Goal: Use online tool/utility: Use online tool/utility

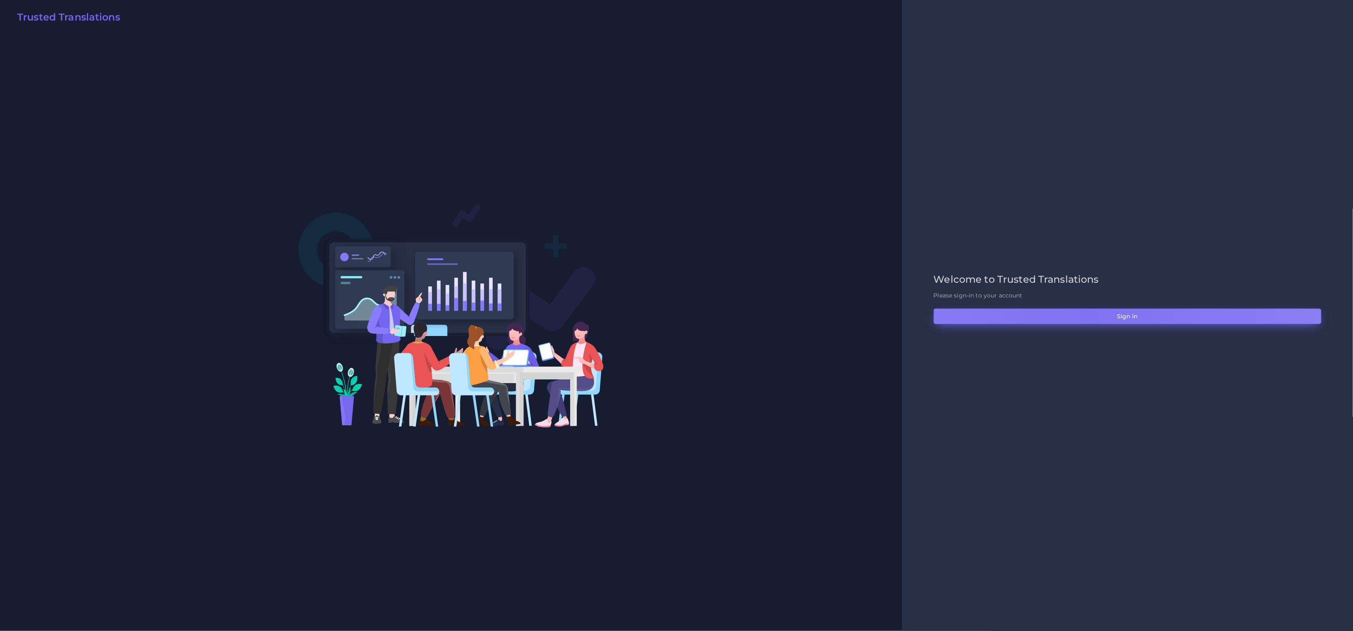
click at [1089, 319] on button "Sign in" at bounding box center [1128, 317] width 388 height 16
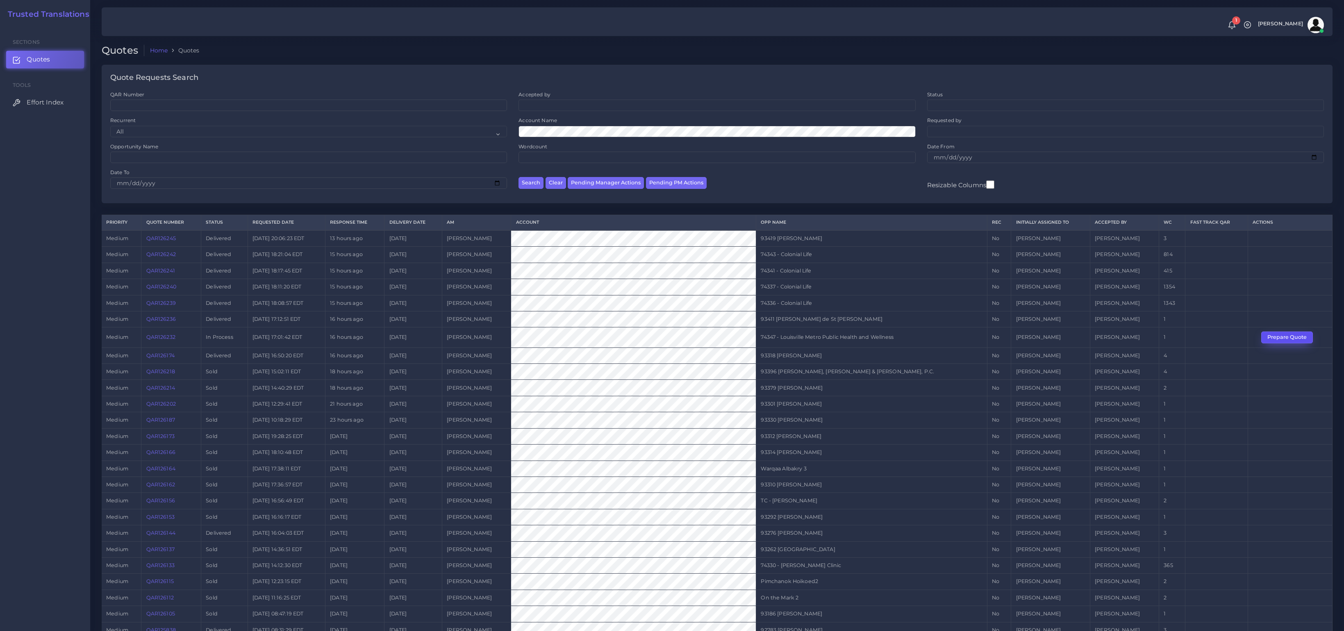
click at [1272, 338] on button "Prepare Quote" at bounding box center [1288, 337] width 52 height 11
drag, startPoint x: 1237, startPoint y: 336, endPoint x: 929, endPoint y: 337, distance: 307.5
click at [929, 337] on tr "medium QAR126232 In Process 2025-09-18 17:01:42 EDT 16 hours ago 2025-09-19 Tul…" at bounding box center [717, 338] width 1231 height 20
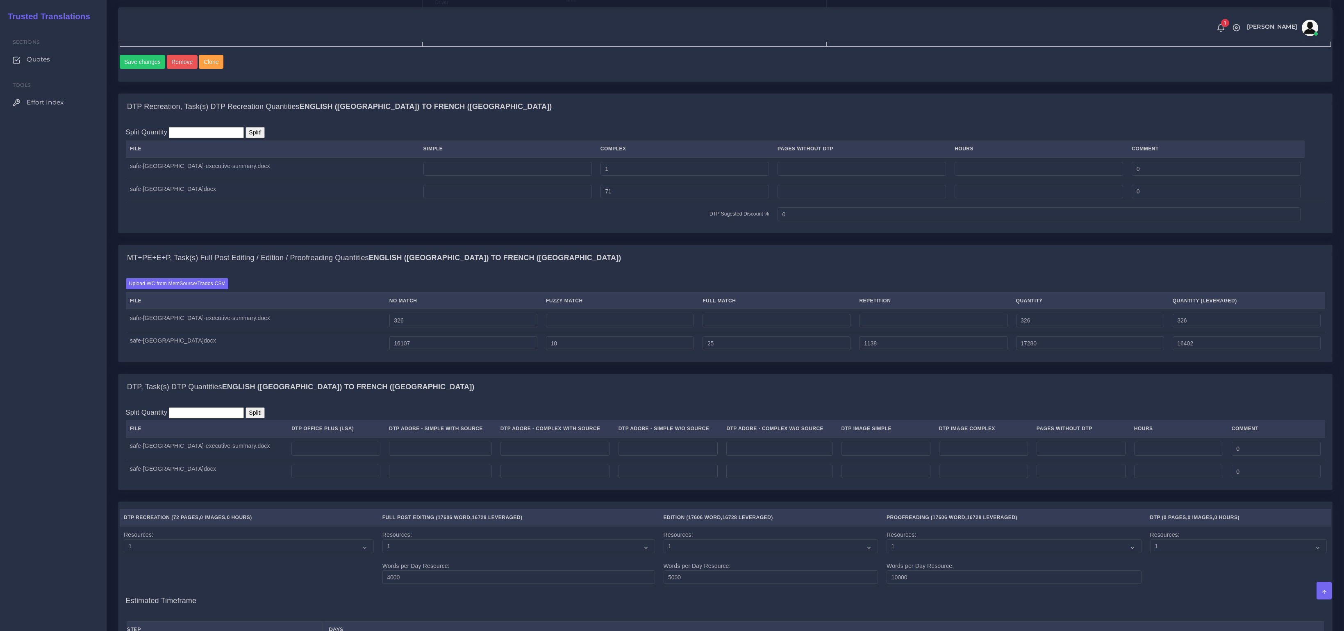
scroll to position [613, 0]
click at [508, 453] on input "number" at bounding box center [555, 447] width 109 height 14
type input "1"
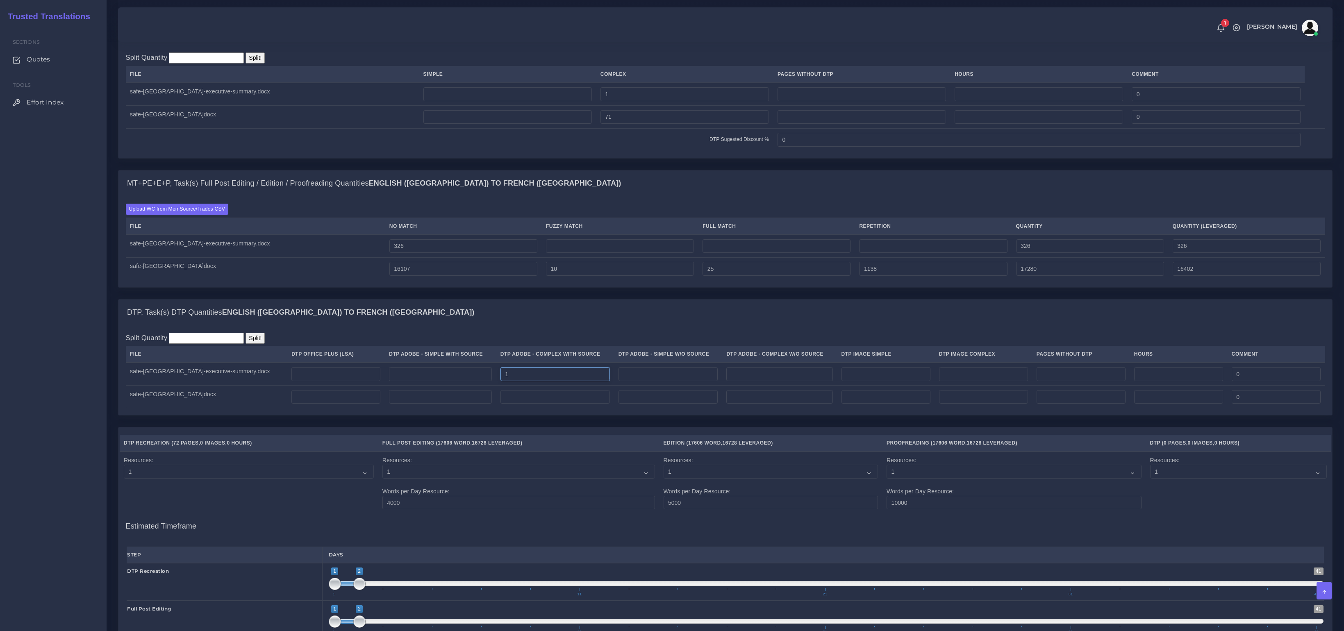
scroll to position [749, 0]
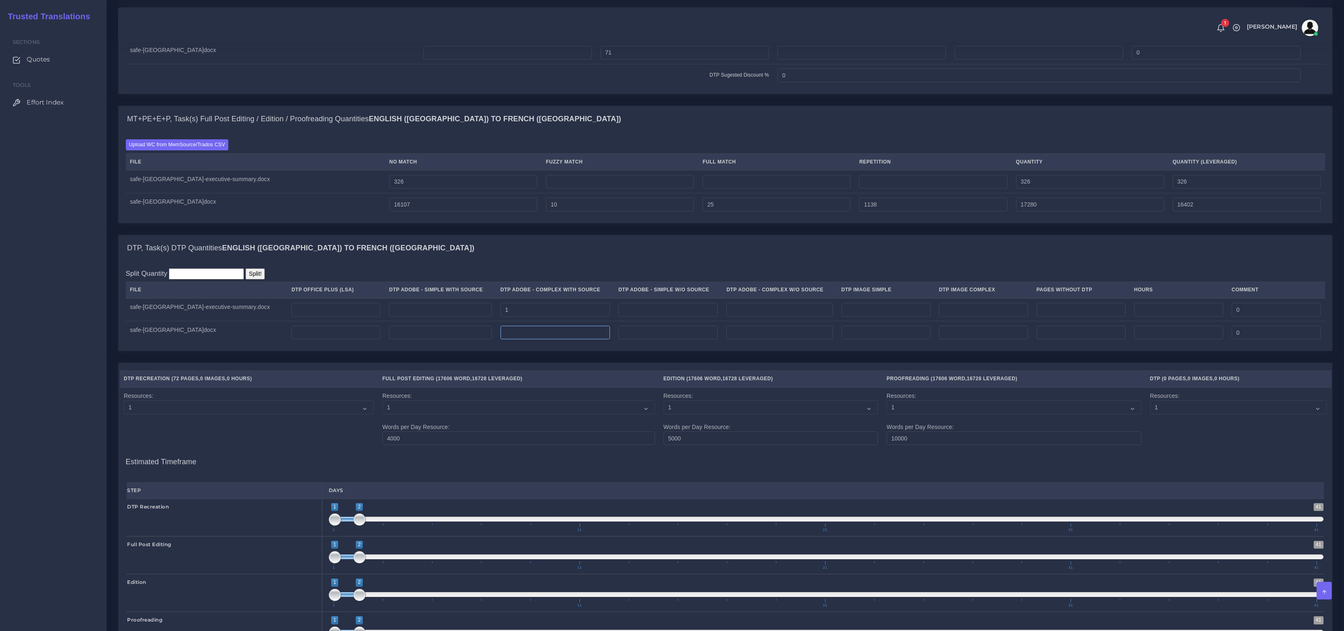
click at [511, 340] on input "number" at bounding box center [555, 333] width 109 height 14
type input "71"
click at [977, 340] on input "number" at bounding box center [983, 333] width 89 height 14
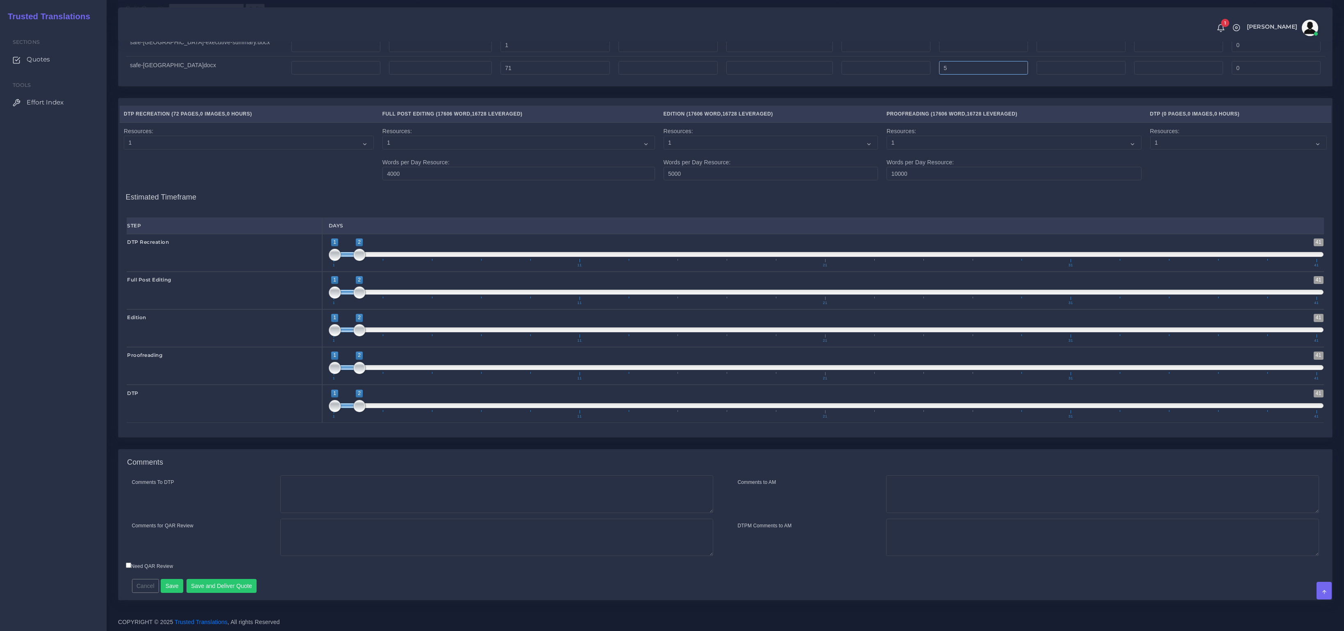
scroll to position [1024, 0]
type input "5"
click at [172, 590] on button "Save" at bounding box center [172, 586] width 23 height 14
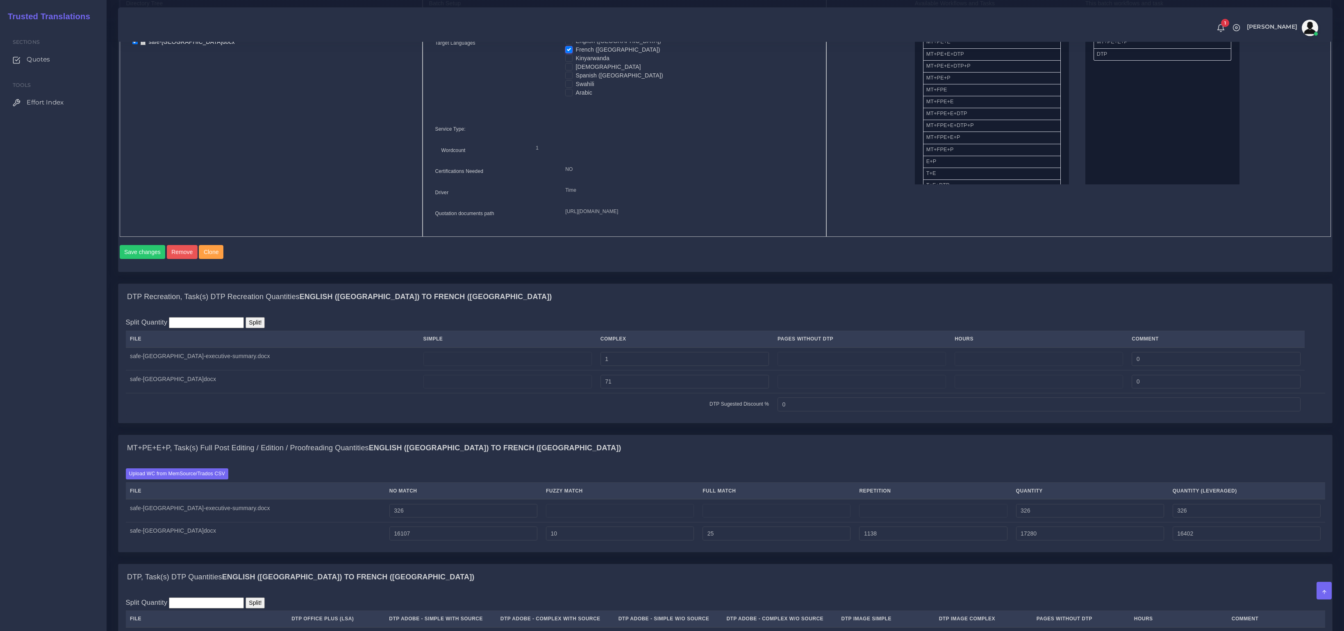
scroll to position [164, 0]
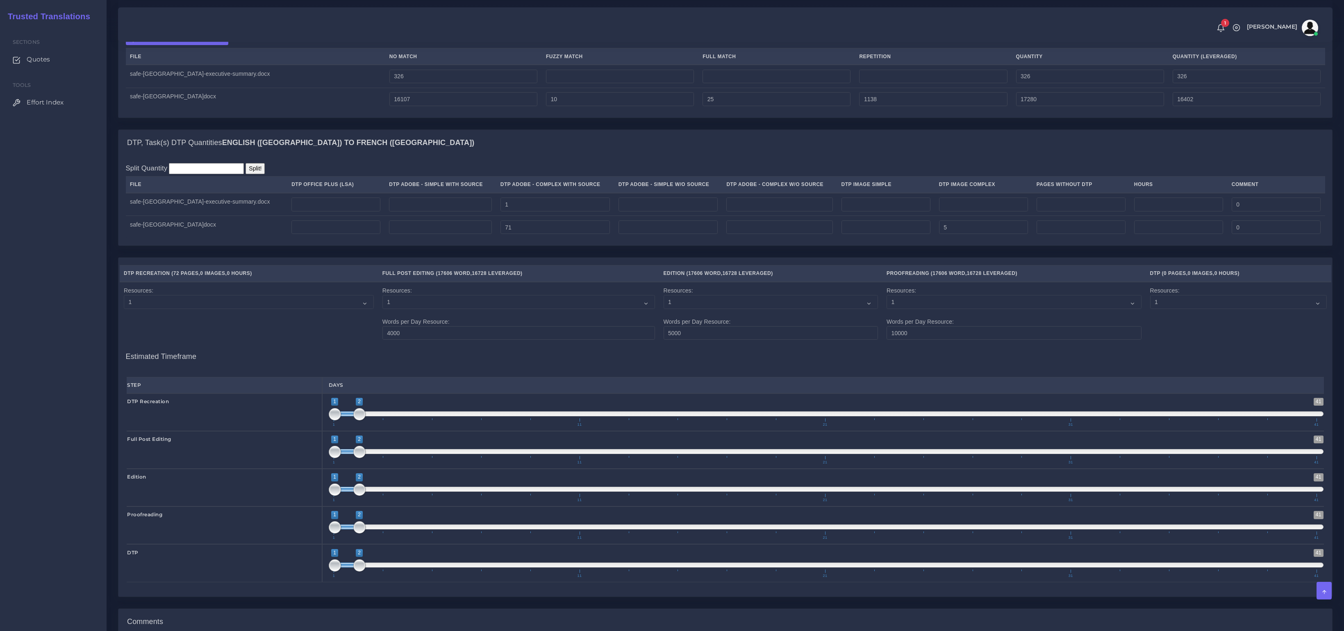
scroll to position [1047, 0]
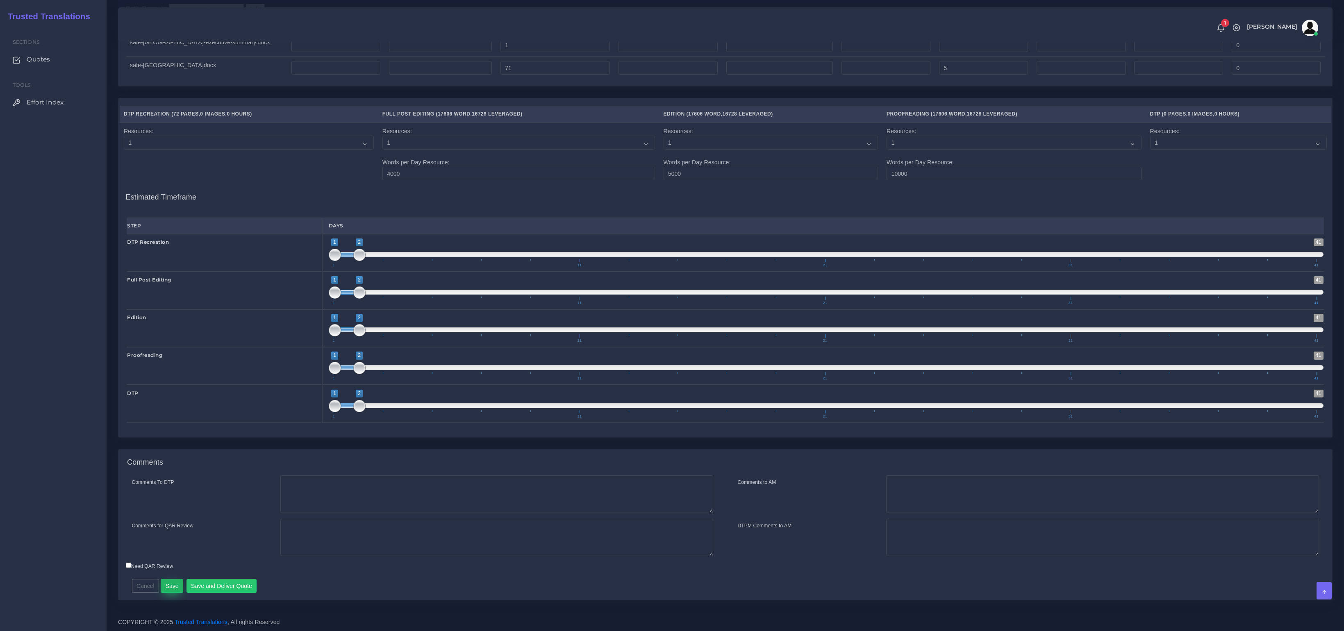
click at [177, 581] on button "Save" at bounding box center [172, 586] width 23 height 14
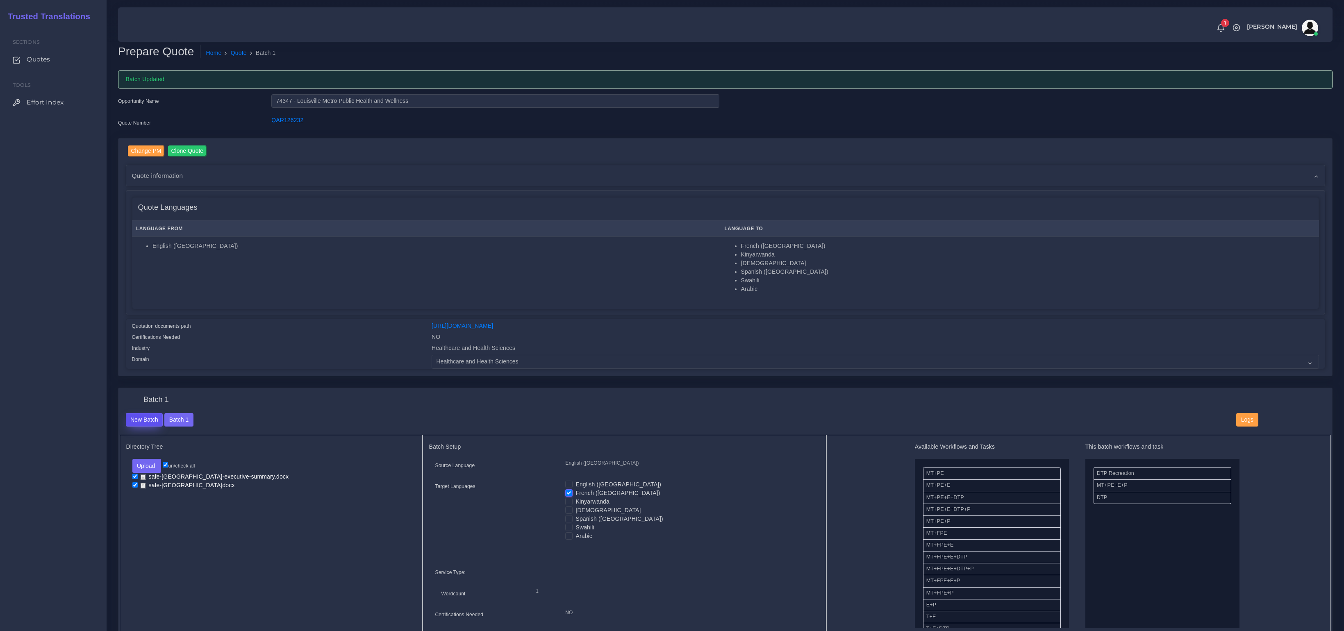
click at [140, 420] on button "New Batch" at bounding box center [144, 420] width 37 height 14
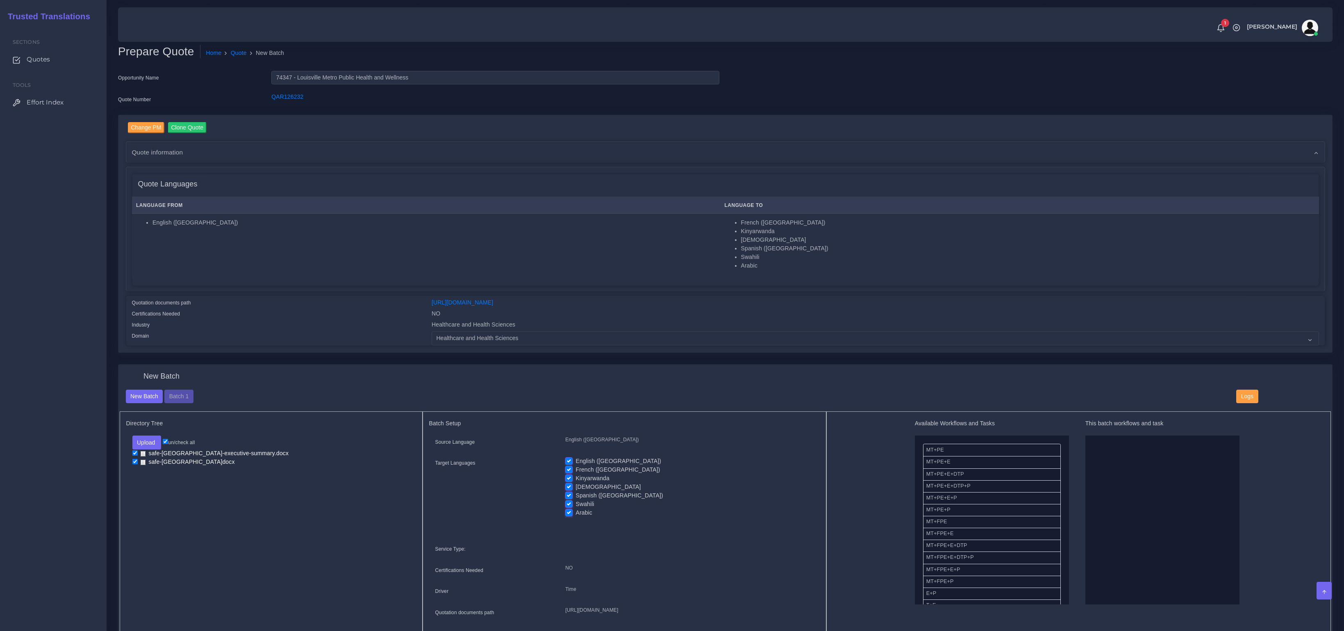
click at [576, 462] on label "English ([GEOGRAPHIC_DATA])" at bounding box center [619, 461] width 86 height 9
click at [569, 462] on input "English ([GEOGRAPHIC_DATA])" at bounding box center [568, 460] width 7 height 7
checkbox input "false"
click at [576, 466] on label "French ([GEOGRAPHIC_DATA])" at bounding box center [618, 470] width 84 height 9
click at [570, 466] on input "French ([GEOGRAPHIC_DATA])" at bounding box center [568, 469] width 7 height 7
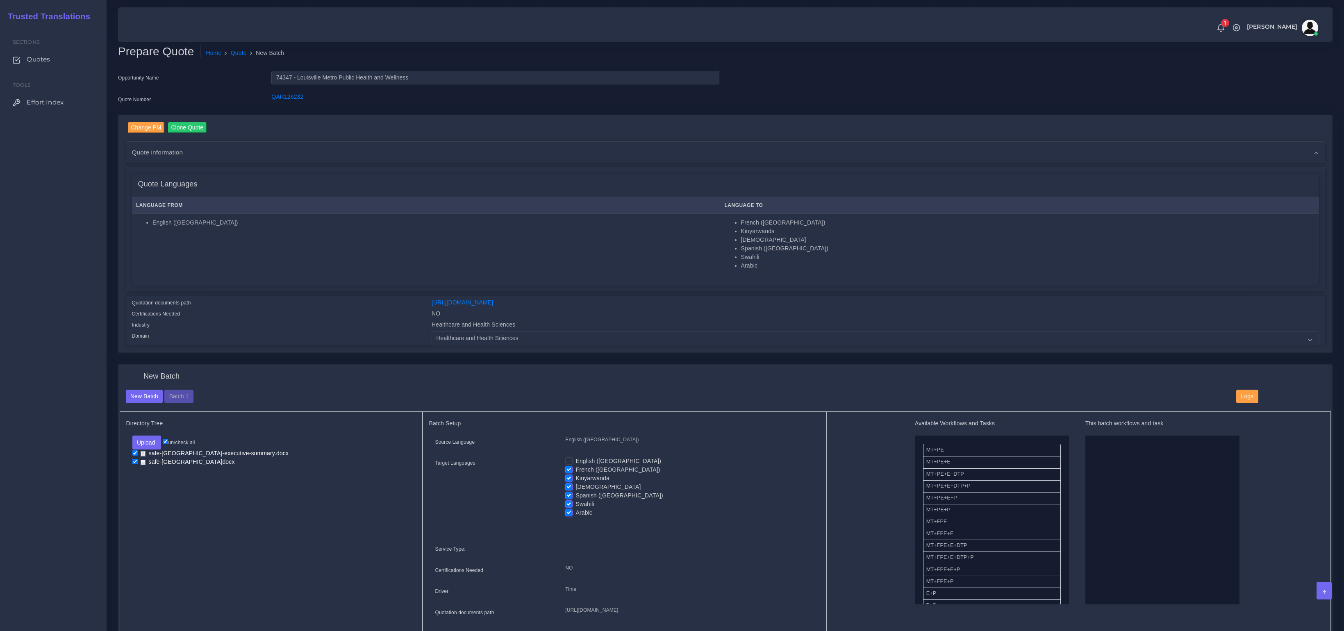
checkbox input "false"
click at [576, 488] on label "[DEMOGRAPHIC_DATA]" at bounding box center [608, 487] width 65 height 9
click at [569, 488] on input "[DEMOGRAPHIC_DATA]" at bounding box center [568, 486] width 7 height 7
checkbox input "false"
click at [576, 496] on label "Spanish ([GEOGRAPHIC_DATA])" at bounding box center [619, 496] width 87 height 9
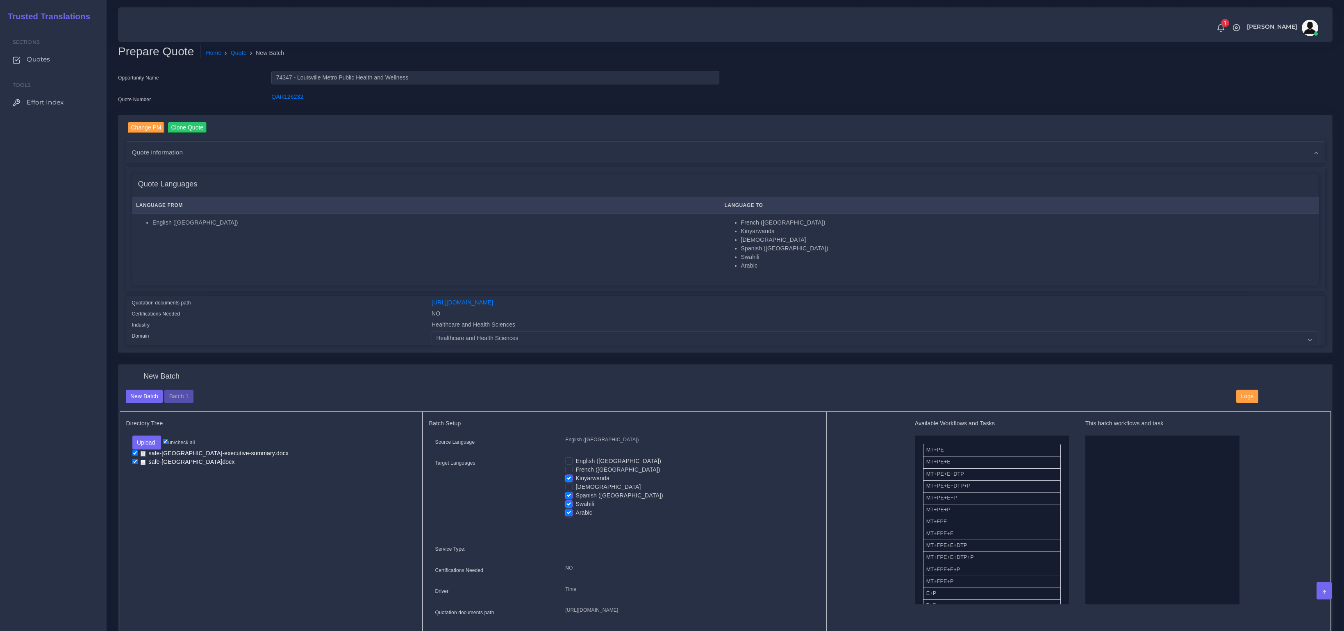
click at [568, 496] on input "Spanish ([GEOGRAPHIC_DATA])" at bounding box center [568, 495] width 7 height 7
checkbox input "false"
click at [576, 504] on label "Swahili" at bounding box center [585, 504] width 18 height 9
click at [569, 504] on input "Swahili" at bounding box center [568, 503] width 7 height 7
checkbox input "false"
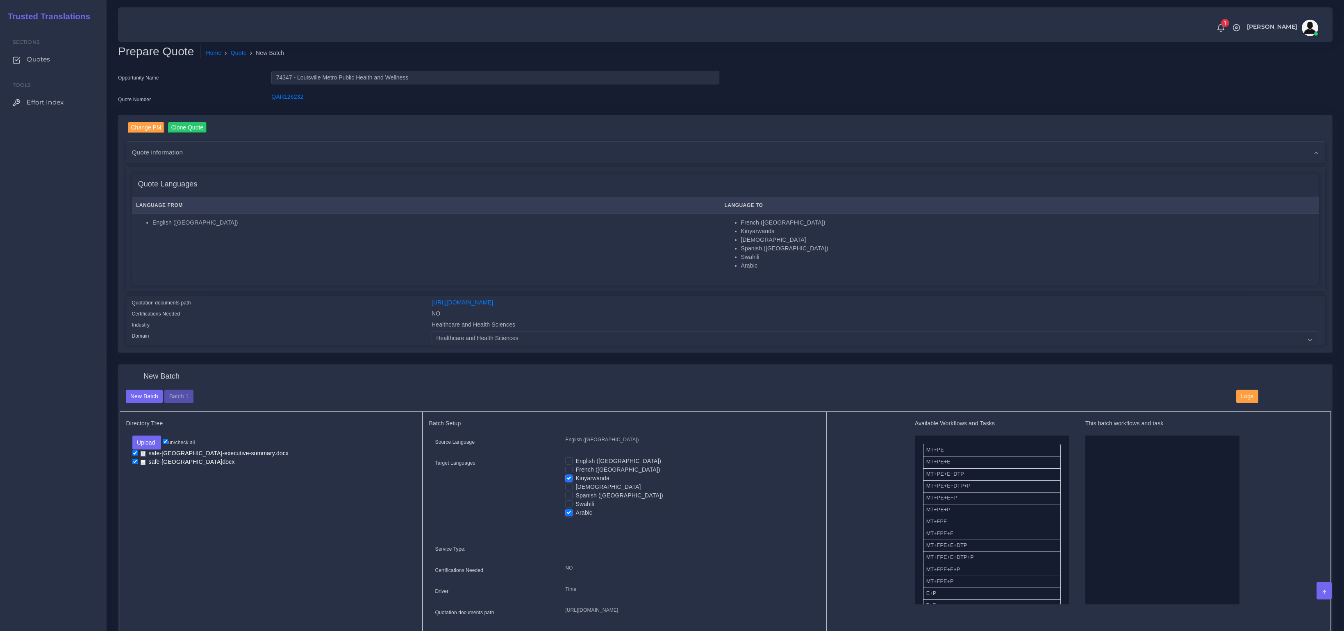
click at [576, 509] on label "Arabic" at bounding box center [584, 513] width 17 height 9
click at [569, 509] on input "Arabic" at bounding box center [568, 512] width 7 height 7
checkbox input "false"
drag, startPoint x: 948, startPoint y: 497, endPoint x: 1093, endPoint y: 498, distance: 145.6
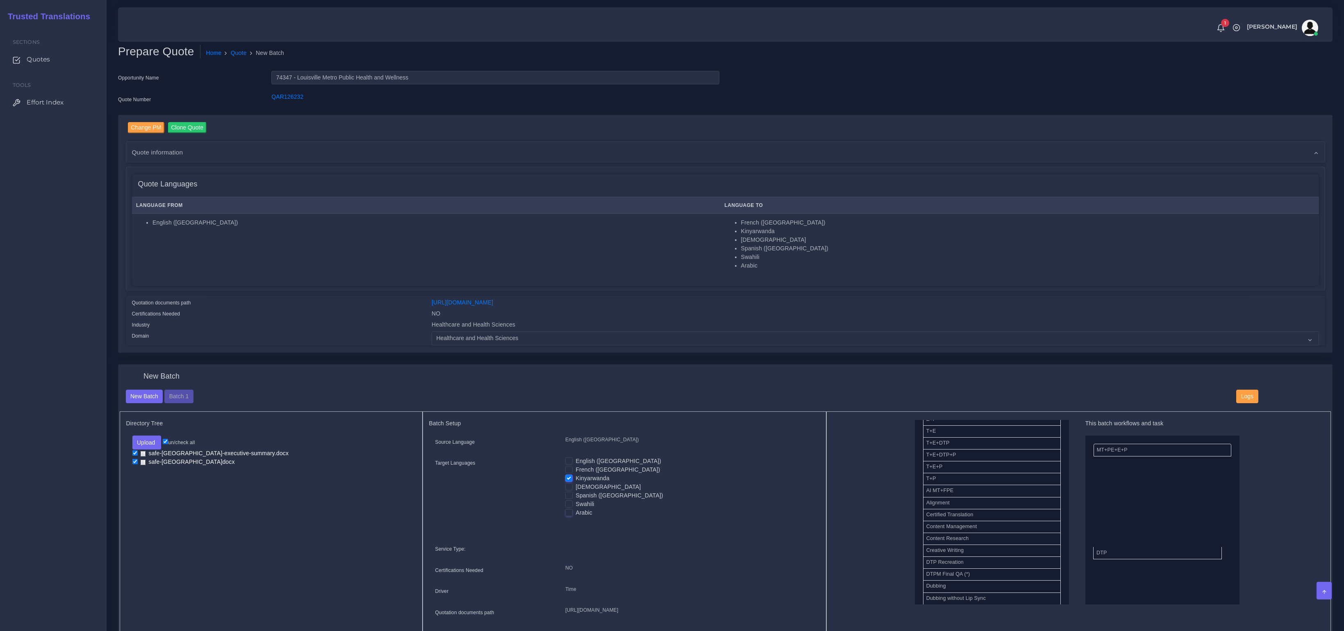
drag, startPoint x: 936, startPoint y: 560, endPoint x: 1106, endPoint y: 553, distance: 170.3
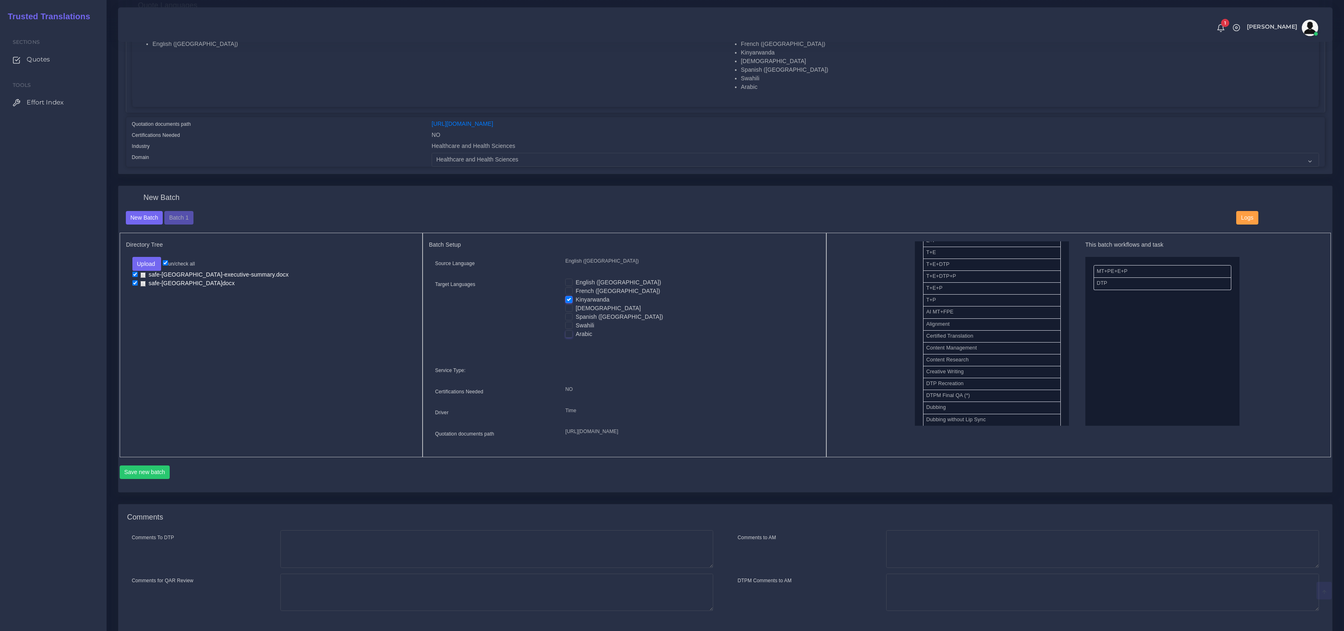
scroll to position [248, 0]
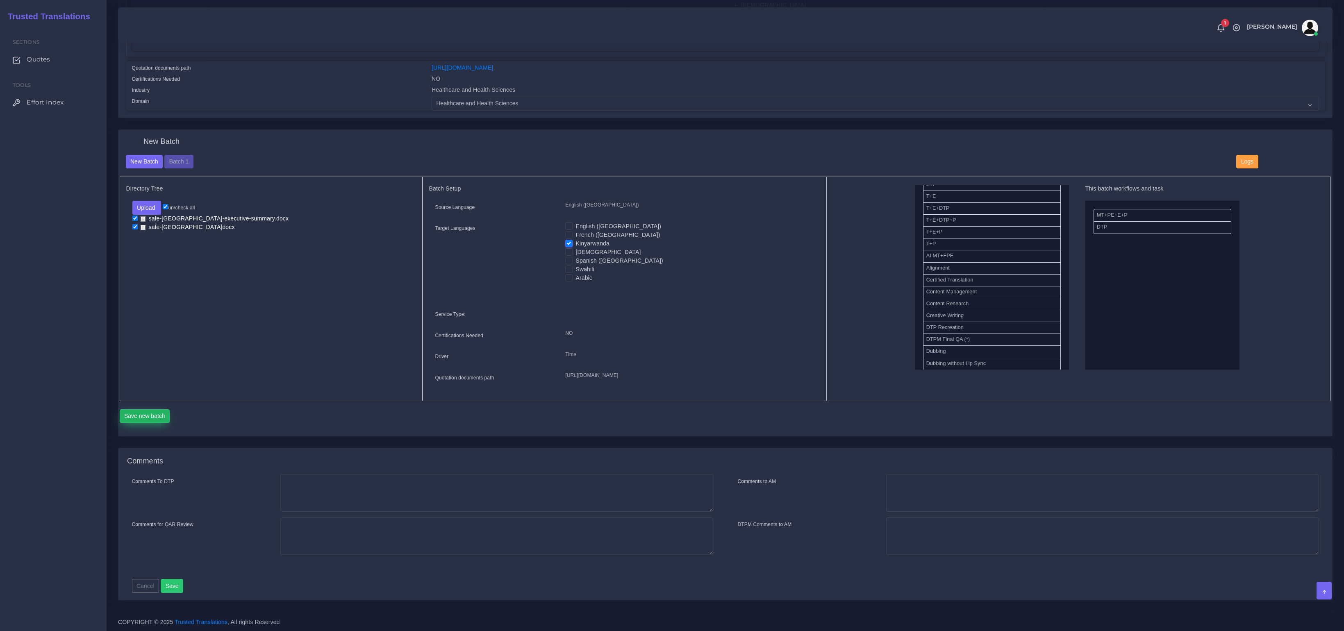
click at [140, 417] on button "Save new batch" at bounding box center [145, 417] width 50 height 14
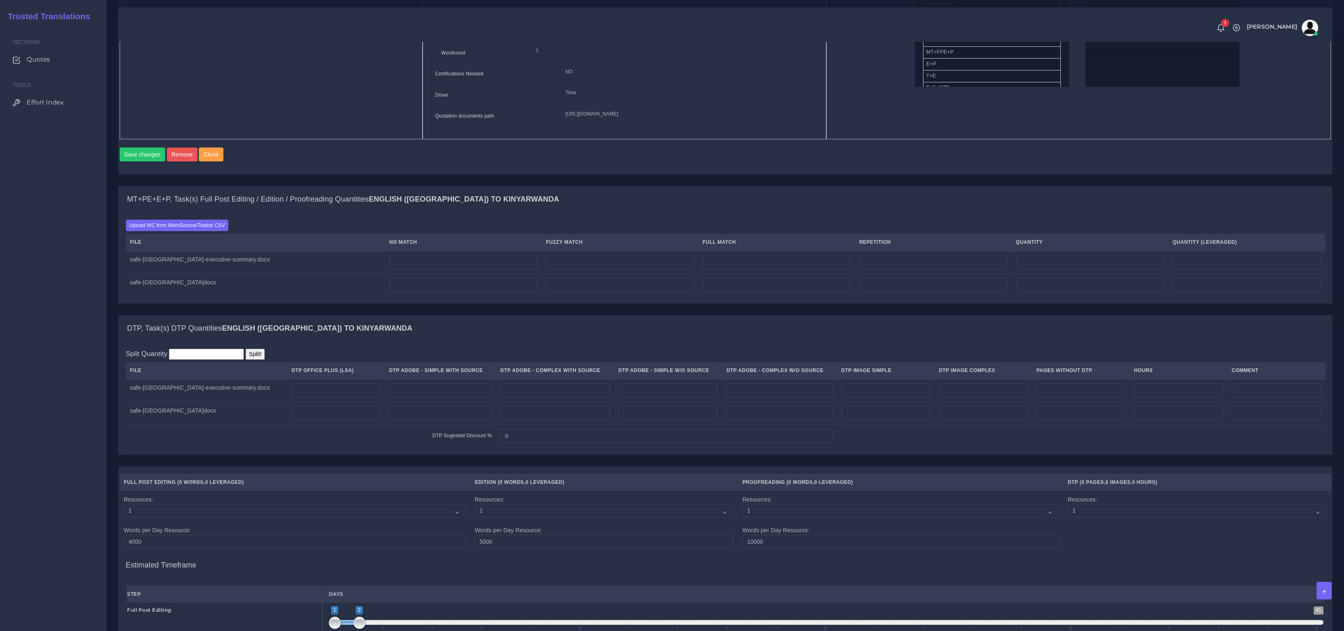
scroll to position [529, 0]
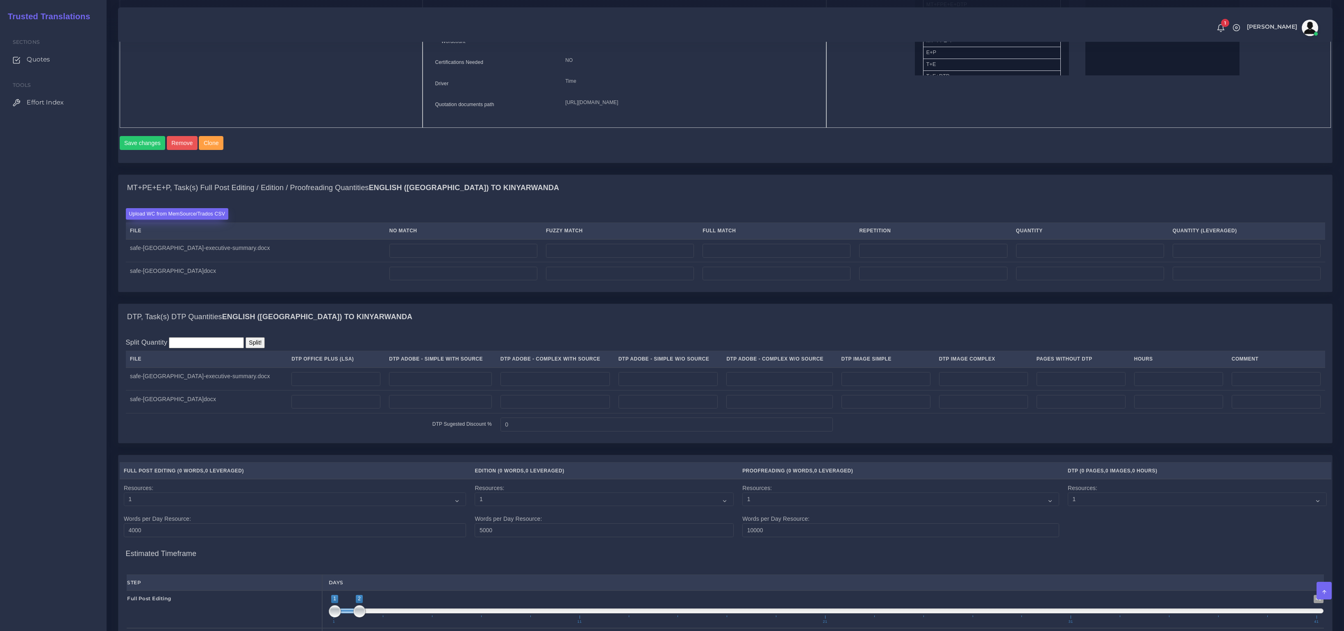
click at [218, 219] on label "Upload WC from MemSource/Trados CSV" at bounding box center [177, 213] width 103 height 11
click at [0, 0] on input "Upload WC from MemSource/Trados CSV" at bounding box center [0, 0] width 0 height 0
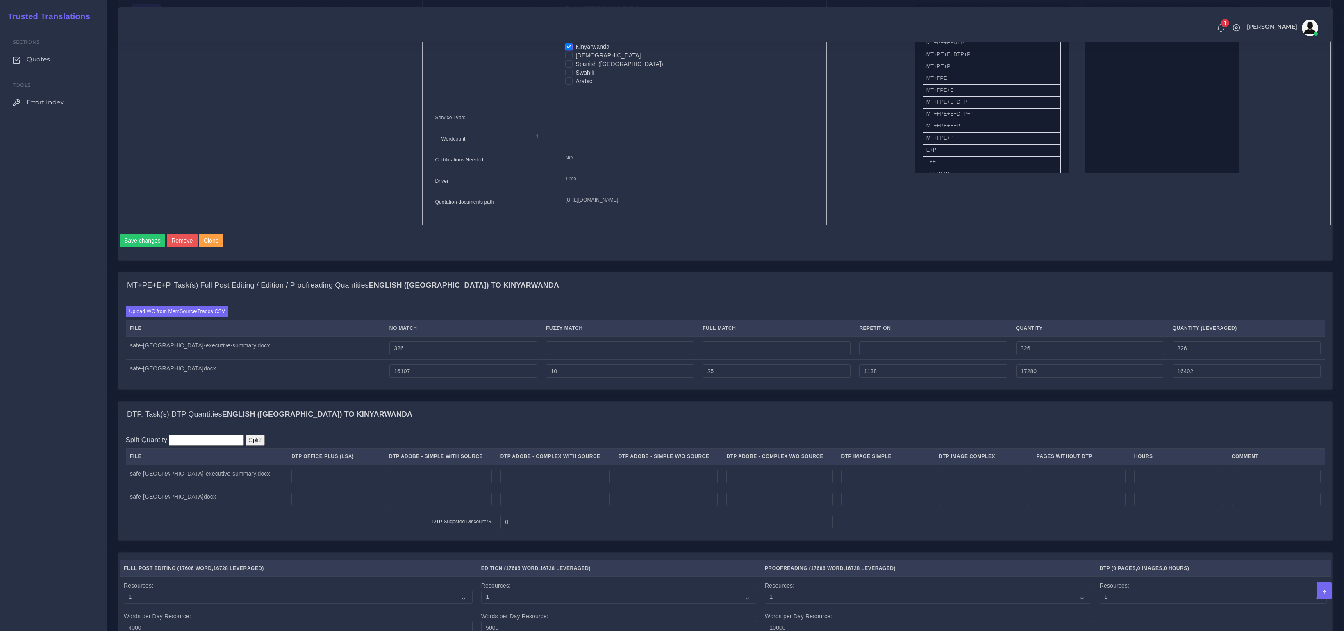
scroll to position [512, 0]
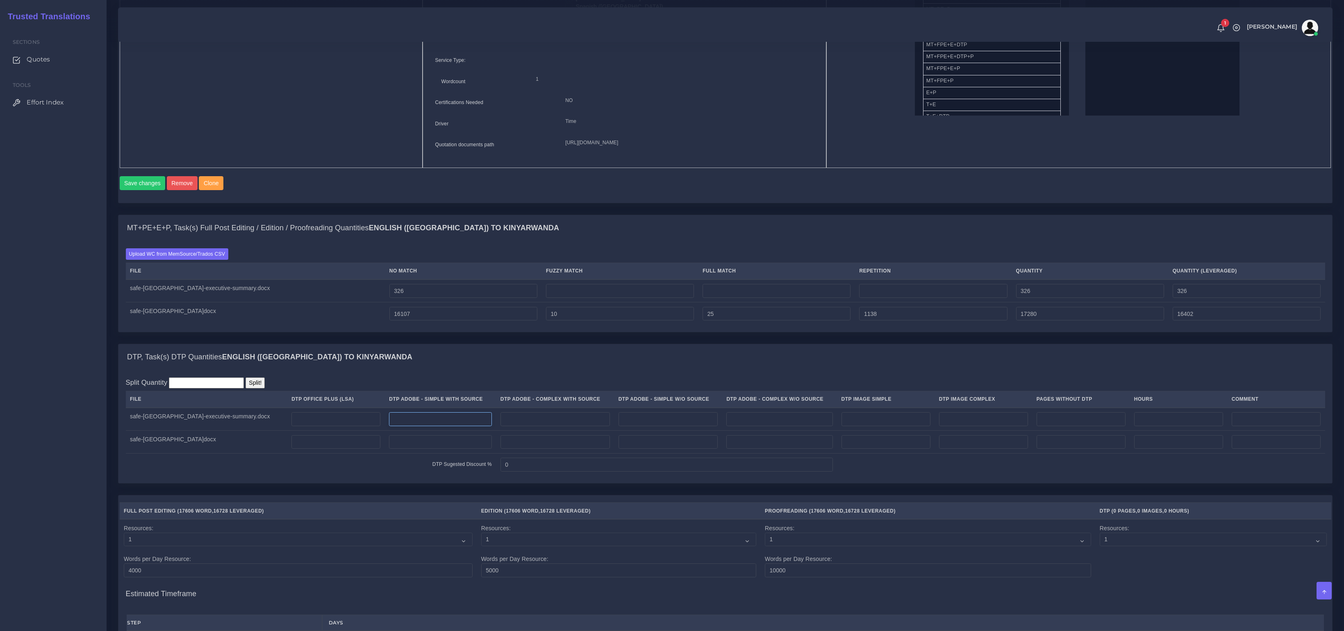
click at [449, 426] on input "number" at bounding box center [440, 419] width 102 height 14
click at [529, 426] on input "number" at bounding box center [555, 419] width 109 height 14
type input "1"
click at [528, 449] on input "number" at bounding box center [555, 442] width 109 height 14
type input "71"
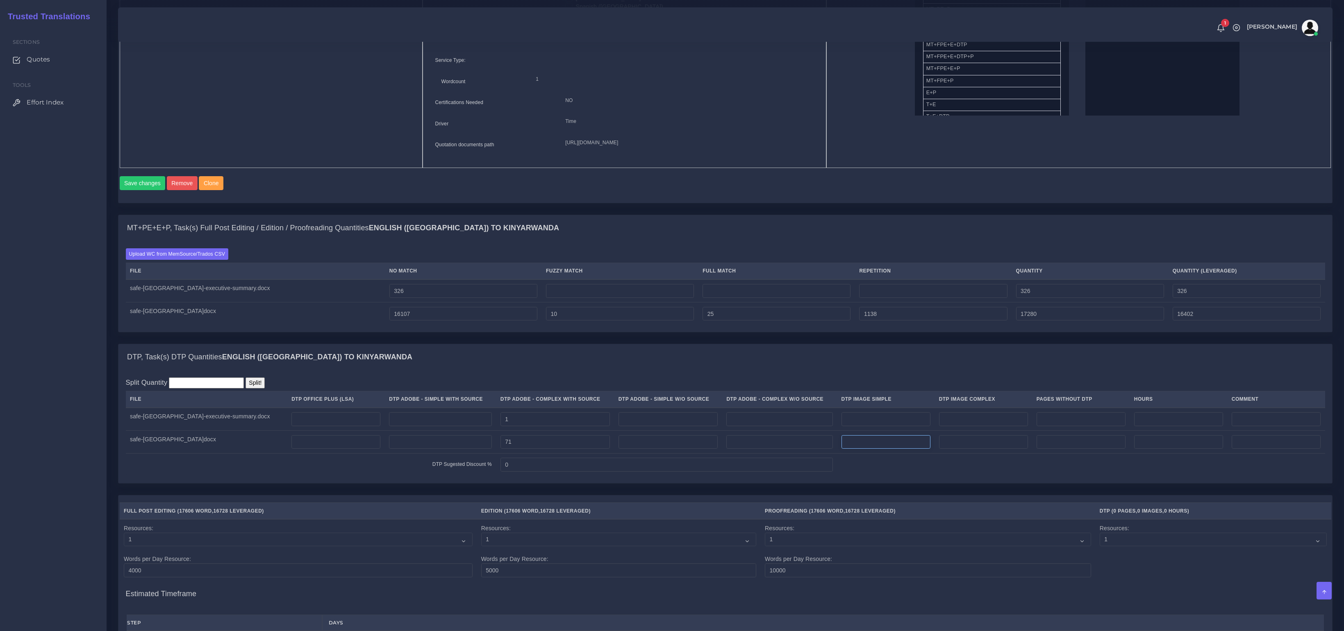
click at [884, 449] on input "number" at bounding box center [886, 442] width 89 height 14
click at [981, 449] on input "number" at bounding box center [983, 442] width 89 height 14
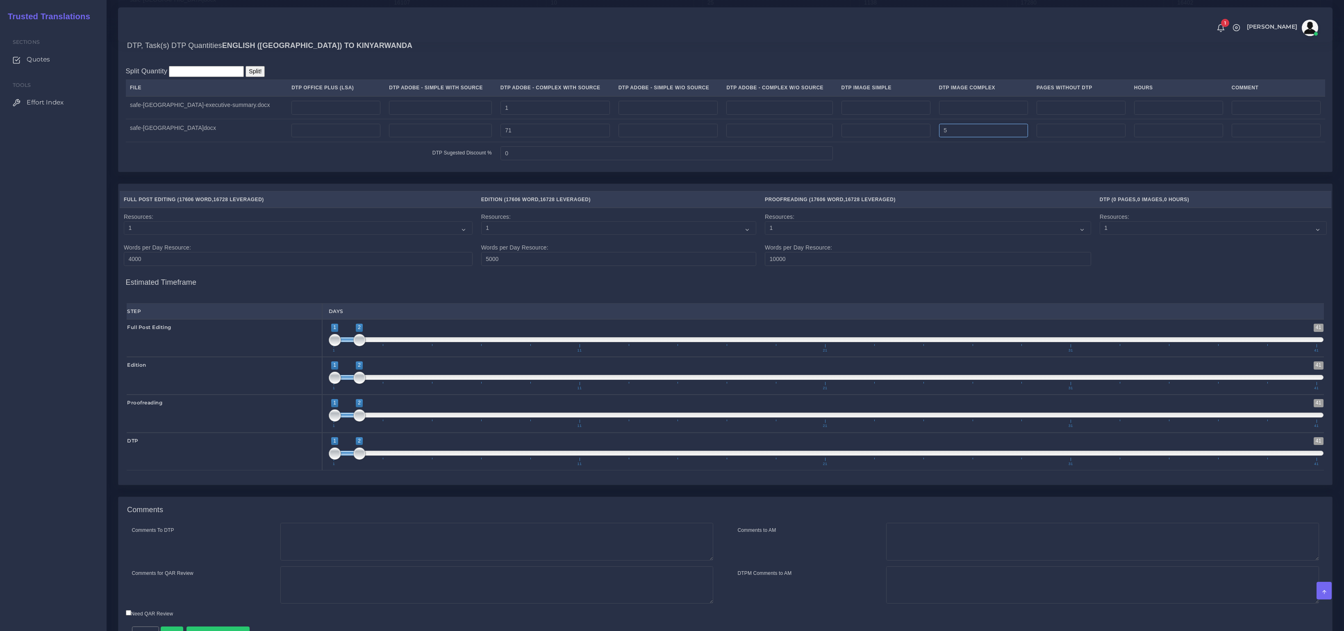
scroll to position [882, 0]
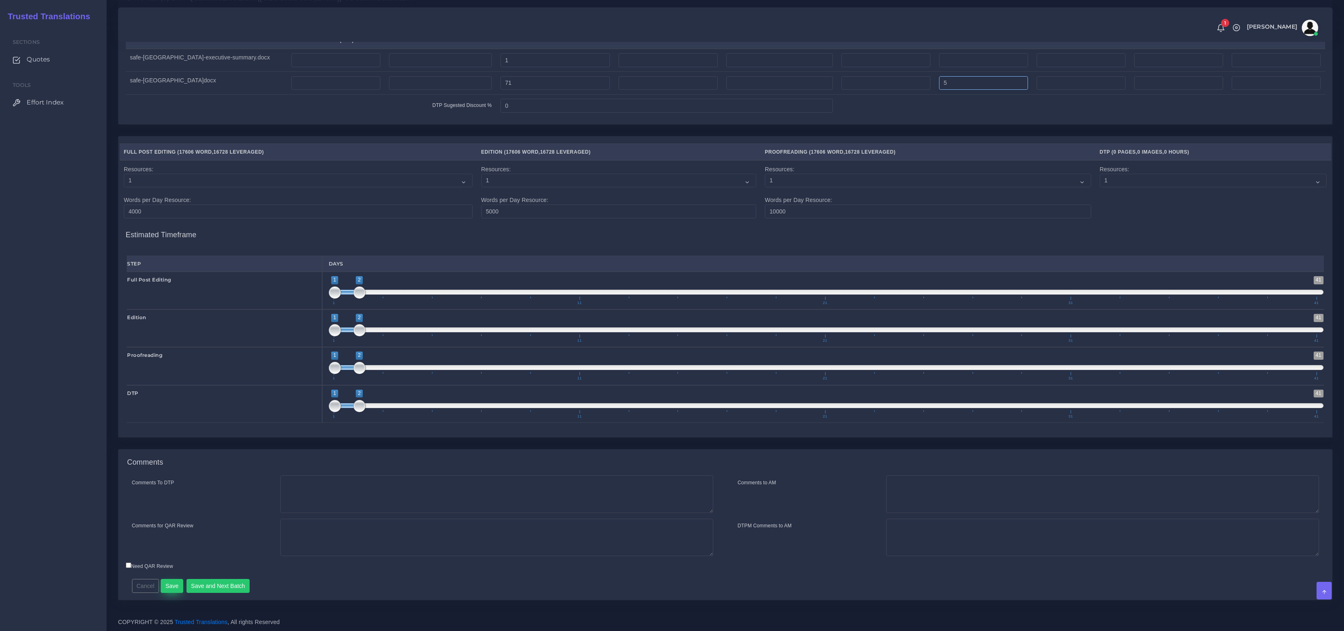
type input "5"
click at [174, 585] on button "Save" at bounding box center [172, 586] width 23 height 14
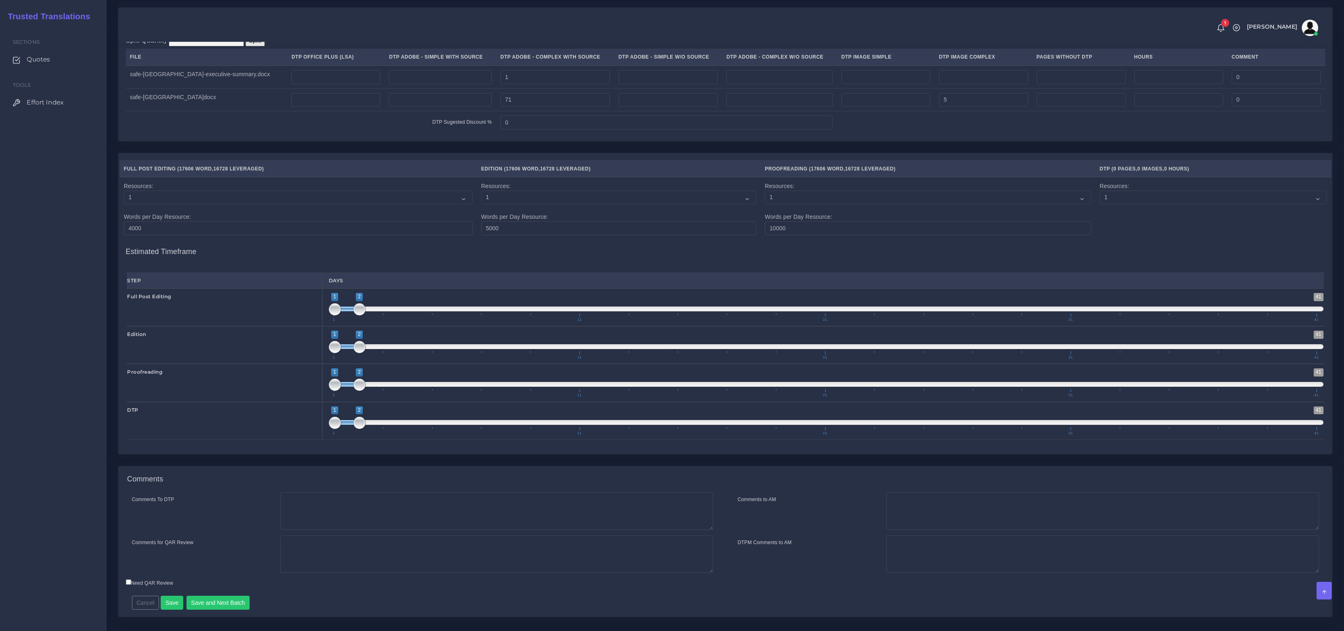
scroll to position [882, 0]
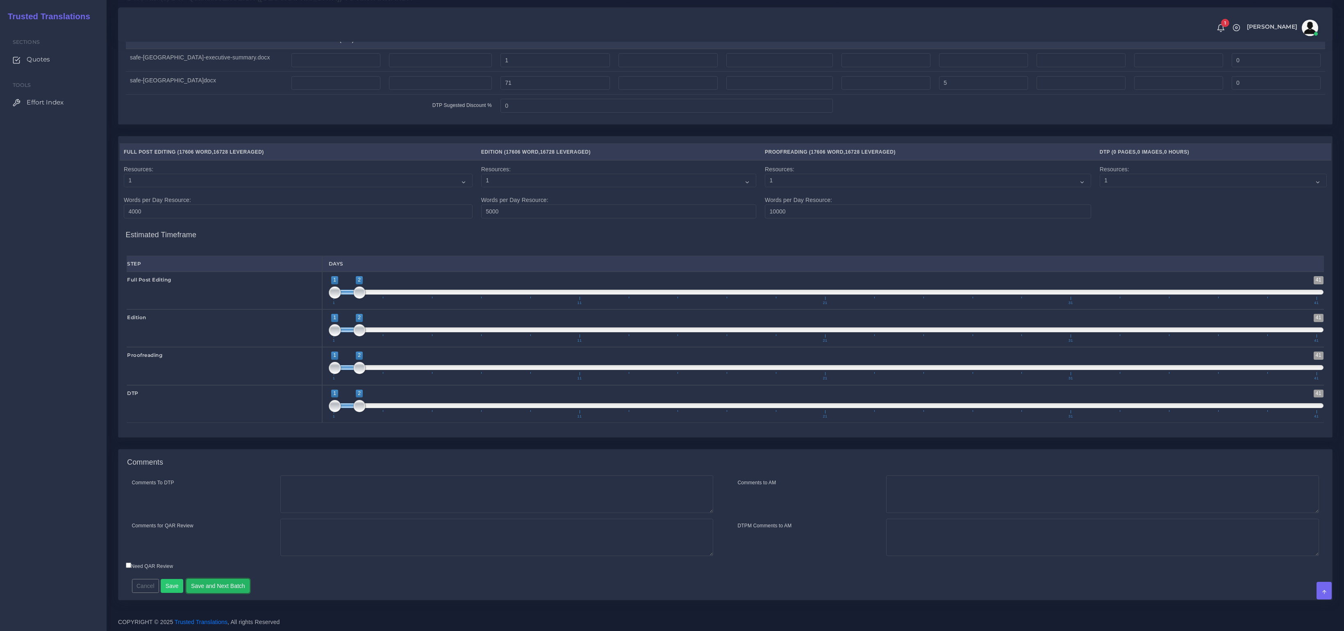
drag, startPoint x: 214, startPoint y: 585, endPoint x: 221, endPoint y: 537, distance: 48.5
click at [214, 585] on button "Save and Next Batch" at bounding box center [219, 586] width 64 height 14
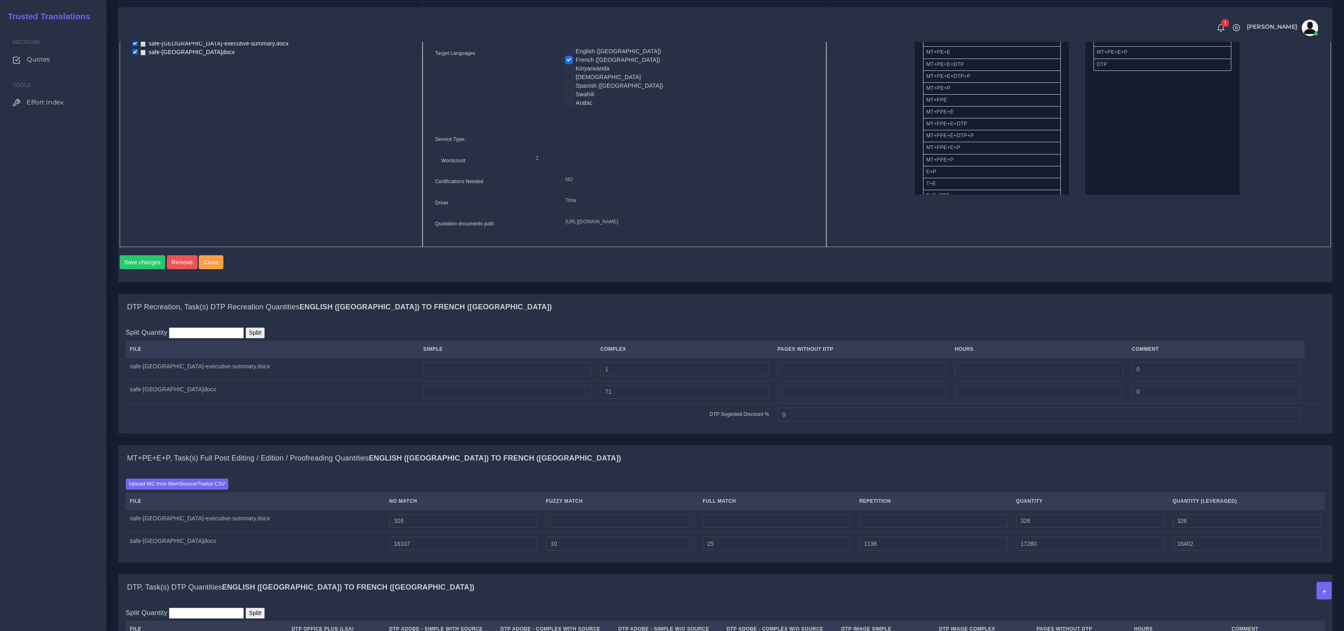
scroll to position [4, 0]
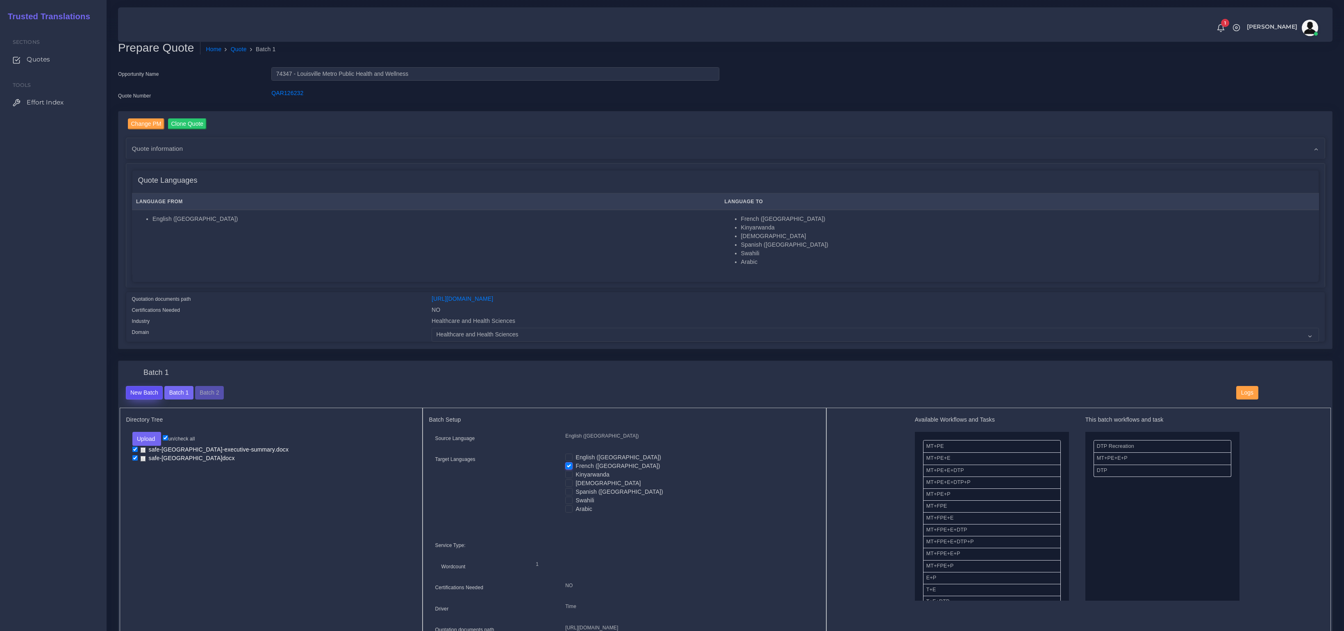
click at [132, 390] on button "New Batch" at bounding box center [144, 393] width 37 height 14
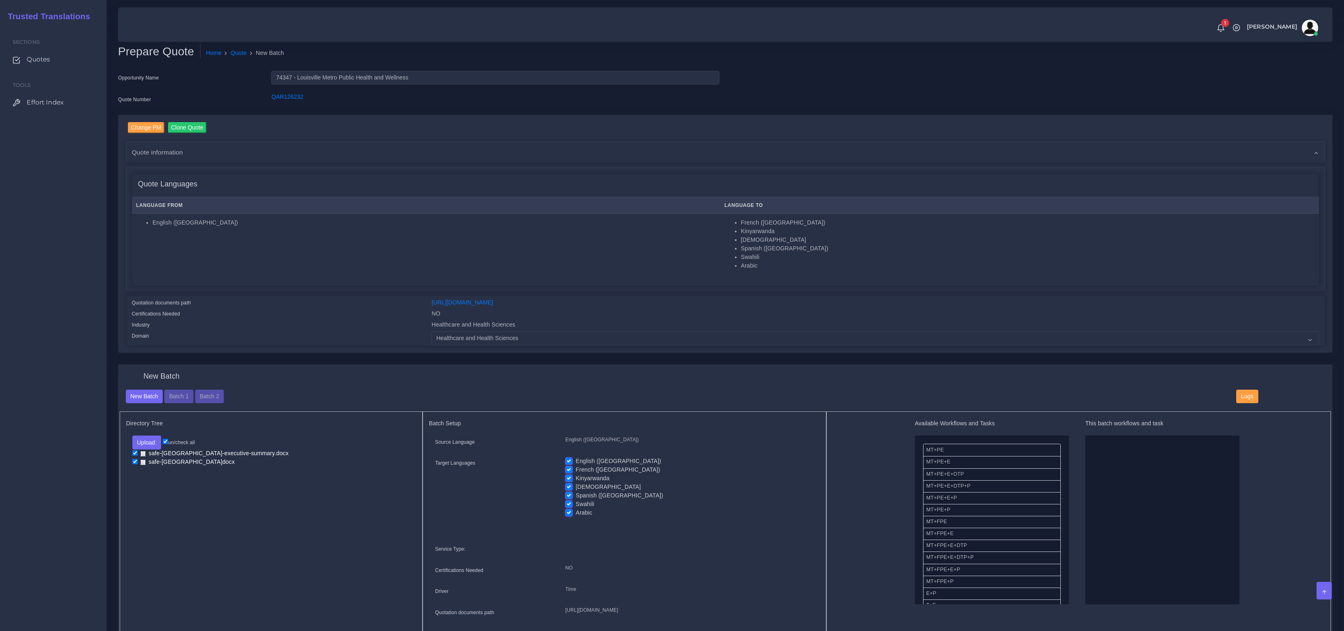
click at [576, 476] on label "Kinyarwanda" at bounding box center [593, 478] width 34 height 9
click at [569, 476] on input "Kinyarwanda" at bounding box center [568, 477] width 7 height 7
checkbox input "false"
click at [576, 467] on label "French ([GEOGRAPHIC_DATA])" at bounding box center [618, 470] width 84 height 9
click at [571, 467] on input "French ([GEOGRAPHIC_DATA])" at bounding box center [568, 469] width 7 height 7
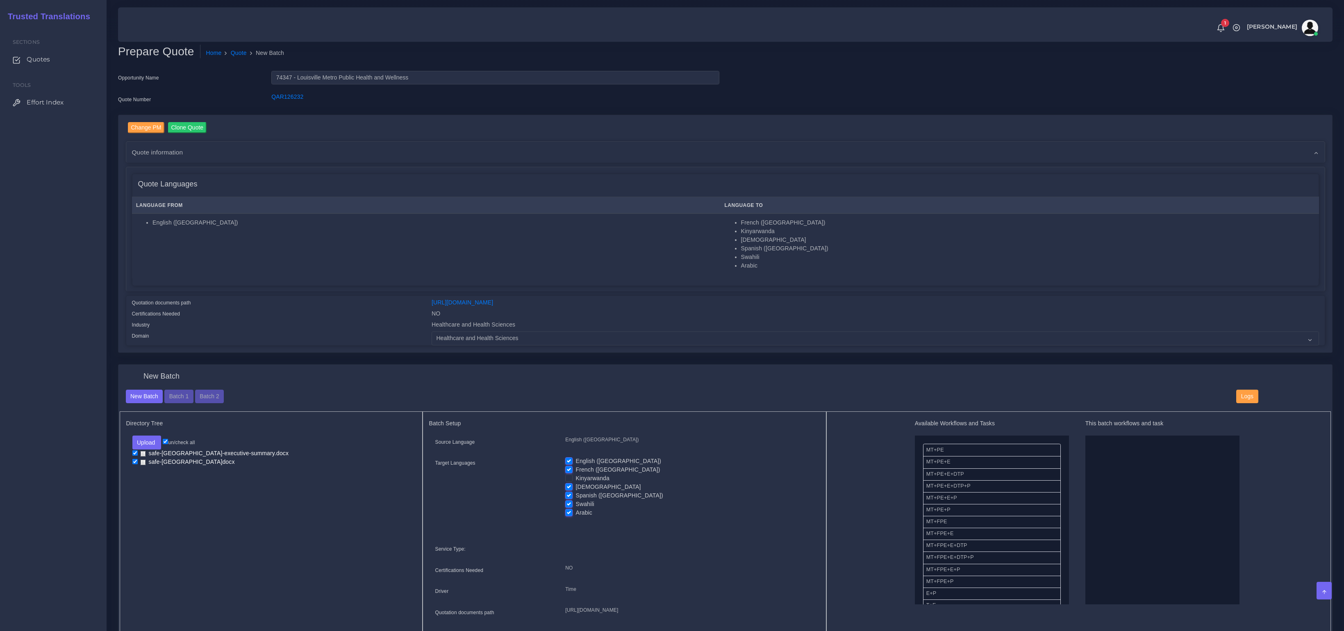
checkbox input "false"
click at [576, 459] on label "English ([GEOGRAPHIC_DATA])" at bounding box center [619, 461] width 86 height 9
click at [569, 459] on input "English ([GEOGRAPHIC_DATA])" at bounding box center [568, 460] width 7 height 7
checkbox input "false"
click at [576, 496] on label "Spanish ([GEOGRAPHIC_DATA])" at bounding box center [619, 496] width 87 height 9
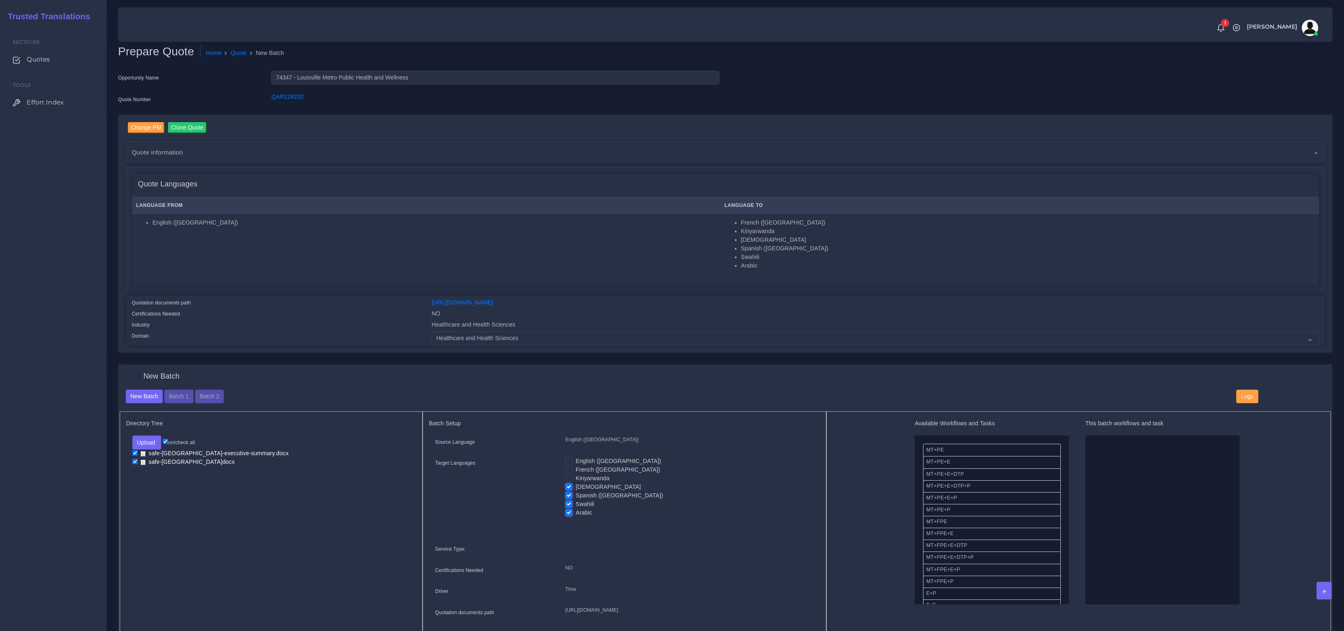
click at [570, 496] on input "Spanish ([GEOGRAPHIC_DATA])" at bounding box center [568, 495] width 7 height 7
checkbox input "false"
click at [576, 503] on label "Swahili" at bounding box center [585, 504] width 18 height 9
click at [570, 503] on input "Swahili" at bounding box center [568, 503] width 7 height 7
checkbox input "false"
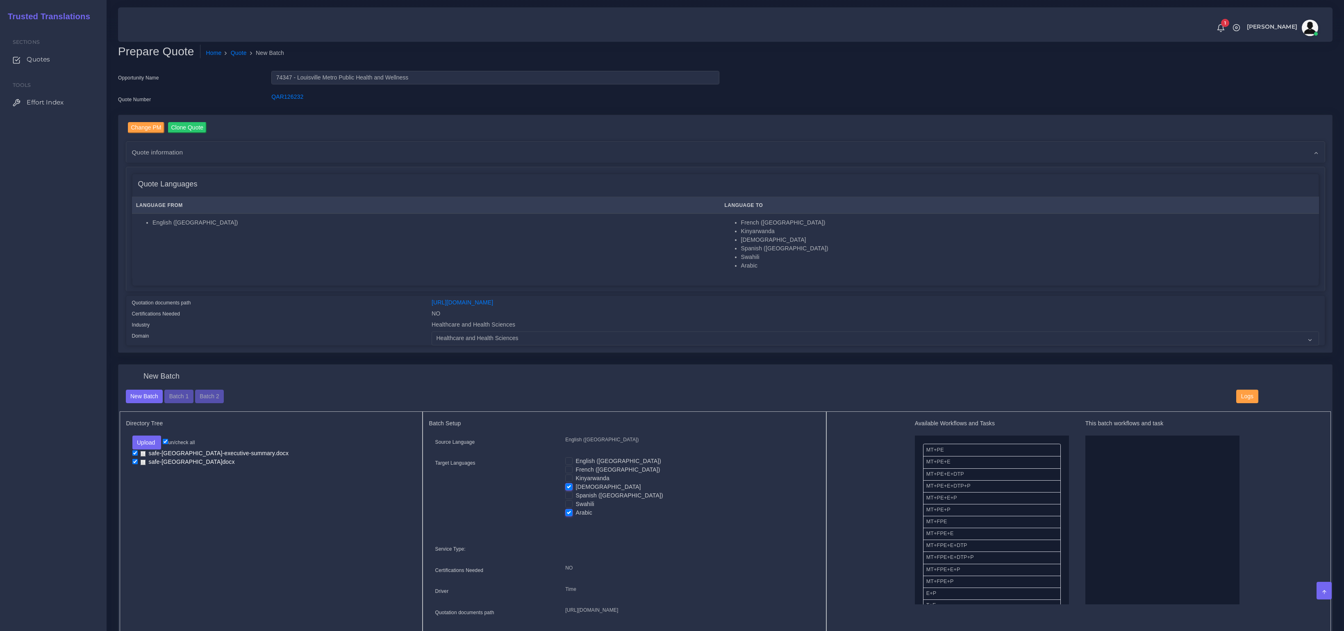
click at [576, 513] on label "Arabic" at bounding box center [584, 513] width 17 height 9
click at [567, 513] on input "Arabic" at bounding box center [568, 512] width 7 height 7
checkbox input "false"
drag, startPoint x: 956, startPoint y: 497, endPoint x: 1136, endPoint y: 495, distance: 180.0
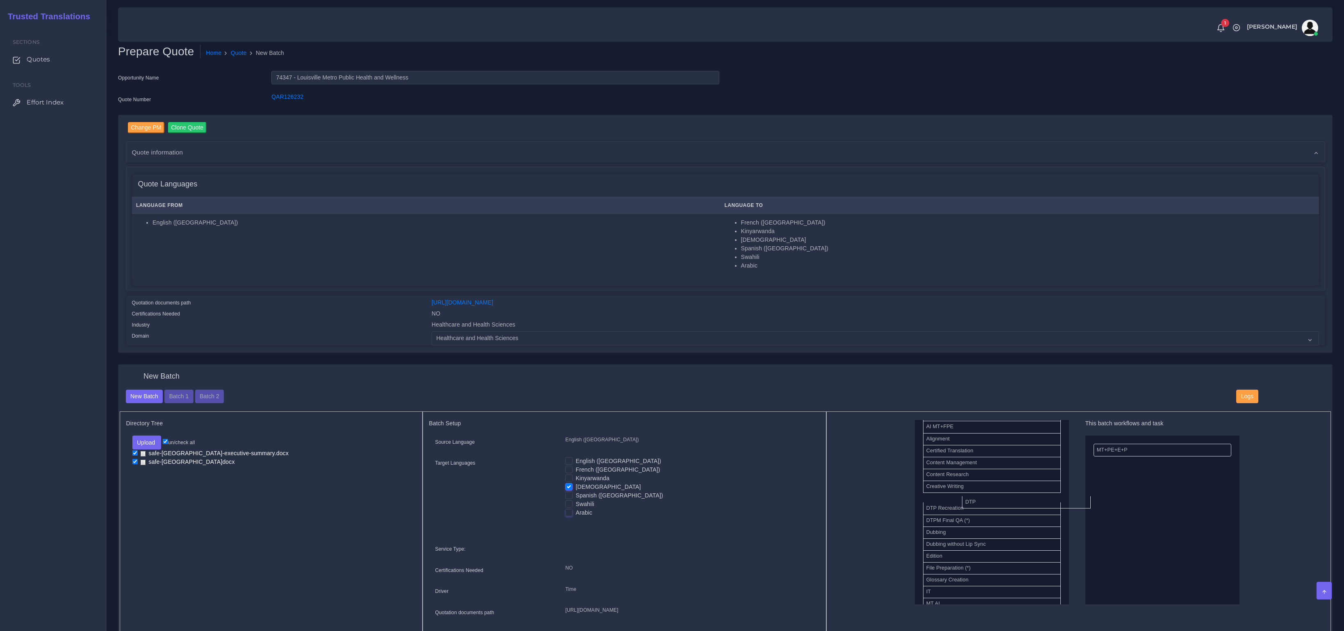
drag, startPoint x: 939, startPoint y: 496, endPoint x: 1152, endPoint y: 523, distance: 214.5
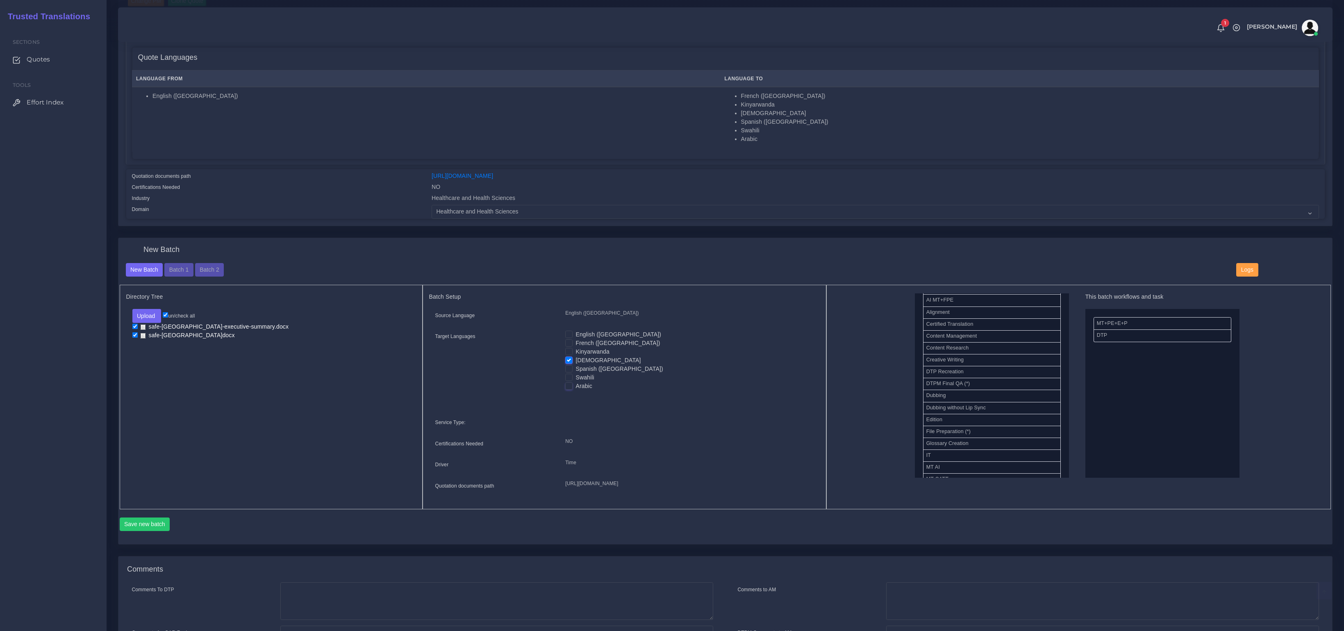
scroll to position [196, 0]
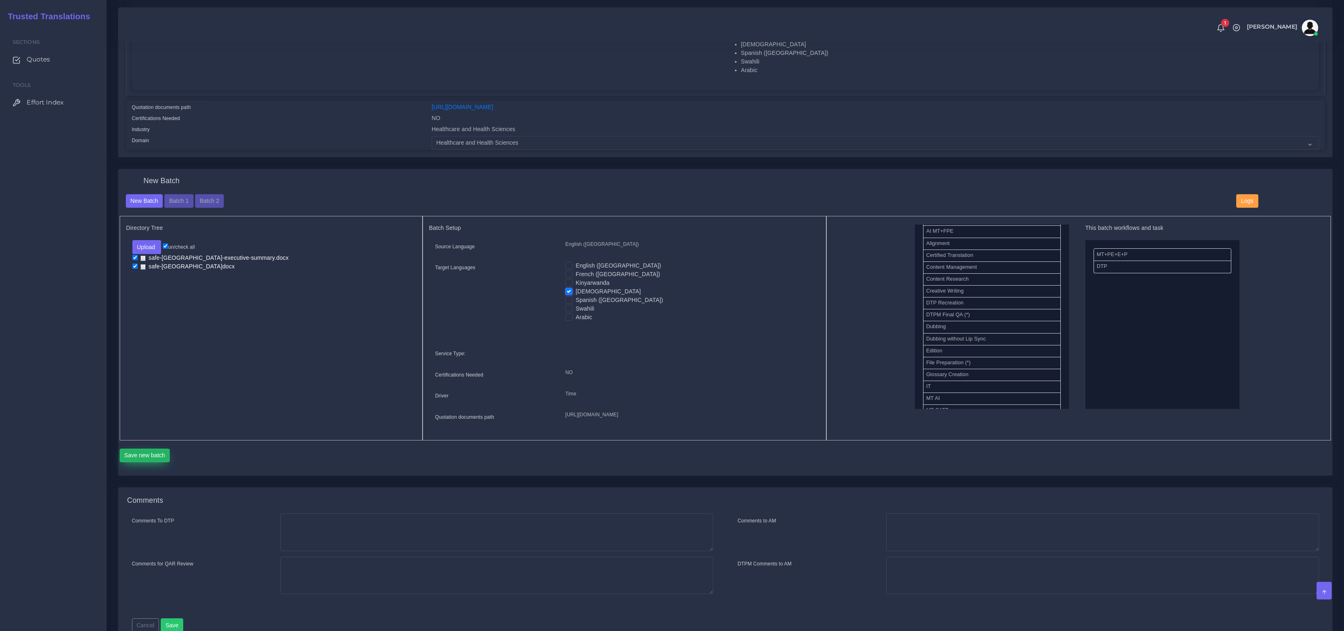
click at [143, 463] on button "Save new batch" at bounding box center [145, 456] width 50 height 14
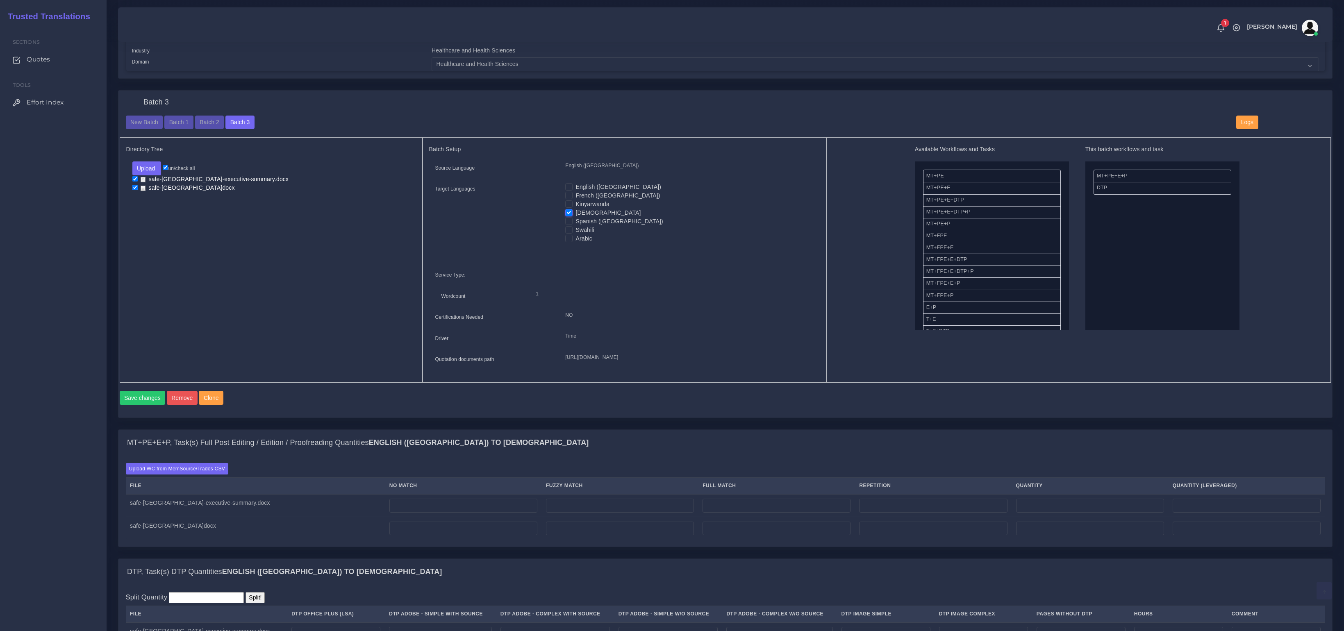
scroll to position [411, 0]
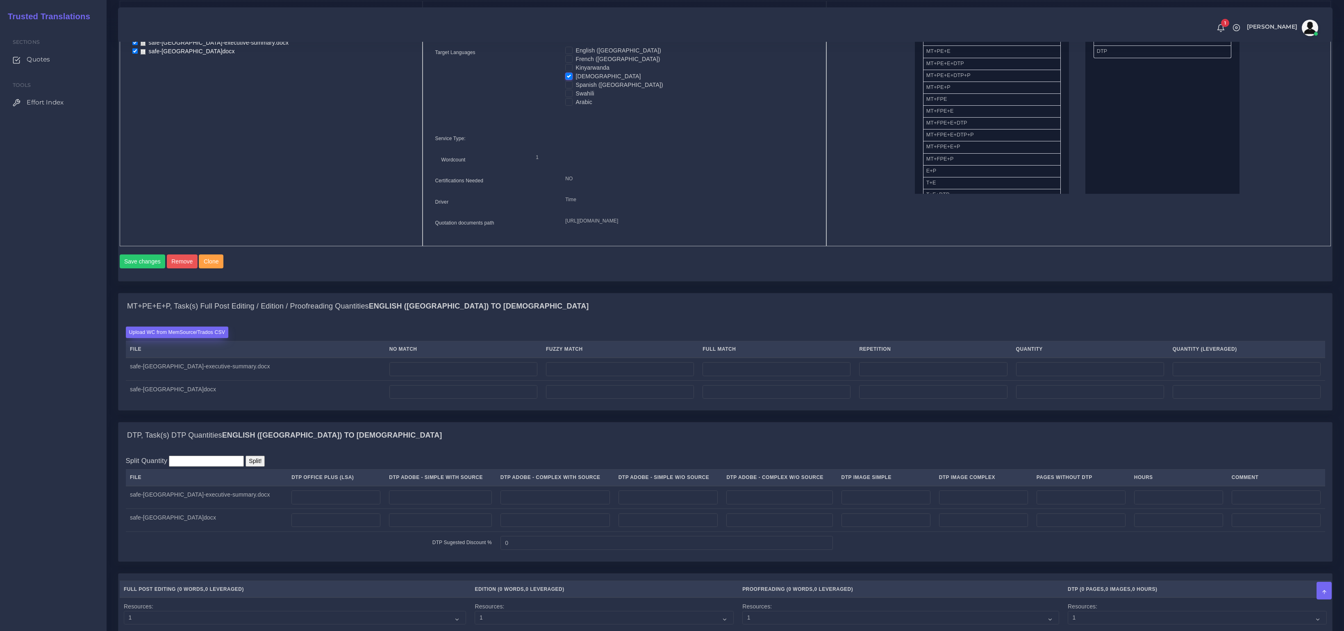
click at [192, 338] on label "Upload WC from MemSource/Trados CSV" at bounding box center [177, 332] width 103 height 11
click at [0, 0] on input "Upload WC from MemSource/Trados CSV" at bounding box center [0, 0] width 0 height 0
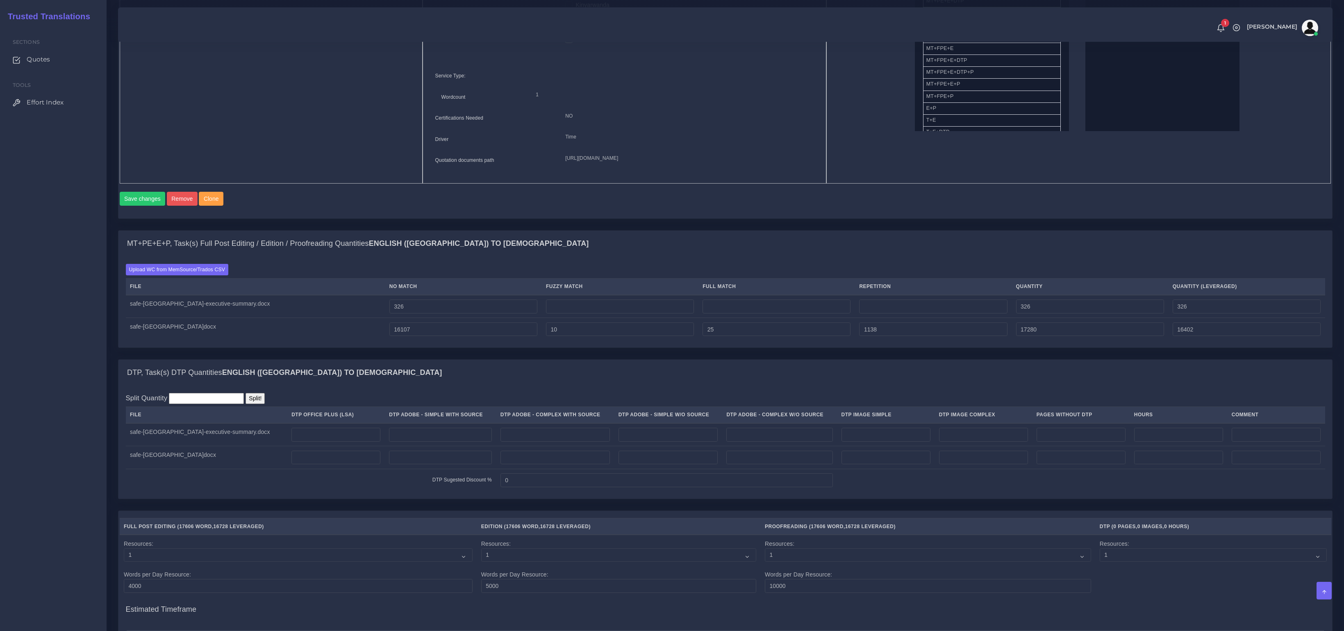
scroll to position [572, 0]
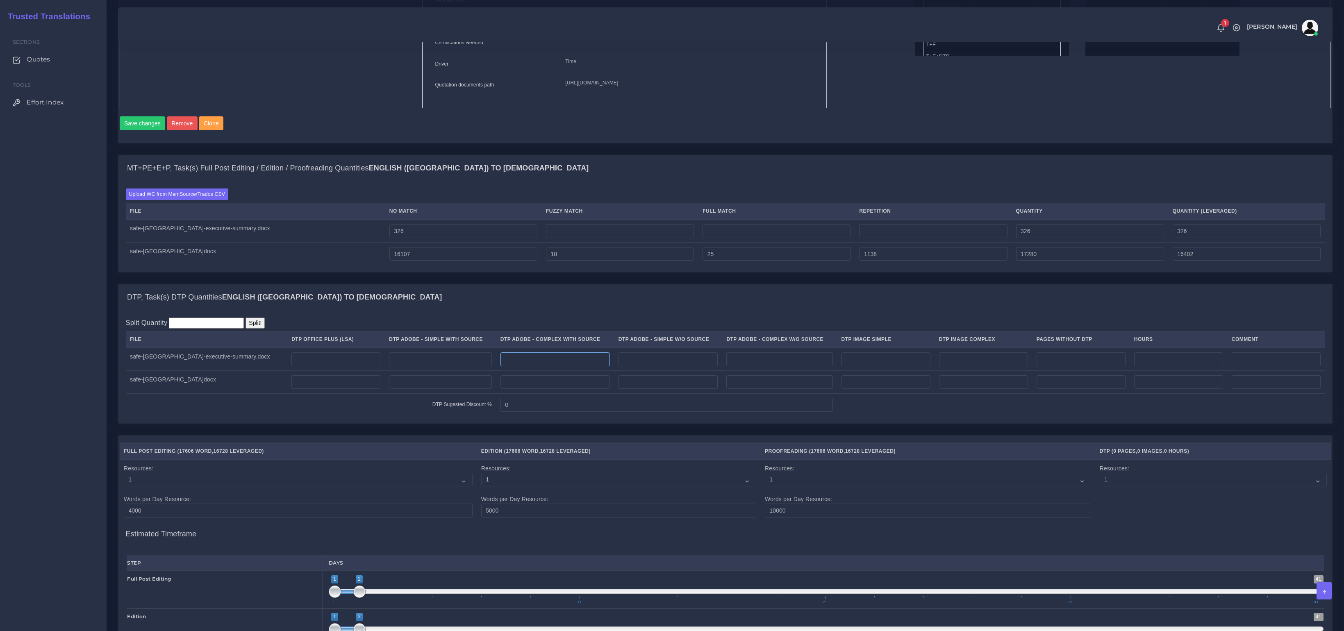
click at [574, 367] on input "number" at bounding box center [555, 360] width 109 height 14
type input "1"
click at [540, 394] on td at bounding box center [555, 382] width 118 height 23
click at [524, 389] on input "number" at bounding box center [555, 383] width 109 height 14
type input "71"
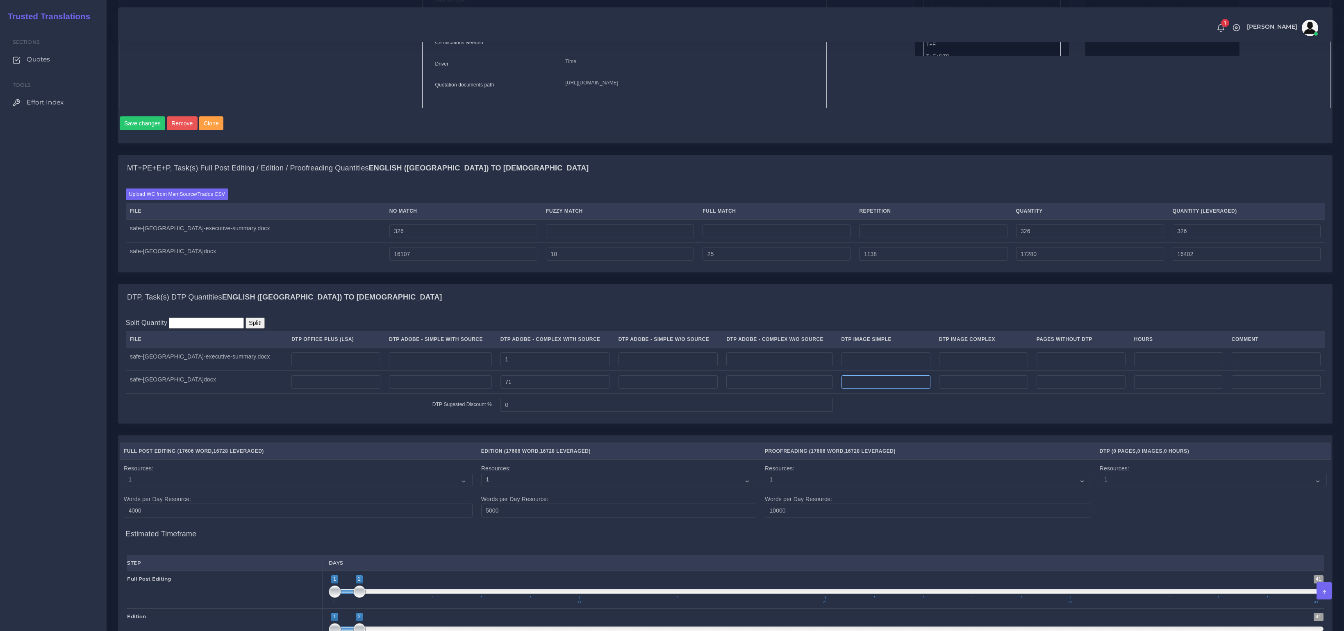
click at [915, 389] on input "number" at bounding box center [886, 383] width 89 height 14
click at [991, 389] on input "number" at bounding box center [983, 383] width 89 height 14
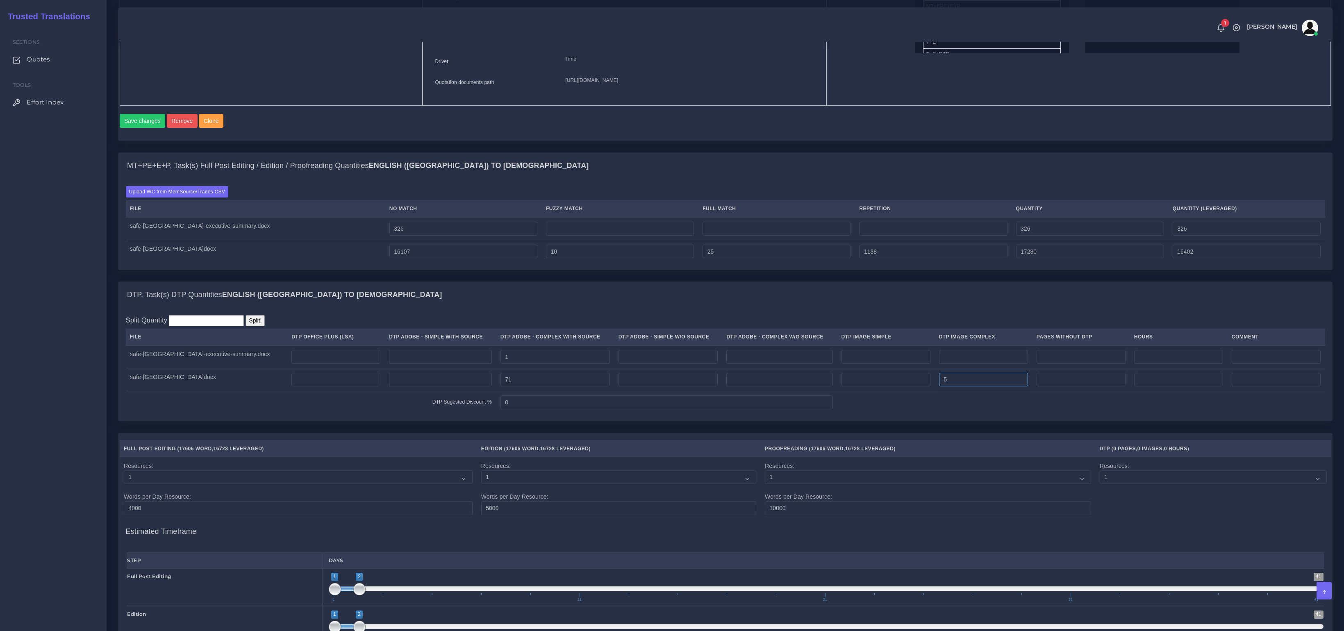
scroll to position [882, 0]
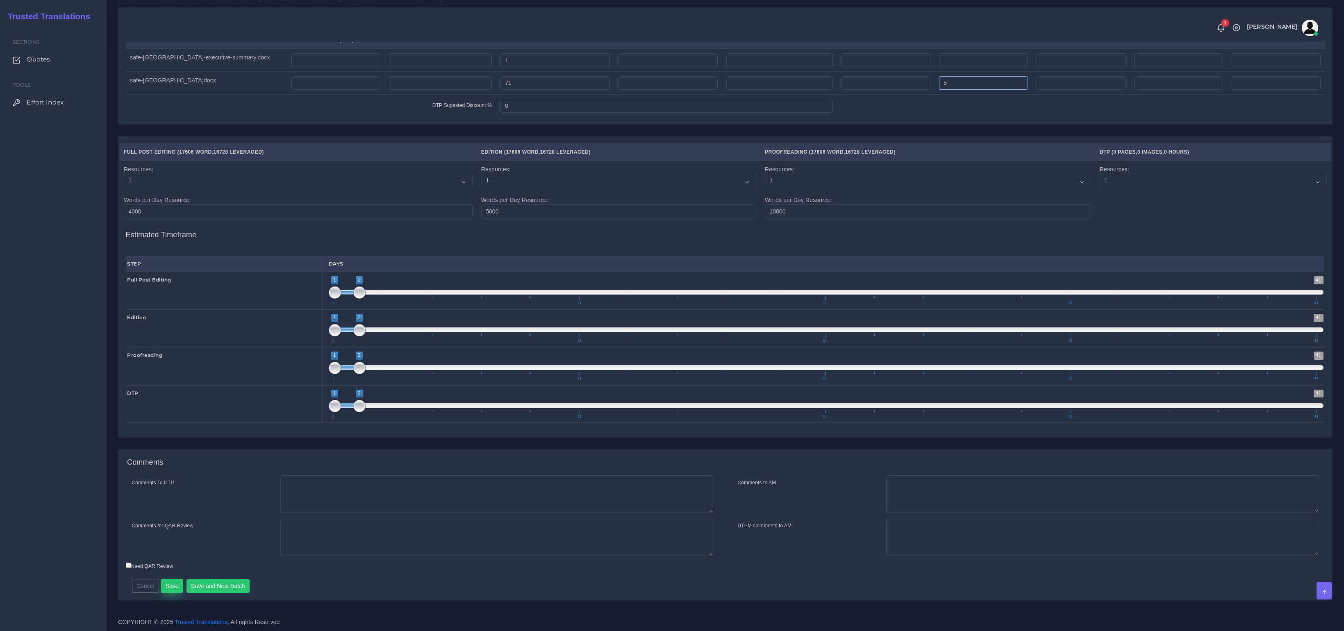
type input "5"
click at [171, 584] on button "Save" at bounding box center [172, 586] width 23 height 14
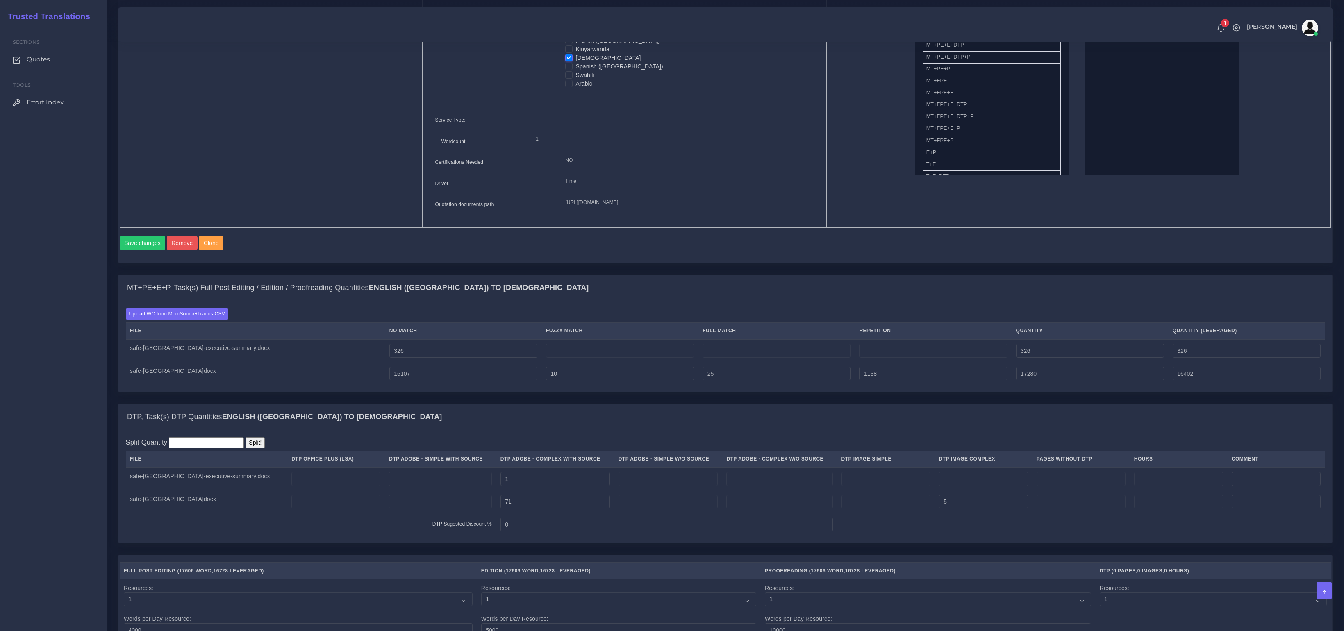
scroll to position [239, 0]
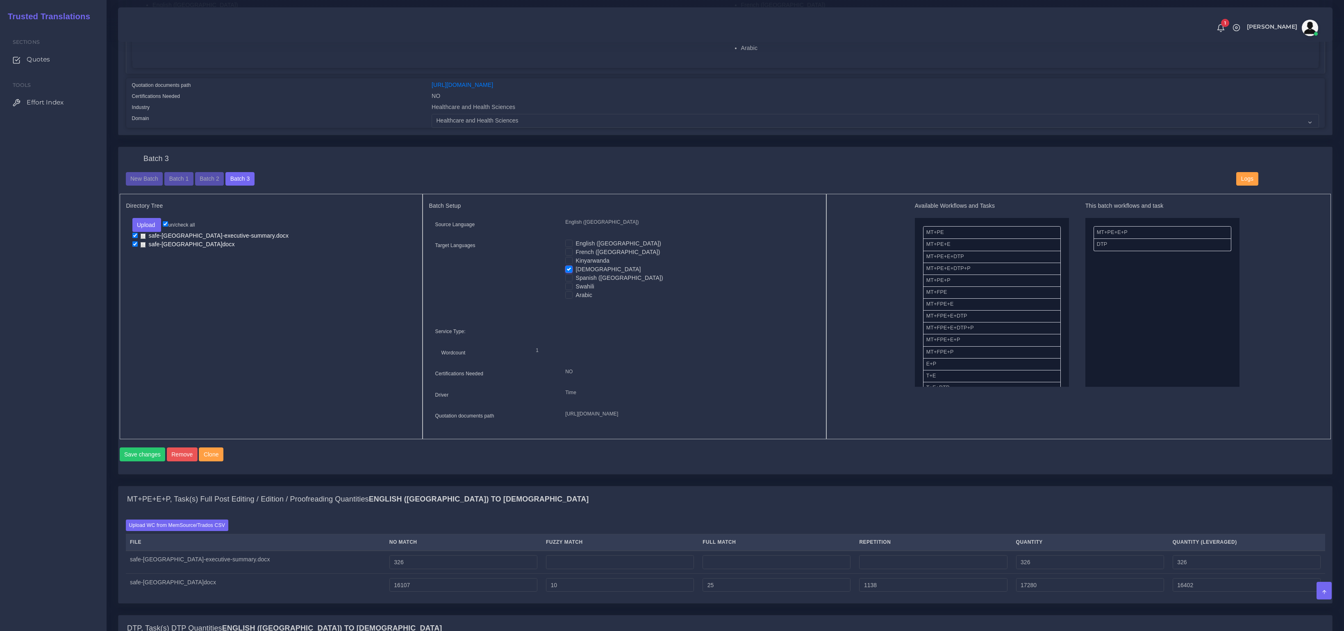
scroll to position [194, 0]
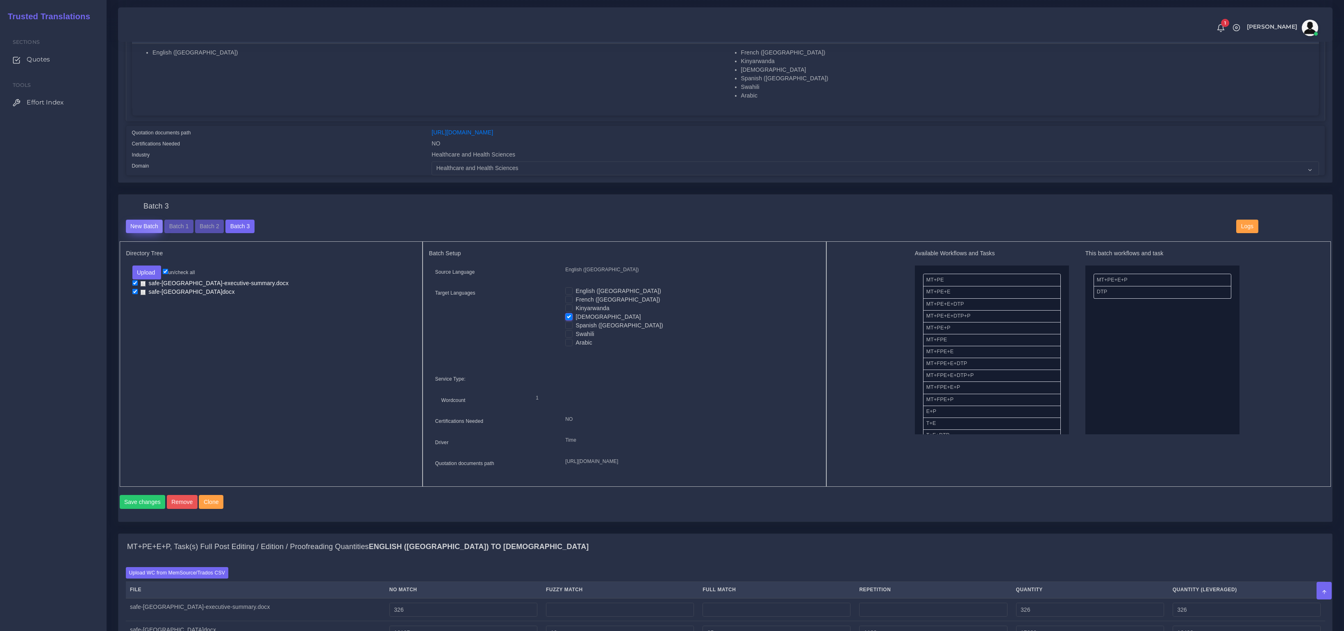
click at [134, 225] on button "New Batch" at bounding box center [144, 227] width 37 height 14
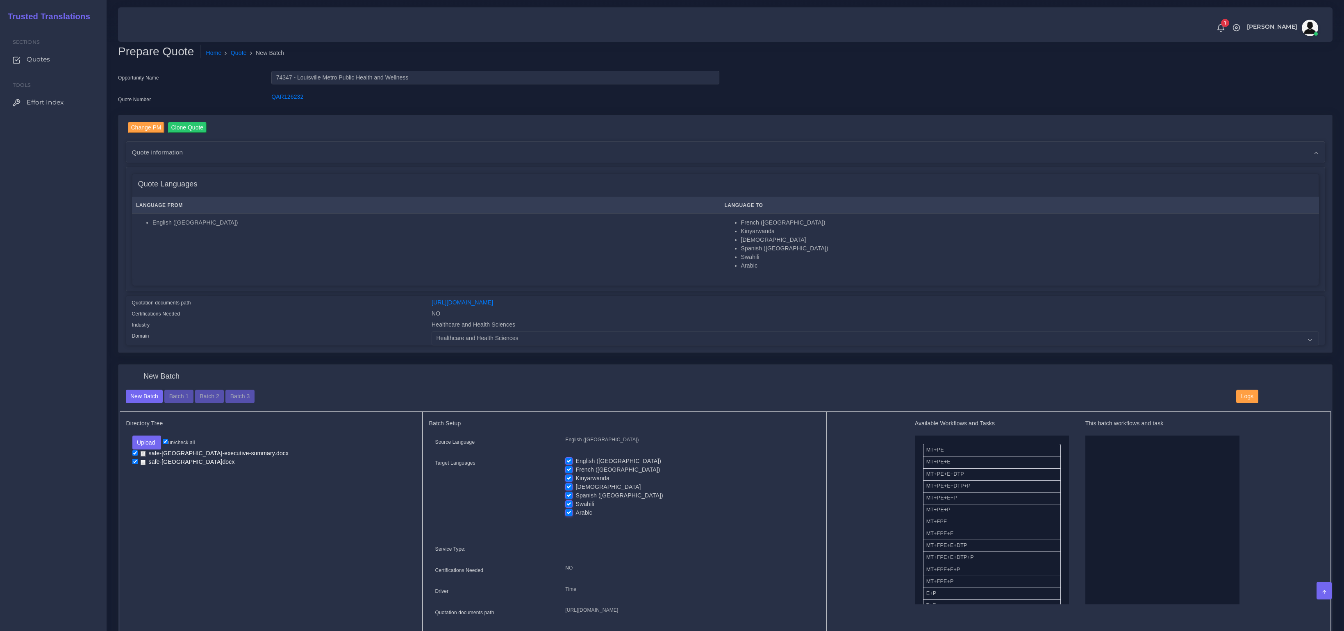
click at [576, 487] on label "[DEMOGRAPHIC_DATA]" at bounding box center [608, 487] width 65 height 9
click at [569, 487] on input "[DEMOGRAPHIC_DATA]" at bounding box center [568, 486] width 7 height 7
checkbox input "false"
click at [576, 478] on label "Kinyarwanda" at bounding box center [593, 478] width 34 height 9
click at [567, 478] on input "Kinyarwanda" at bounding box center [568, 477] width 7 height 7
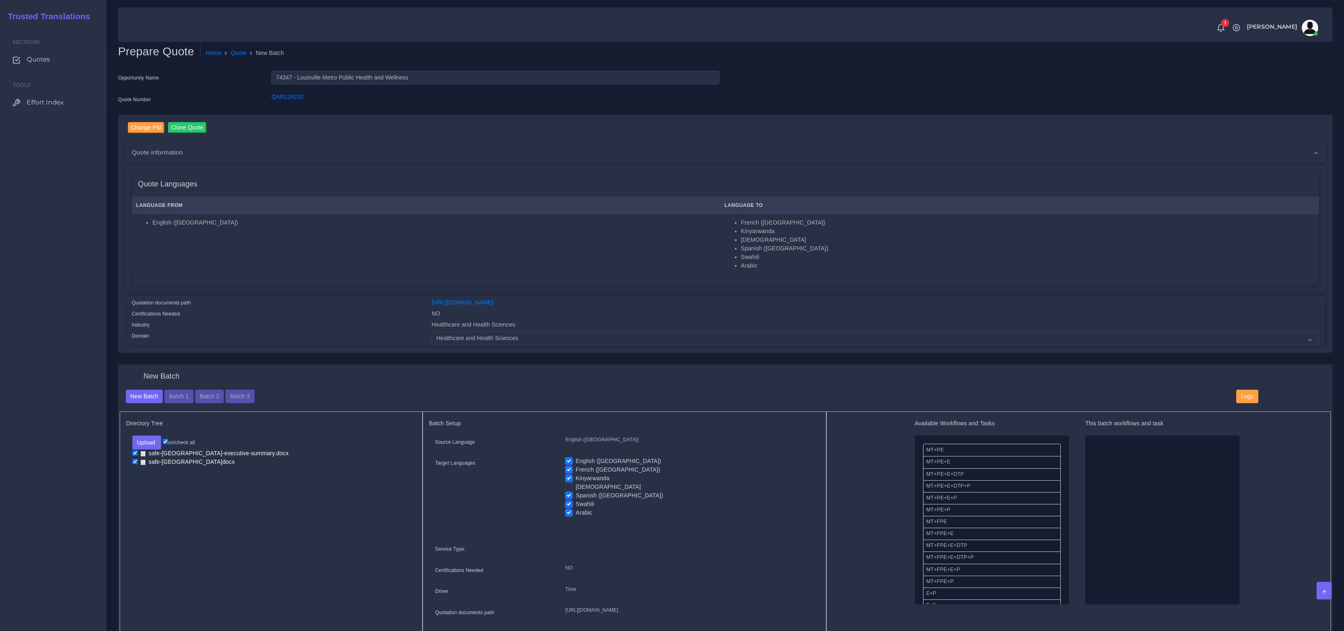
checkbox input "false"
click at [576, 468] on label "French ([GEOGRAPHIC_DATA])" at bounding box center [618, 470] width 84 height 9
click at [566, 468] on input "French ([GEOGRAPHIC_DATA])" at bounding box center [568, 469] width 7 height 7
checkbox input "false"
click at [576, 458] on label "English ([GEOGRAPHIC_DATA])" at bounding box center [619, 461] width 86 height 9
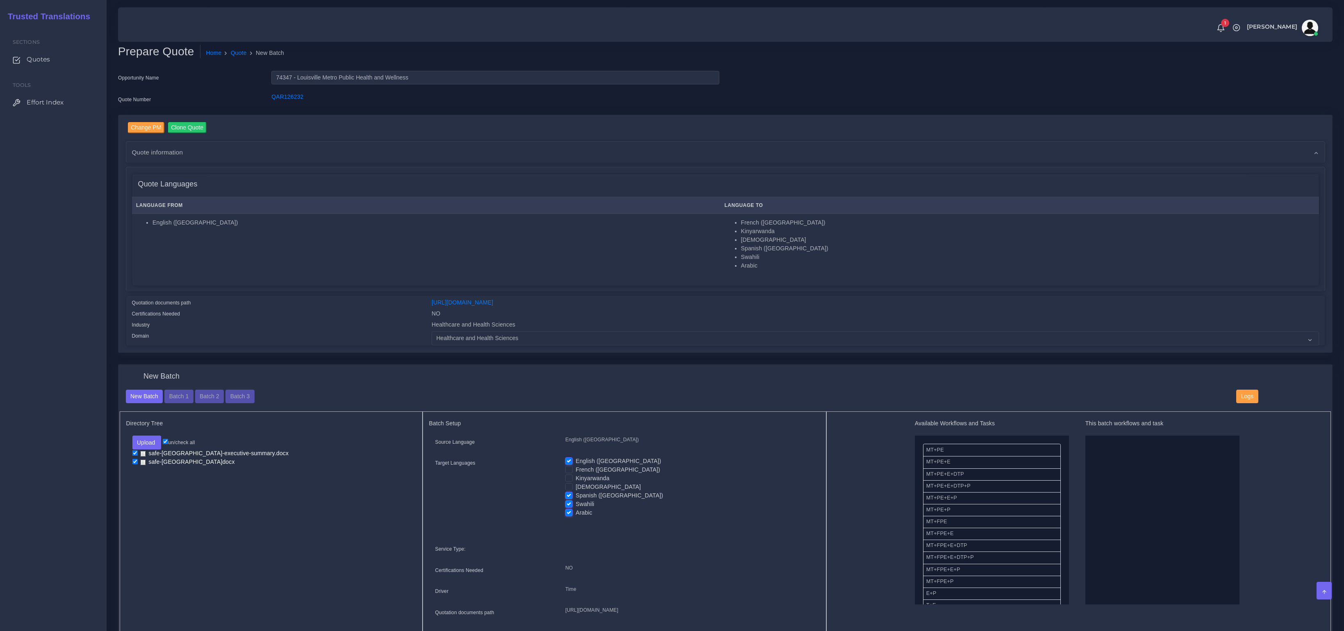
click at [568, 458] on input "English ([GEOGRAPHIC_DATA])" at bounding box center [568, 460] width 7 height 7
checkbox input "false"
click at [576, 503] on label "Swahili" at bounding box center [585, 504] width 18 height 9
click at [571, 503] on input "Swahili" at bounding box center [568, 503] width 7 height 7
checkbox input "false"
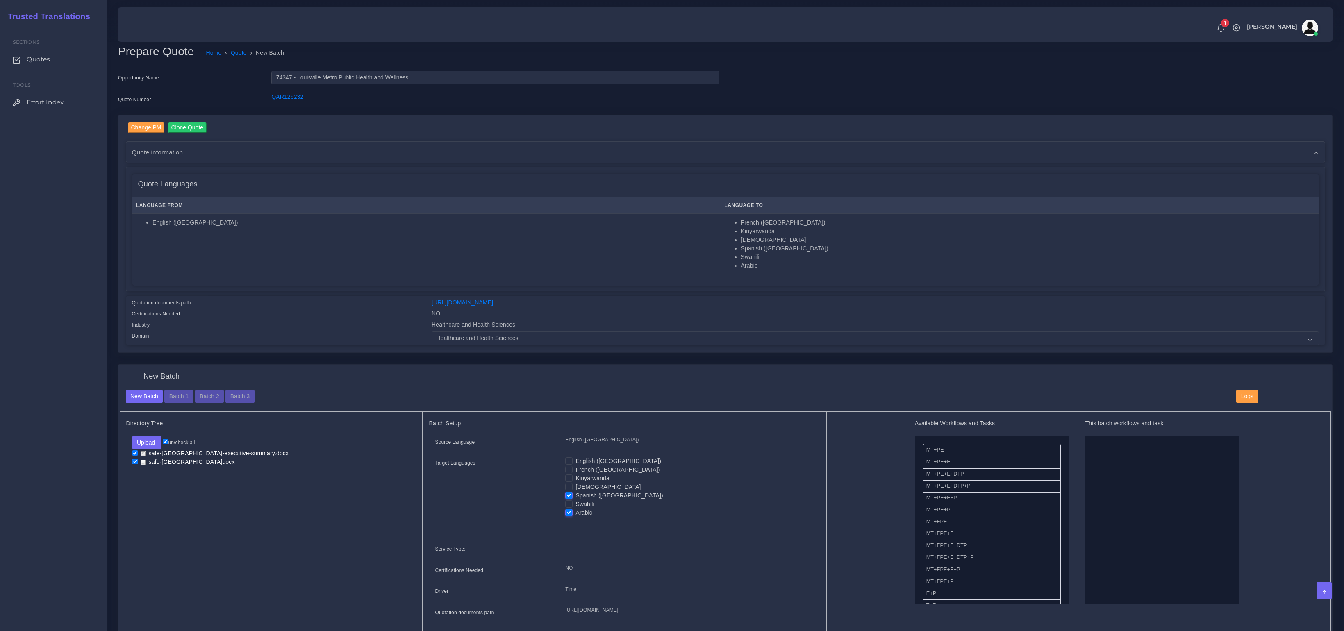
click at [576, 511] on label "Arabic" at bounding box center [584, 513] width 17 height 9
click at [571, 511] on input "Arabic" at bounding box center [568, 512] width 7 height 7
checkbox input "false"
drag, startPoint x: 950, startPoint y: 496, endPoint x: 1093, endPoint y: 495, distance: 142.7
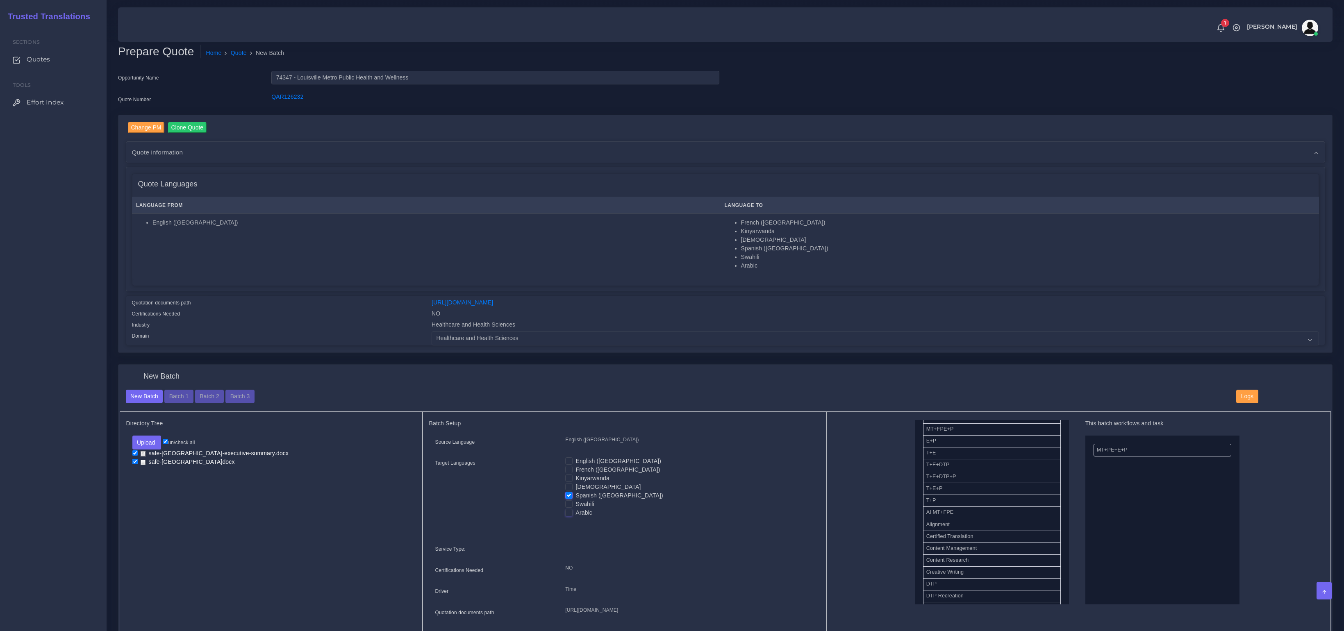
drag, startPoint x: 941, startPoint y: 578, endPoint x: 1090, endPoint y: 568, distance: 149.5
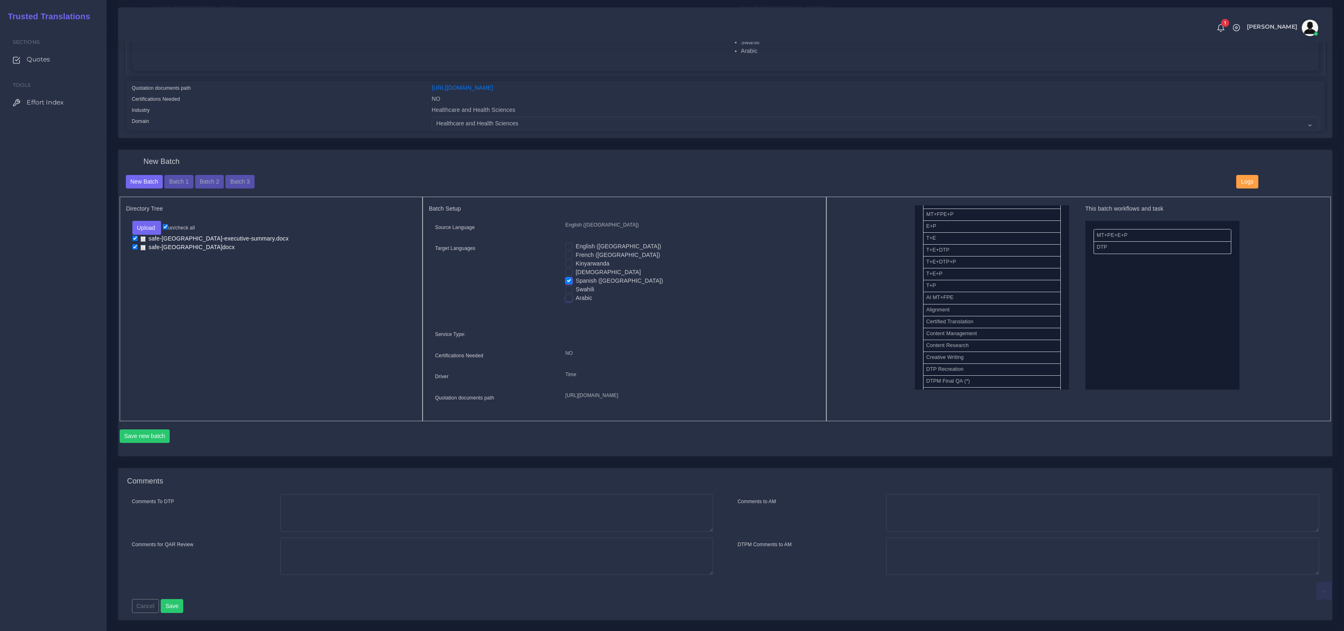
scroll to position [248, 0]
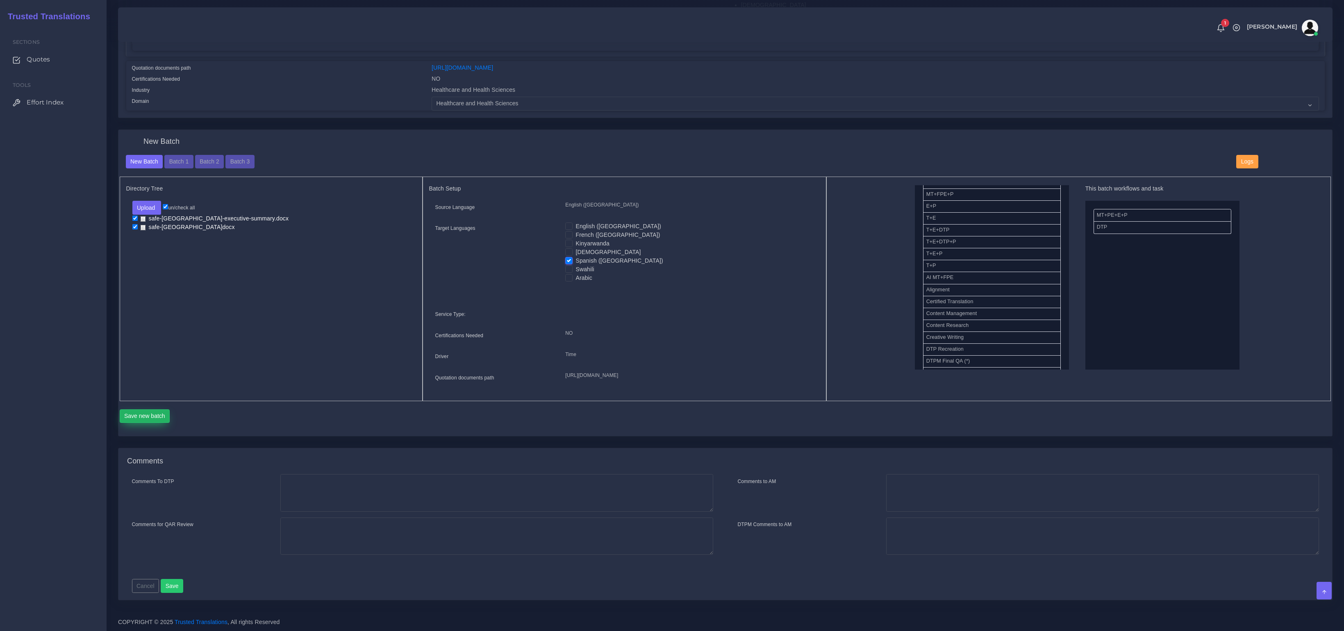
click at [149, 418] on button "Save new batch" at bounding box center [145, 417] width 50 height 14
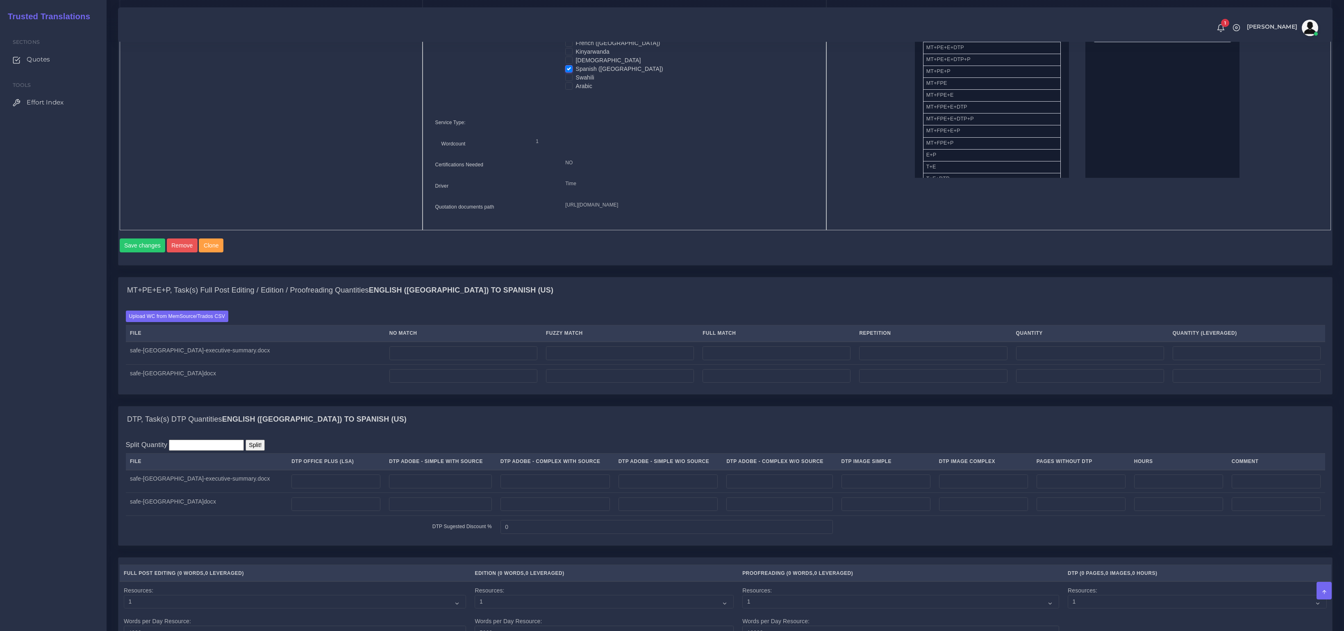
scroll to position [437, 0]
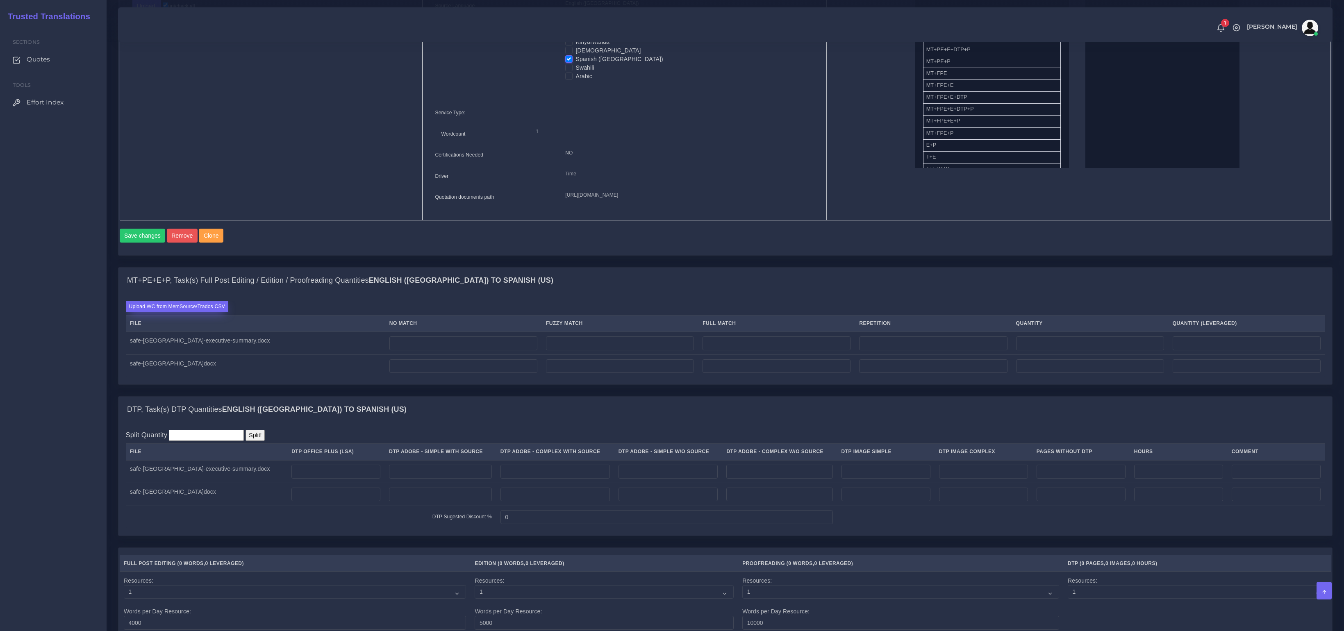
click at [195, 312] on label "Upload WC from MemSource/Trados CSV" at bounding box center [177, 306] width 103 height 11
click at [0, 0] on input "Upload WC from MemSource/Trados CSV" at bounding box center [0, 0] width 0 height 0
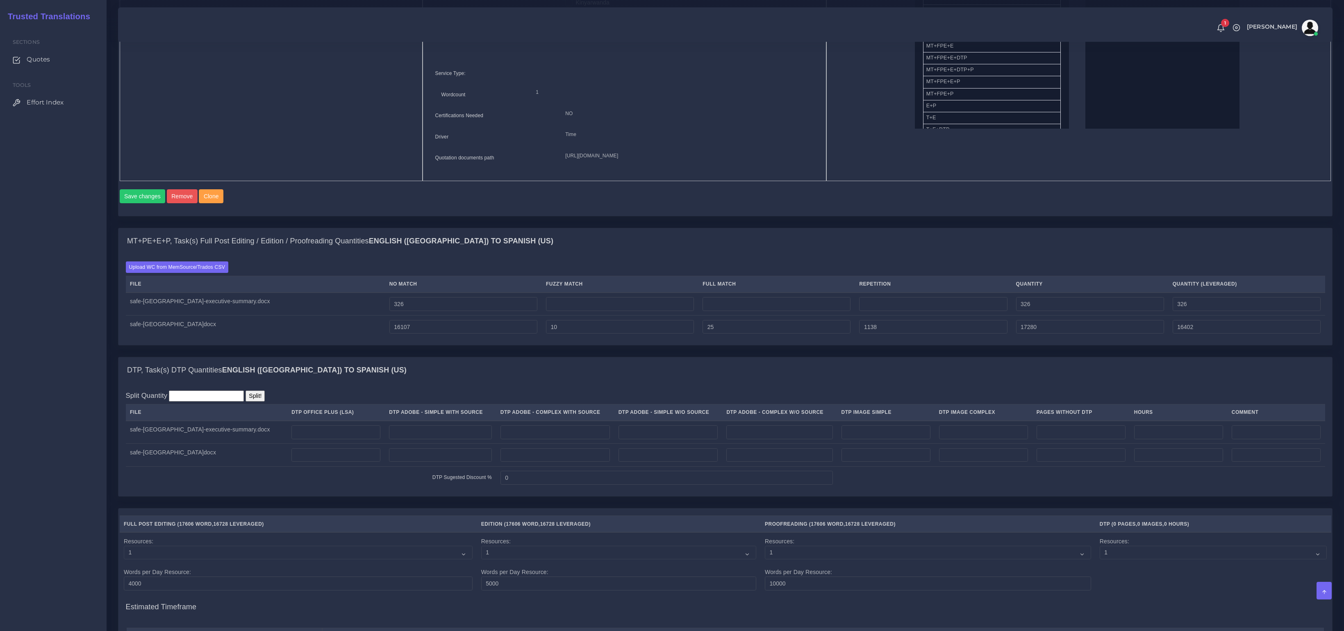
scroll to position [615, 0]
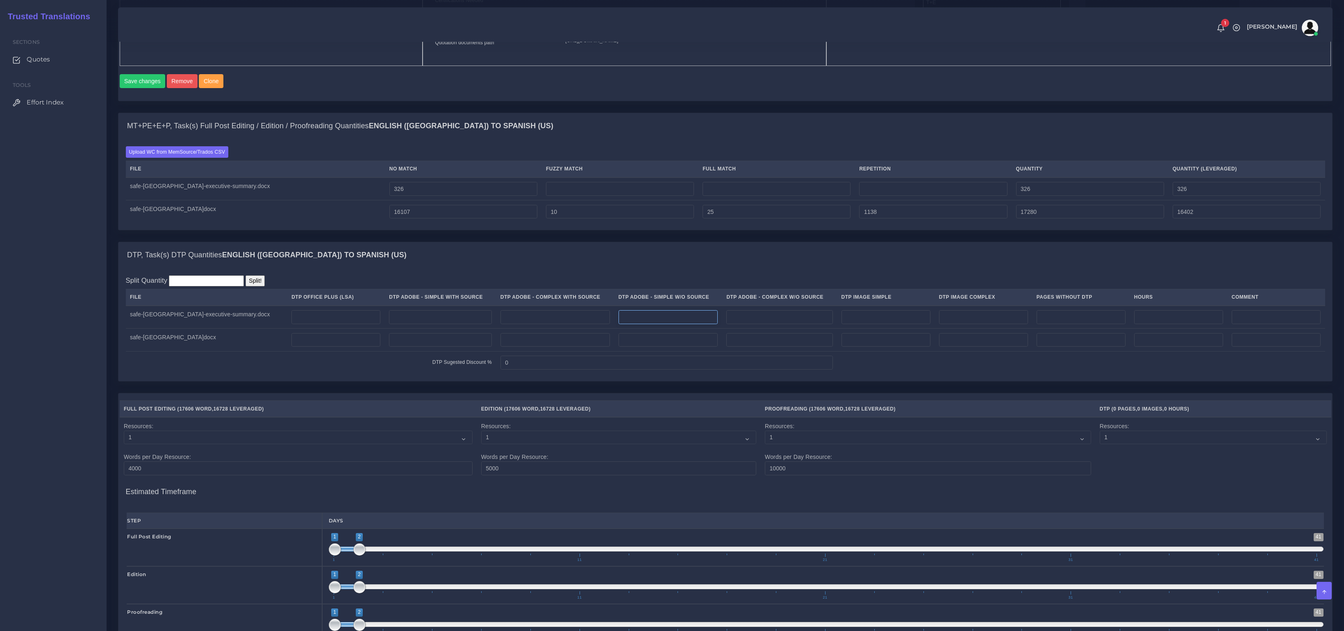
click at [633, 324] on input "number" at bounding box center [669, 317] width 100 height 14
click at [567, 324] on input "number" at bounding box center [555, 317] width 109 height 14
type input "1"
click at [519, 347] on input "number" at bounding box center [555, 340] width 109 height 14
type input "71"
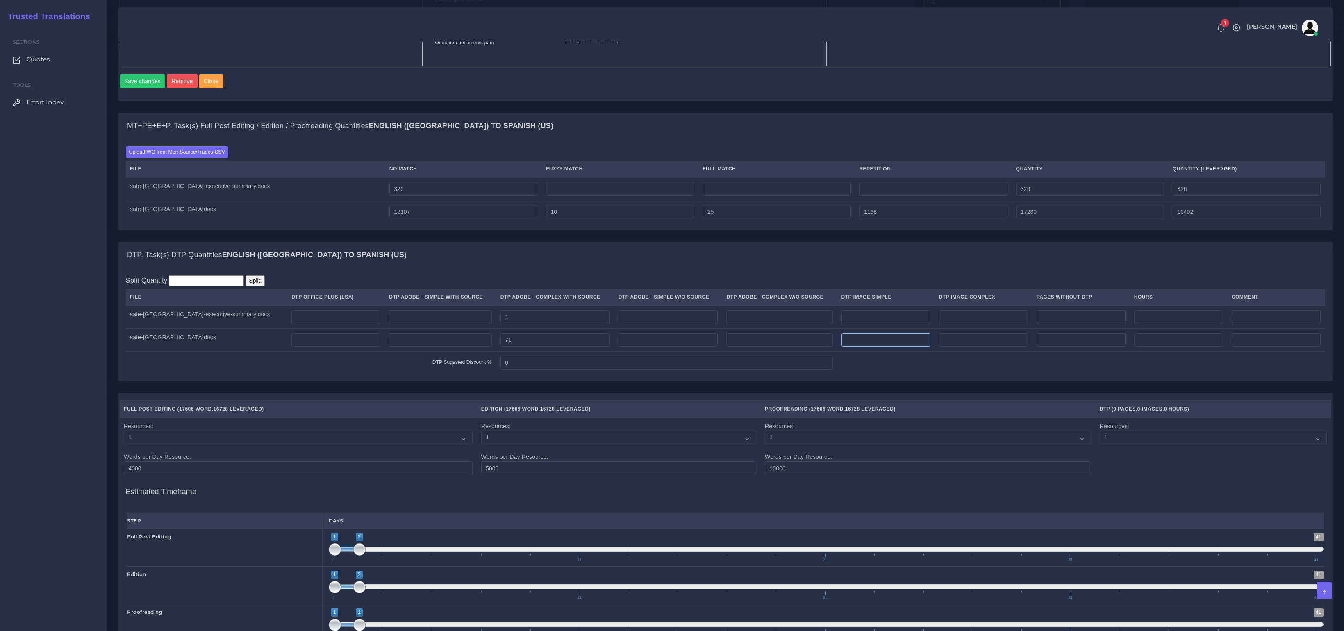
click at [903, 347] on input "number" at bounding box center [886, 340] width 89 height 14
click at [1003, 347] on input "number" at bounding box center [983, 340] width 89 height 14
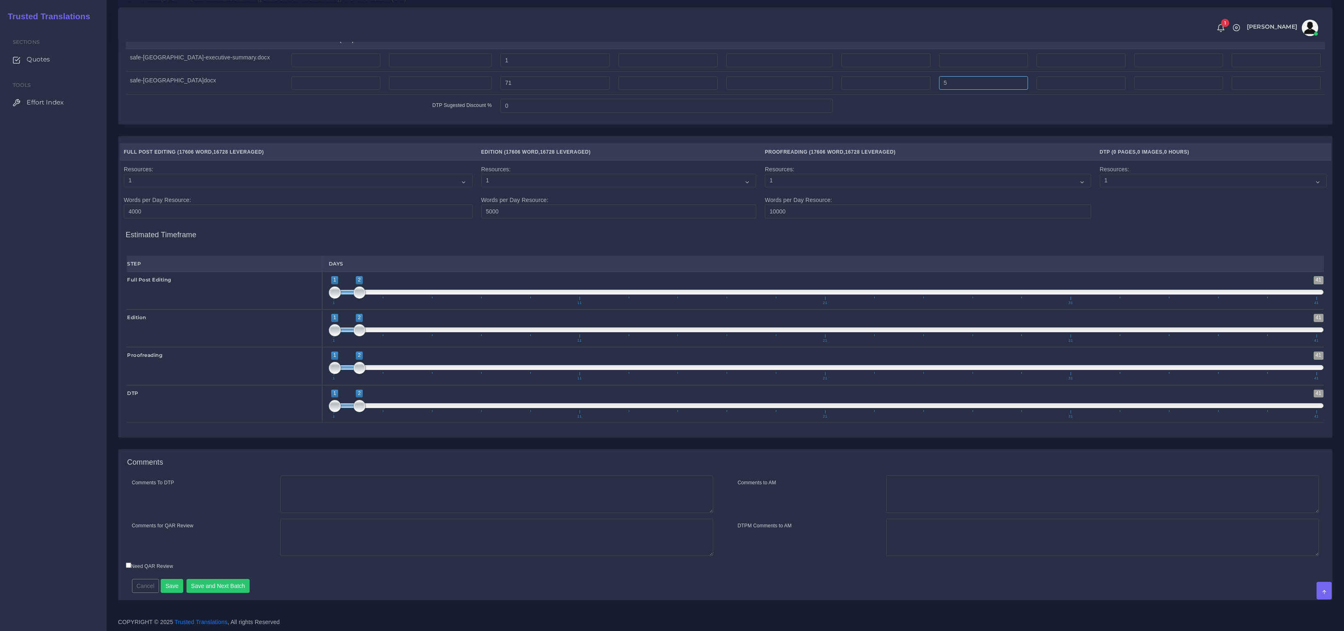
scroll to position [882, 0]
type input "5"
click at [177, 590] on button "Save" at bounding box center [172, 586] width 23 height 14
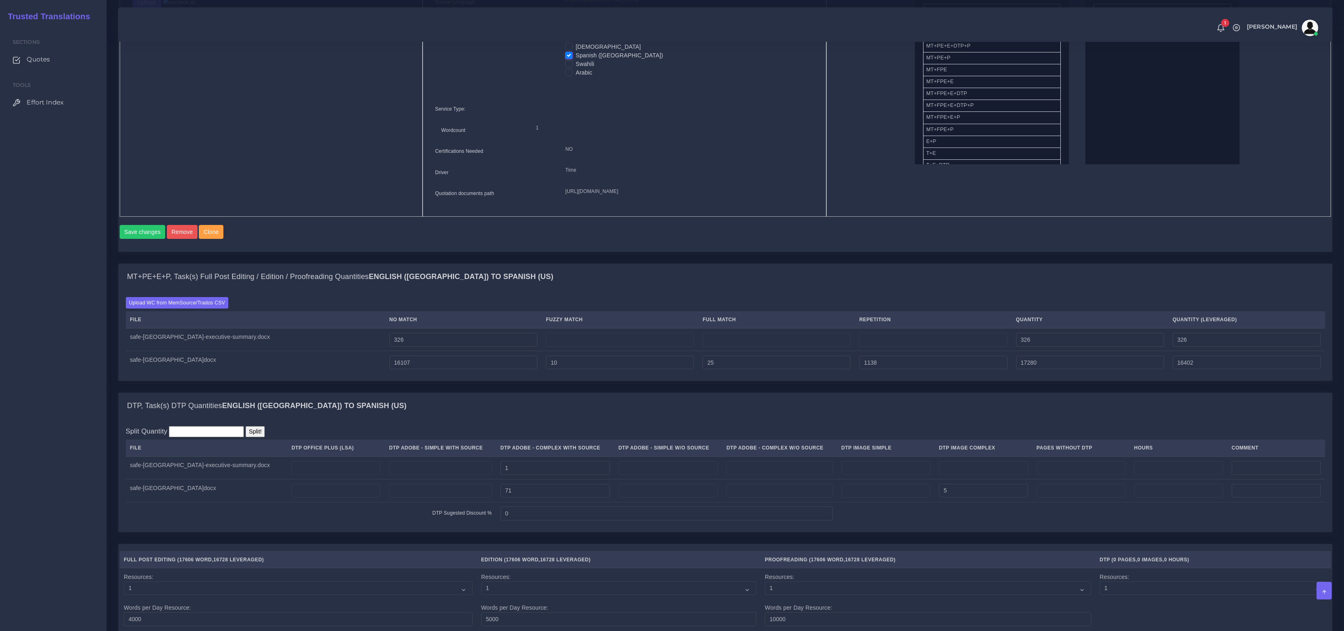
scroll to position [262, 0]
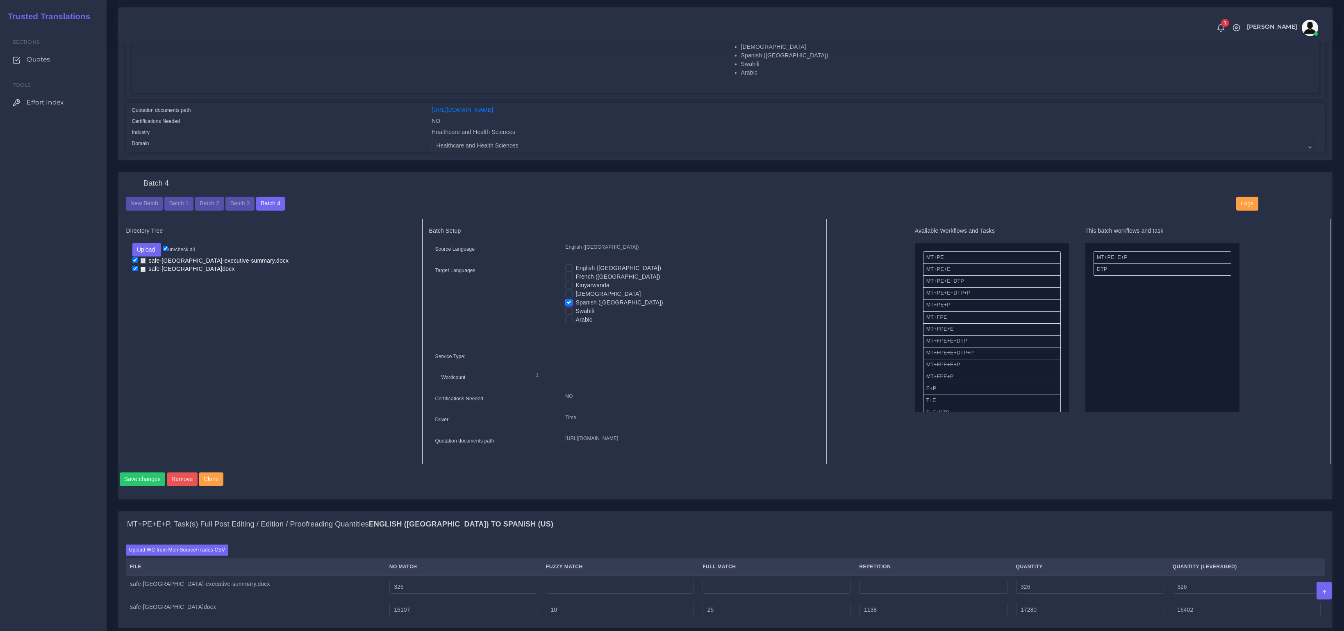
scroll to position [163, 0]
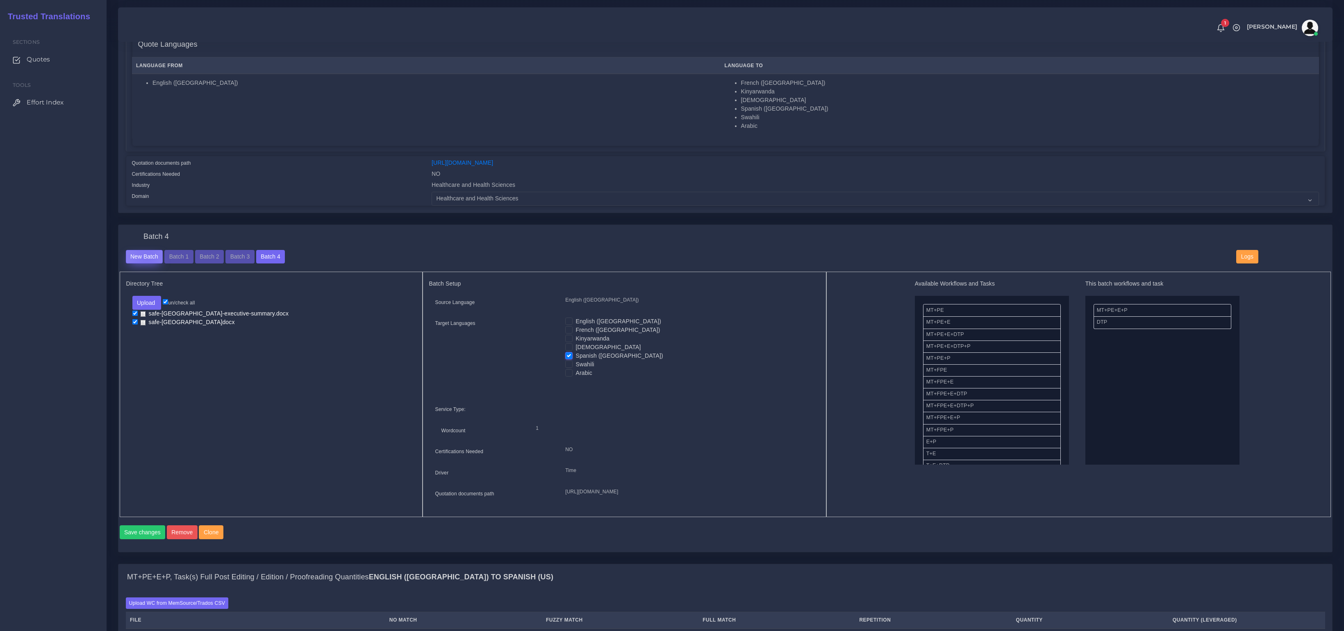
click at [146, 257] on button "New Batch" at bounding box center [144, 257] width 37 height 14
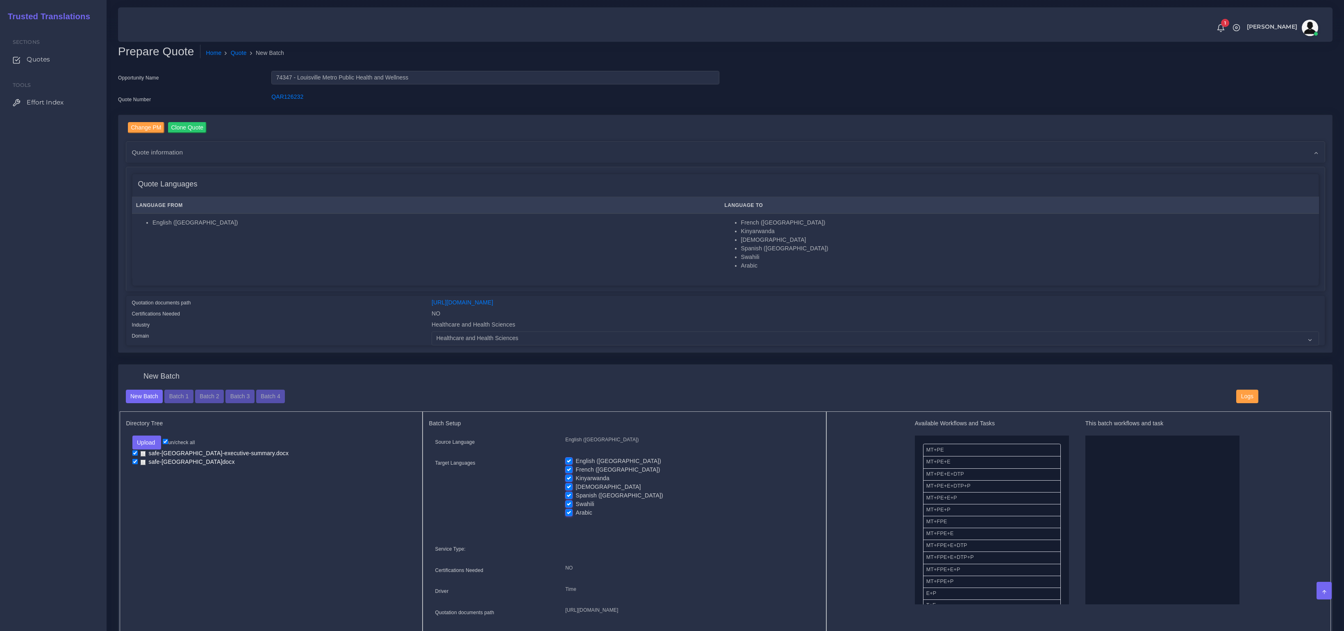
click at [576, 495] on label "Spanish ([GEOGRAPHIC_DATA])" at bounding box center [619, 496] width 87 height 9
click at [567, 495] on input "Spanish ([GEOGRAPHIC_DATA])" at bounding box center [568, 495] width 7 height 7
checkbox input "false"
click at [576, 485] on label "[DEMOGRAPHIC_DATA]" at bounding box center [608, 487] width 65 height 9
click at [570, 485] on input "[DEMOGRAPHIC_DATA]" at bounding box center [568, 486] width 7 height 7
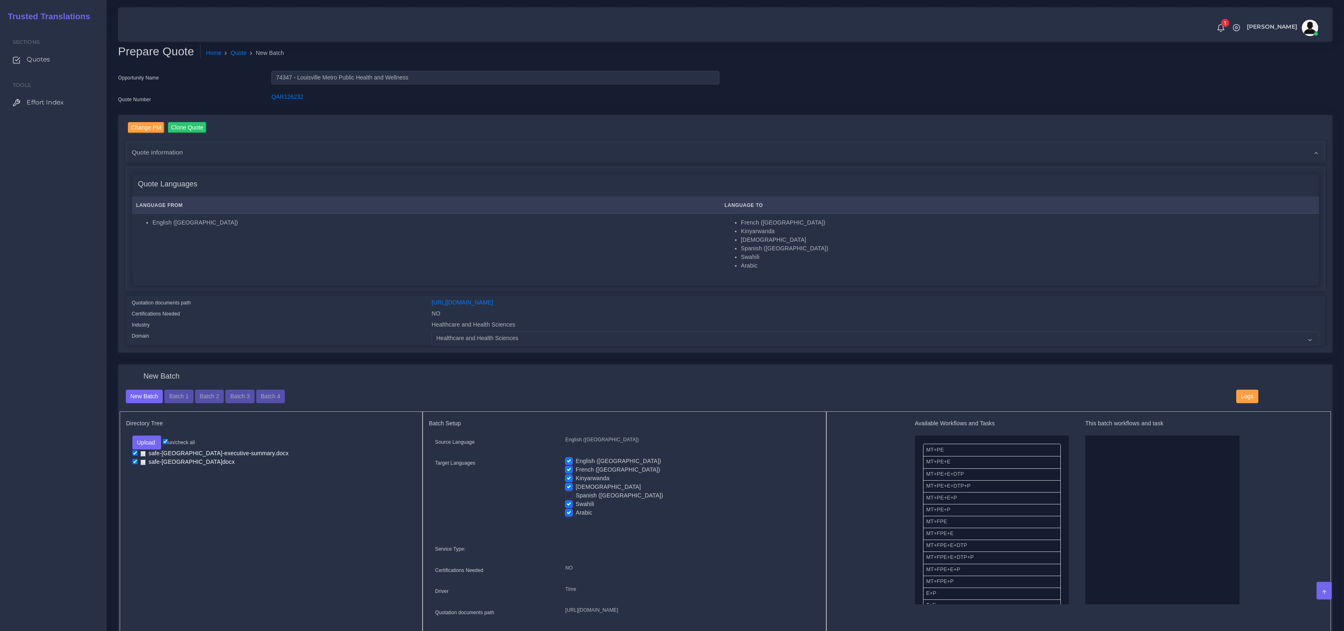
checkbox input "false"
click at [576, 476] on label "Kinyarwanda" at bounding box center [593, 478] width 34 height 9
click at [569, 476] on input "Kinyarwanda" at bounding box center [568, 477] width 7 height 7
checkbox input "false"
click at [576, 470] on label "French ([GEOGRAPHIC_DATA])" at bounding box center [618, 470] width 84 height 9
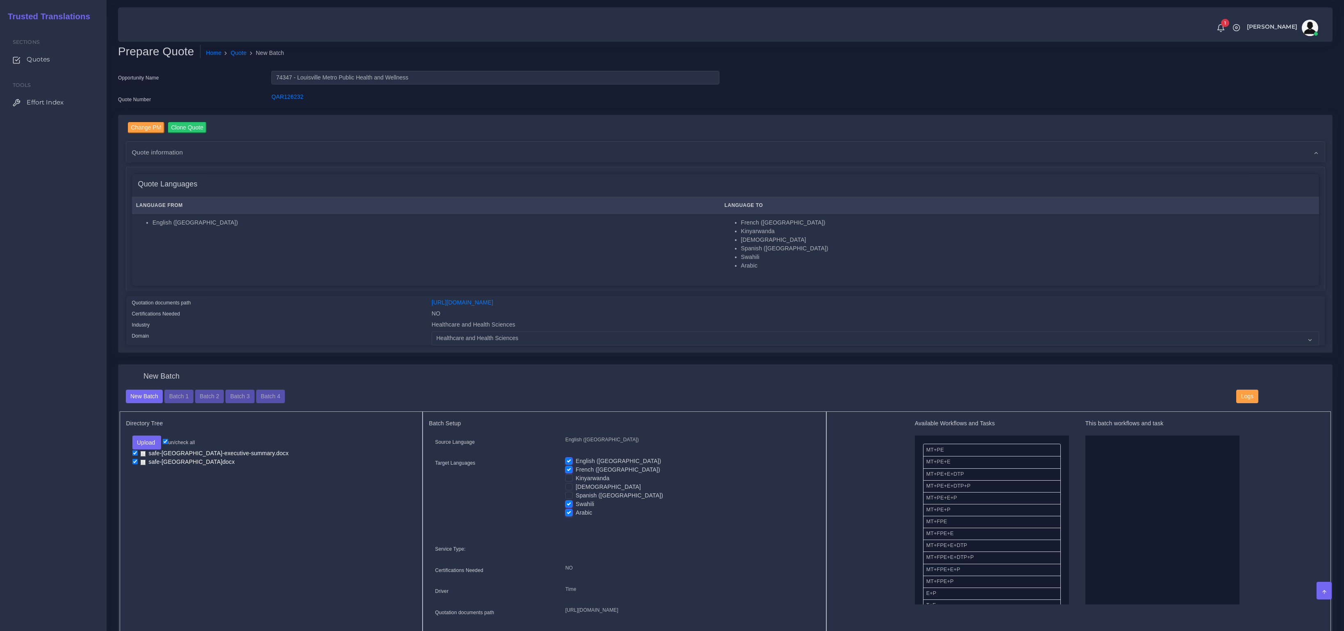
click at [569, 470] on input "French ([GEOGRAPHIC_DATA])" at bounding box center [568, 469] width 7 height 7
checkbox input "false"
click at [576, 461] on label "English ([GEOGRAPHIC_DATA])" at bounding box center [619, 461] width 86 height 9
click at [571, 461] on input "English ([GEOGRAPHIC_DATA])" at bounding box center [568, 460] width 7 height 7
checkbox input "false"
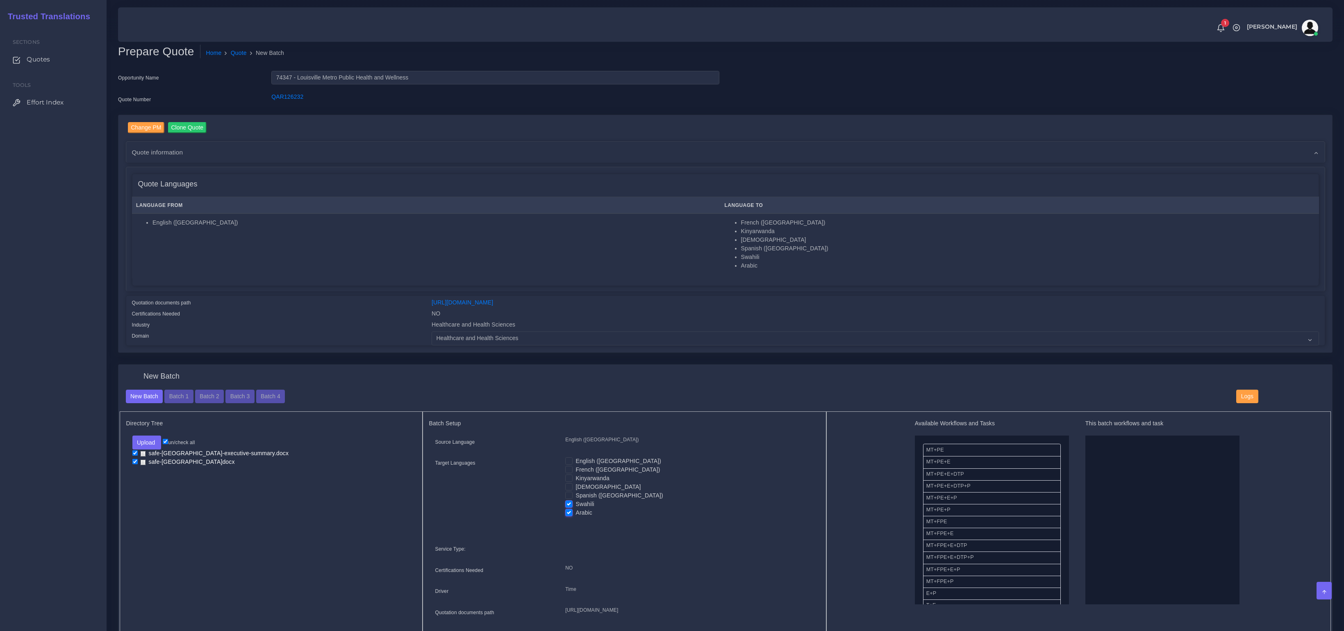
click at [576, 511] on label "Arabic" at bounding box center [584, 513] width 17 height 9
click at [568, 511] on input "Arabic" at bounding box center [568, 512] width 7 height 7
checkbox input "false"
drag, startPoint x: 952, startPoint y: 497, endPoint x: 1116, endPoint y: 497, distance: 163.6
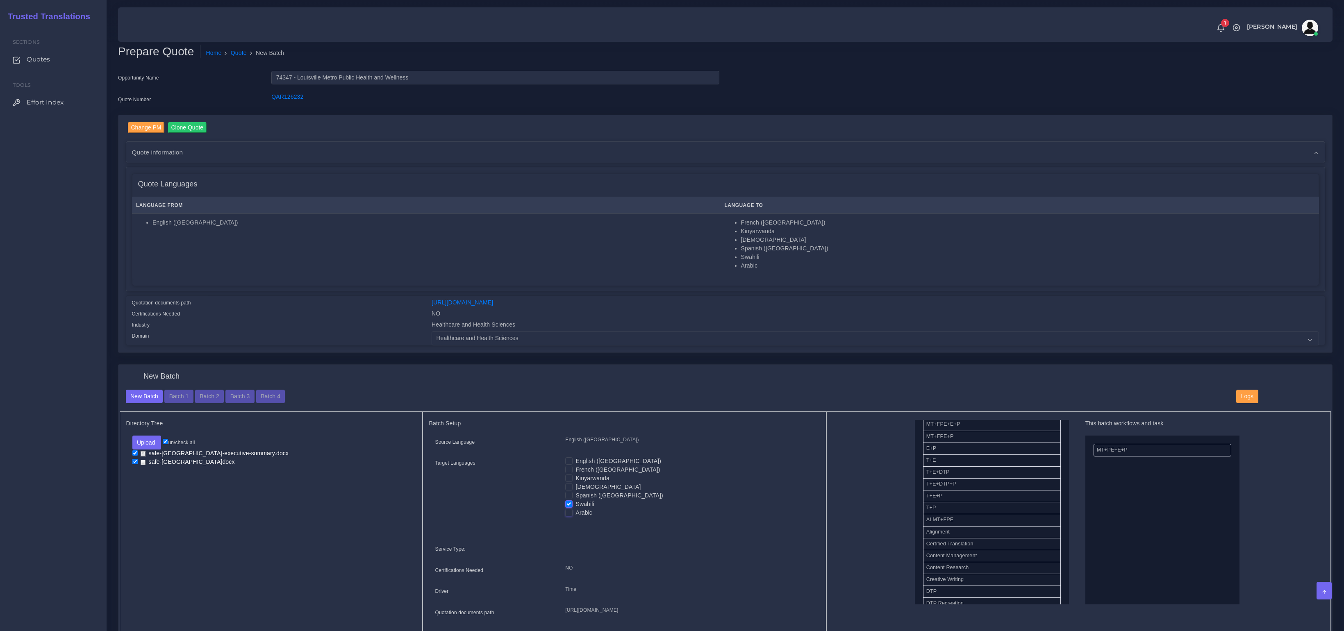
drag, startPoint x: 942, startPoint y: 587, endPoint x: 1066, endPoint y: 550, distance: 129.5
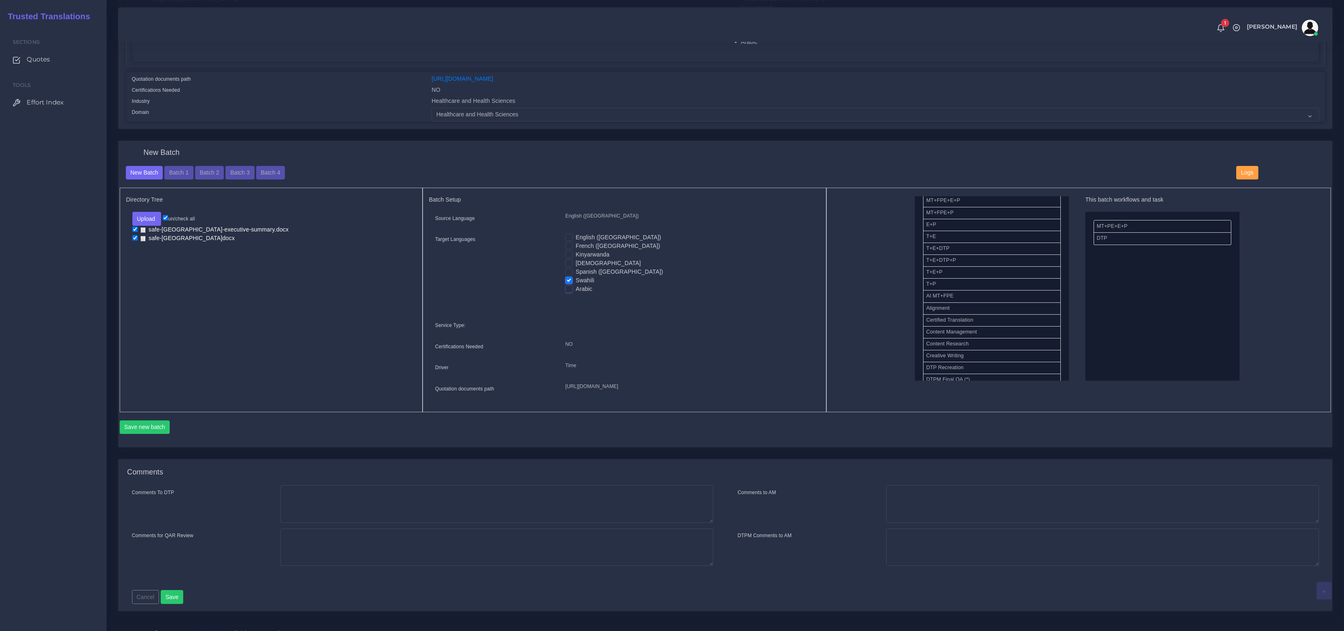
scroll to position [248, 0]
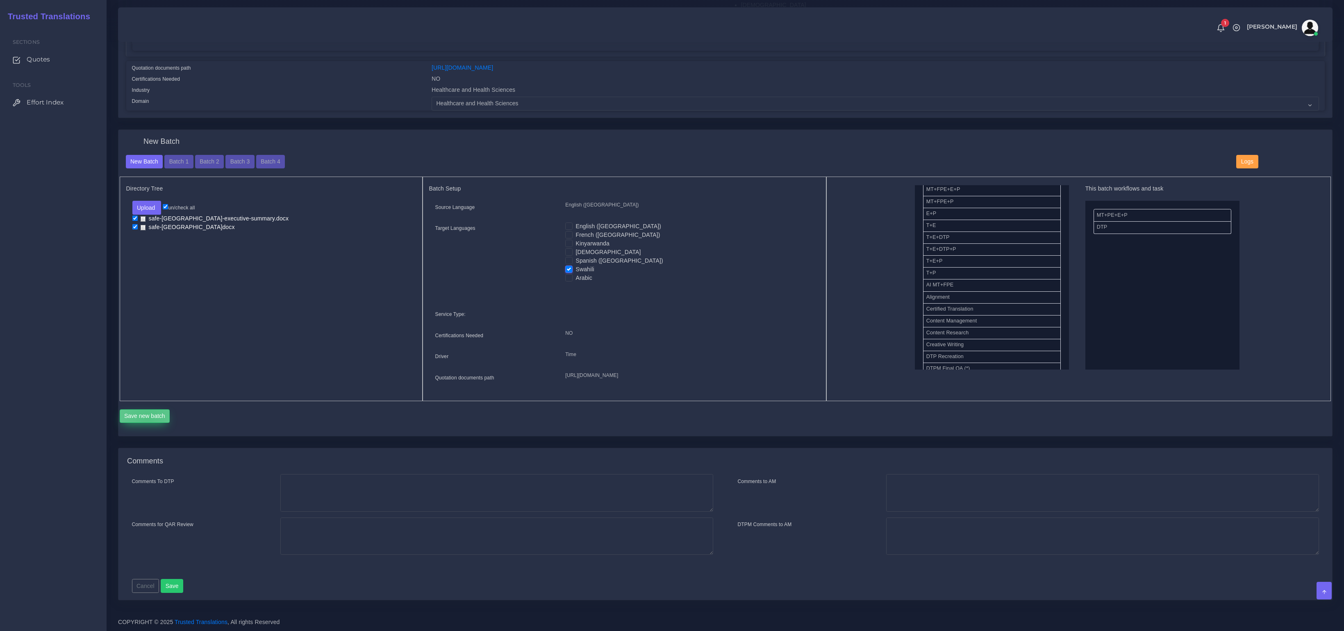
click at [147, 419] on button "Save new batch" at bounding box center [145, 417] width 50 height 14
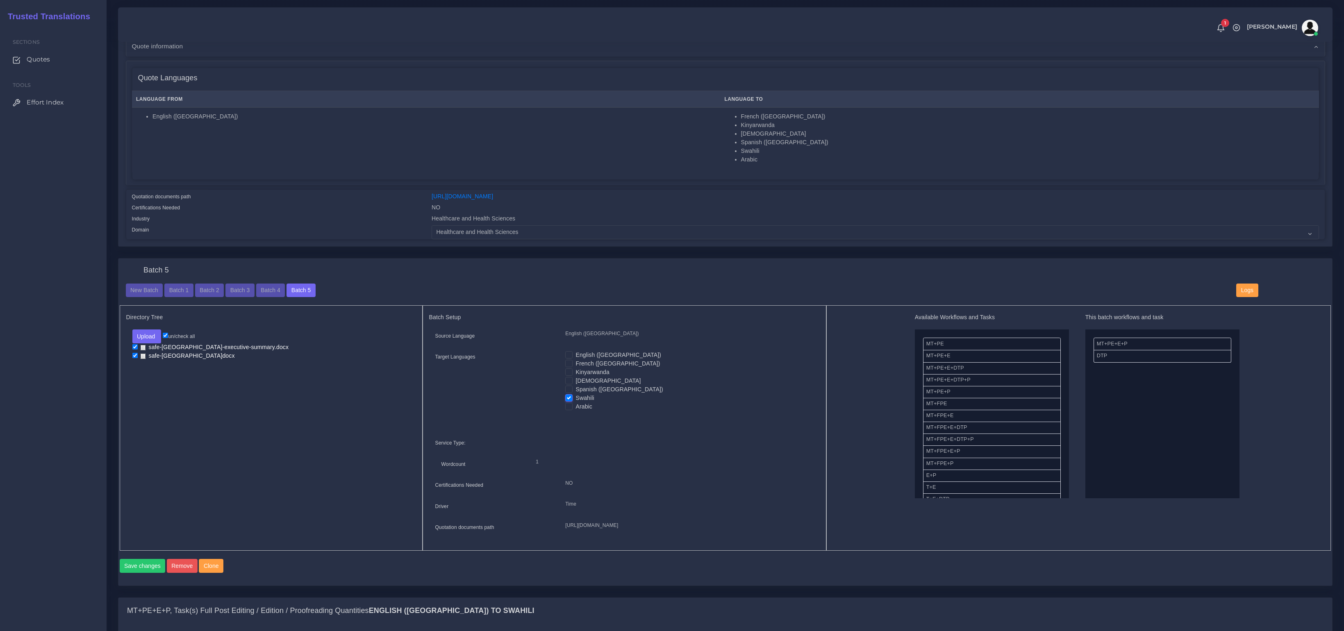
scroll to position [357, 0]
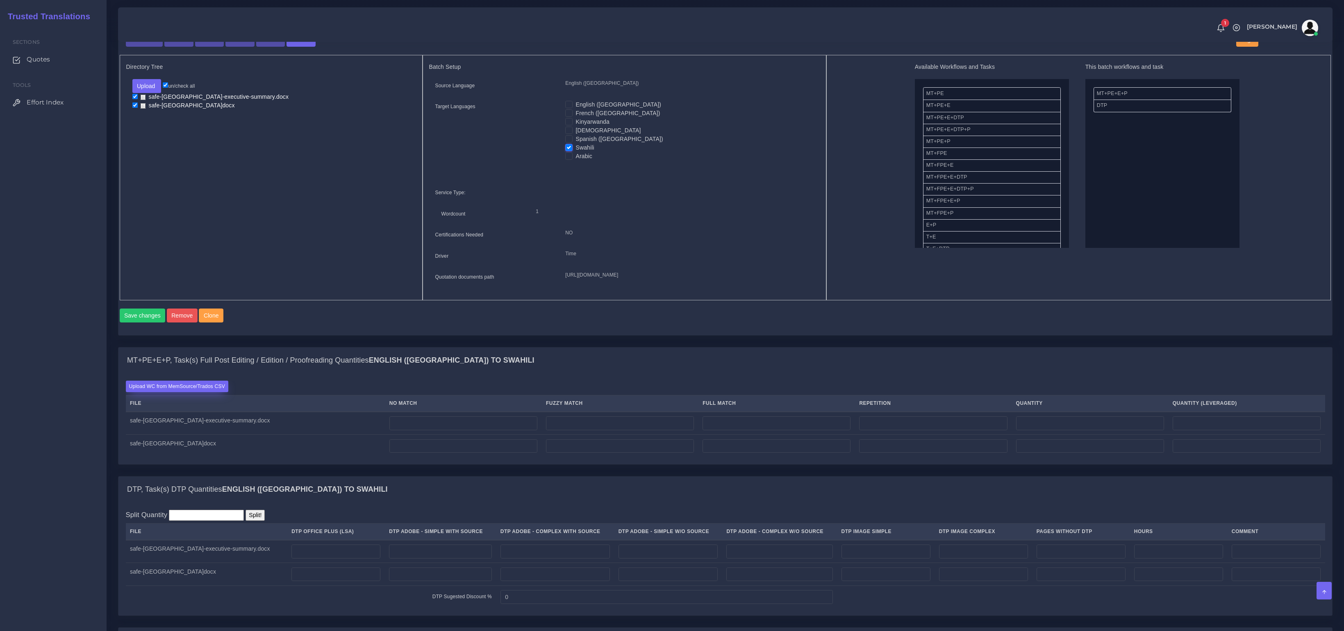
click at [200, 392] on label "Upload WC from MemSource/Trados CSV" at bounding box center [177, 386] width 103 height 11
click at [0, 0] on input "Upload WC from MemSource/Trados CSV" at bounding box center [0, 0] width 0 height 0
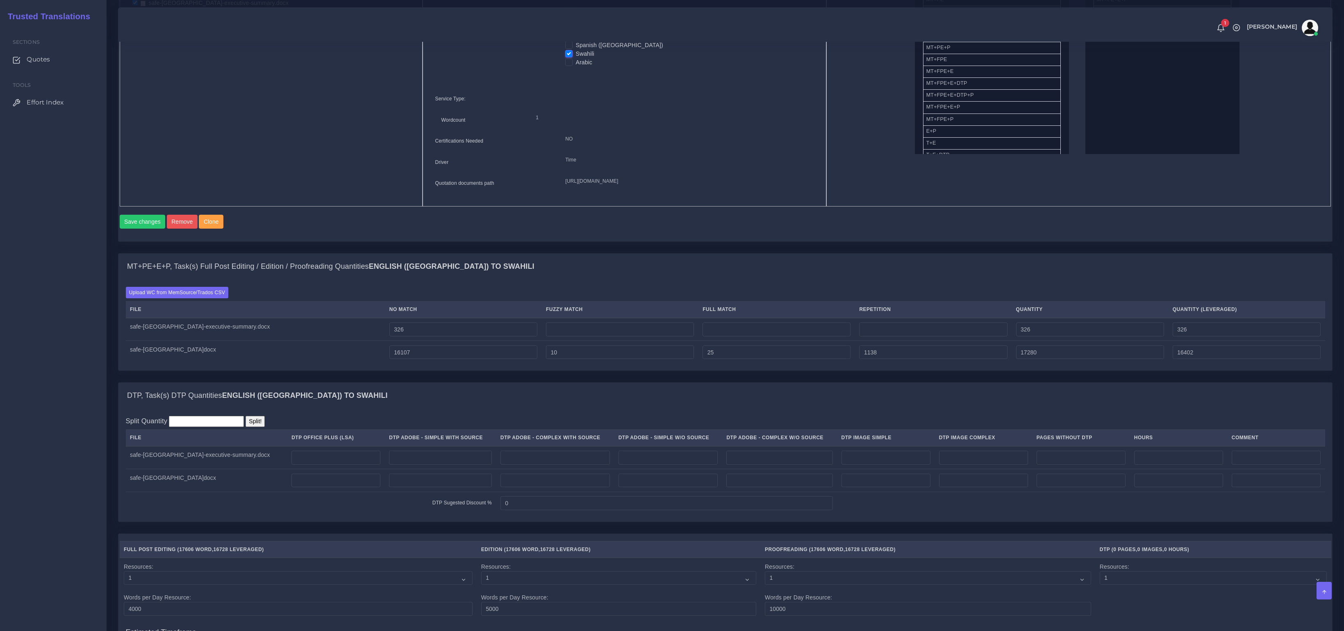
scroll to position [500, 0]
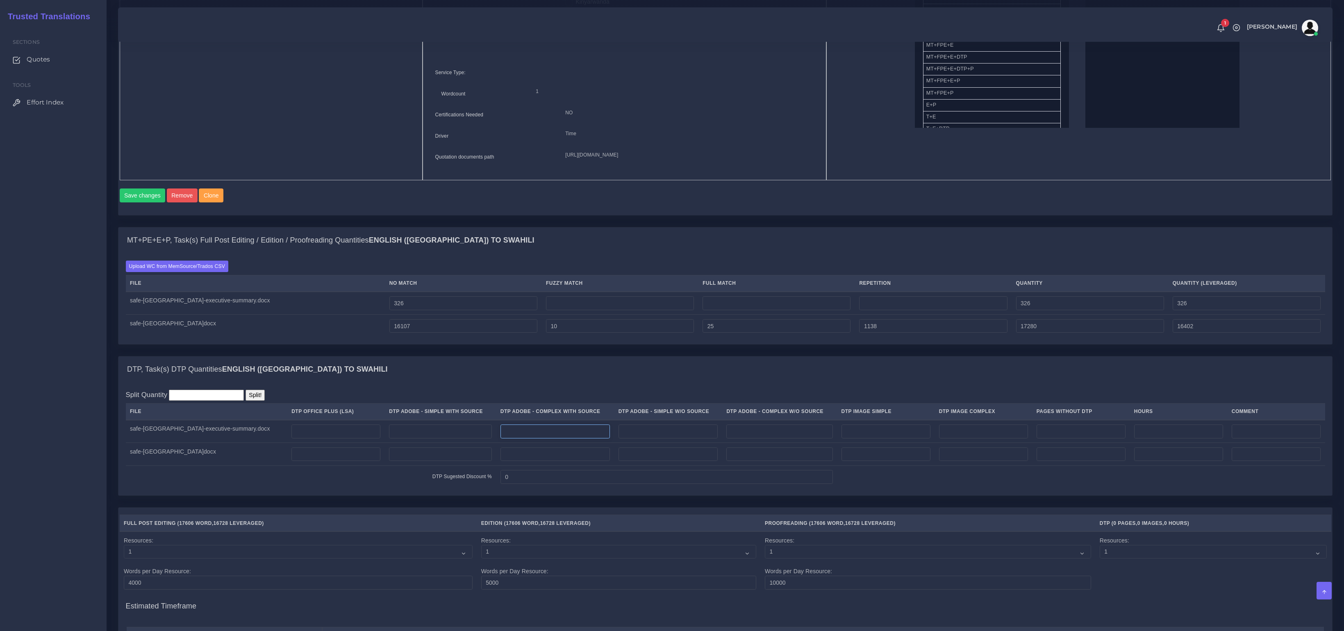
click at [548, 439] on input "number" at bounding box center [555, 432] width 109 height 14
type input "1"
drag, startPoint x: 537, startPoint y: 475, endPoint x: 531, endPoint y: 465, distance: 11.7
click at [537, 466] on td at bounding box center [555, 454] width 118 height 23
click at [531, 462] on input "number" at bounding box center [555, 455] width 109 height 14
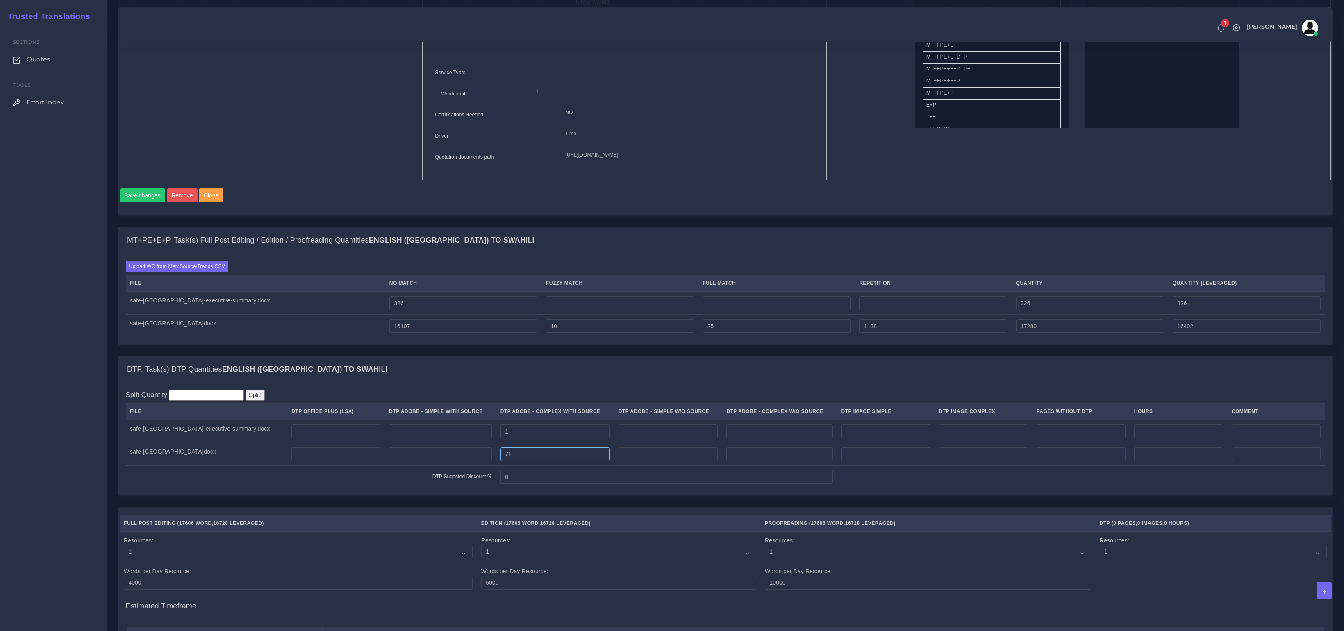
type input "71"
click at [974, 462] on input "number" at bounding box center [983, 455] width 89 height 14
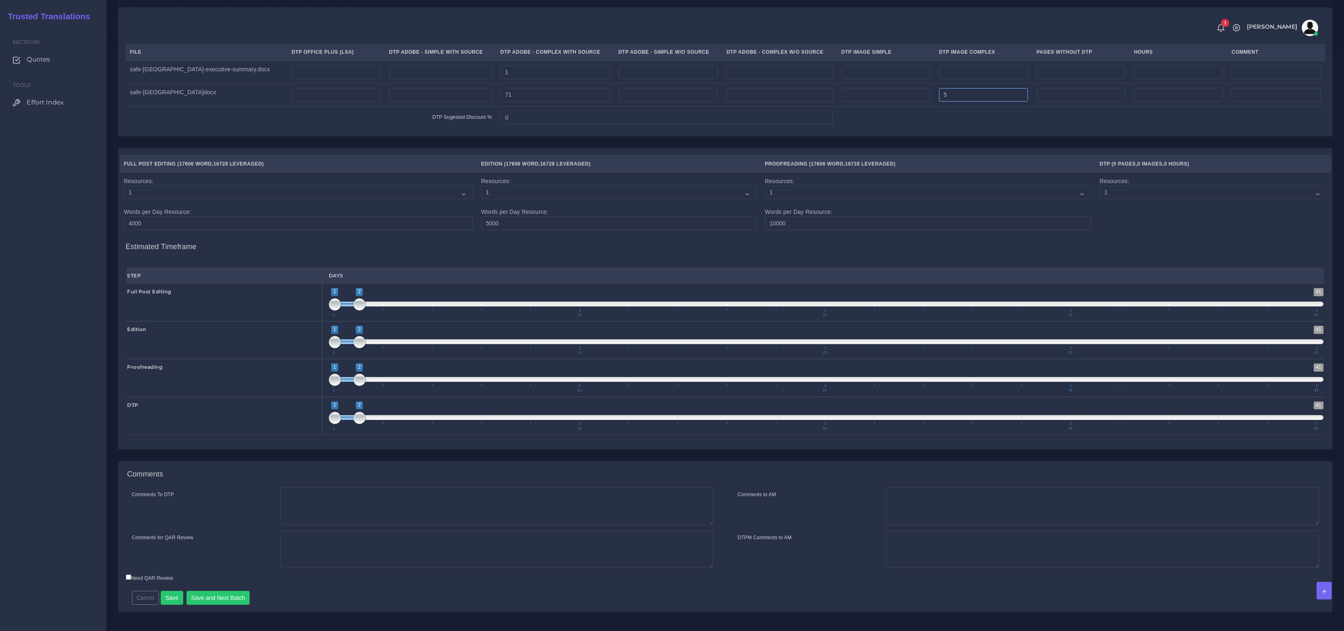
scroll to position [882, 0]
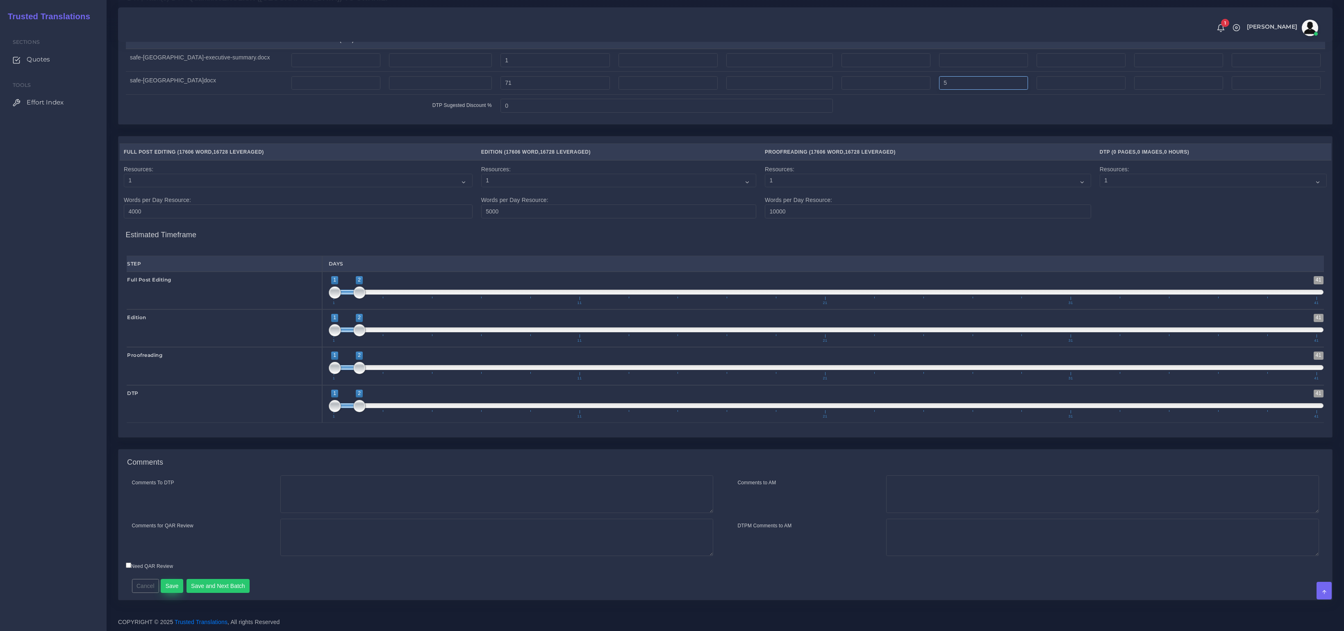
type input "5"
click at [178, 585] on button "Save" at bounding box center [172, 586] width 23 height 14
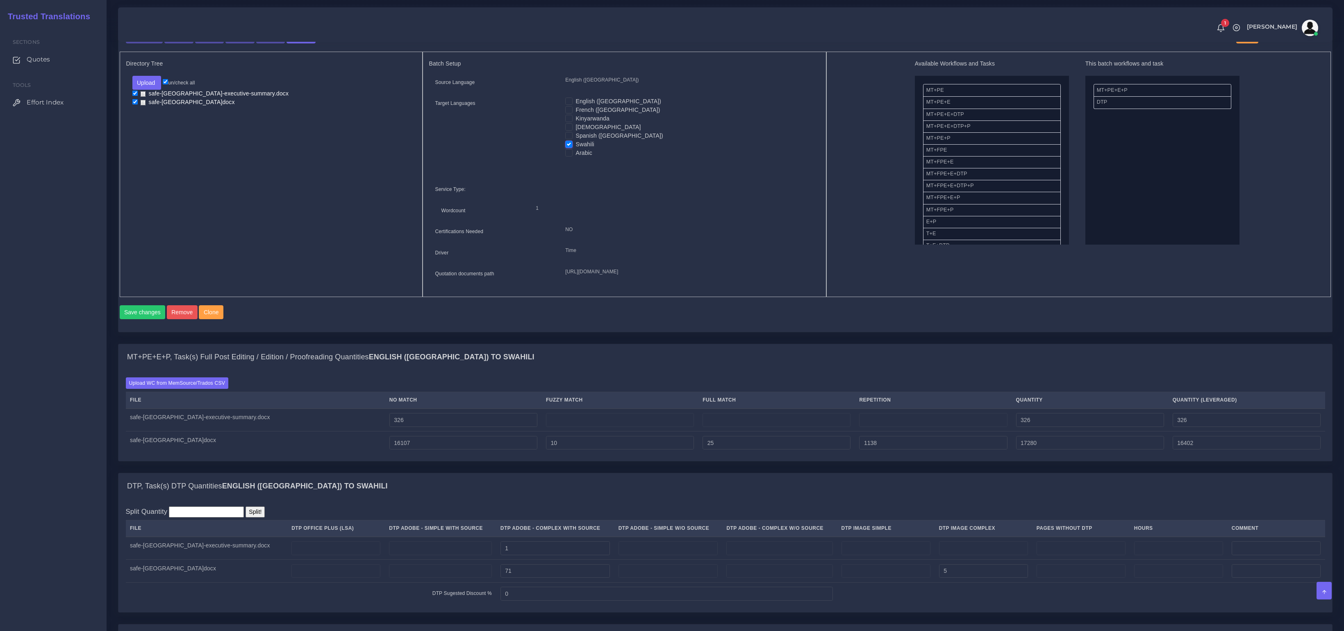
scroll to position [264, 0]
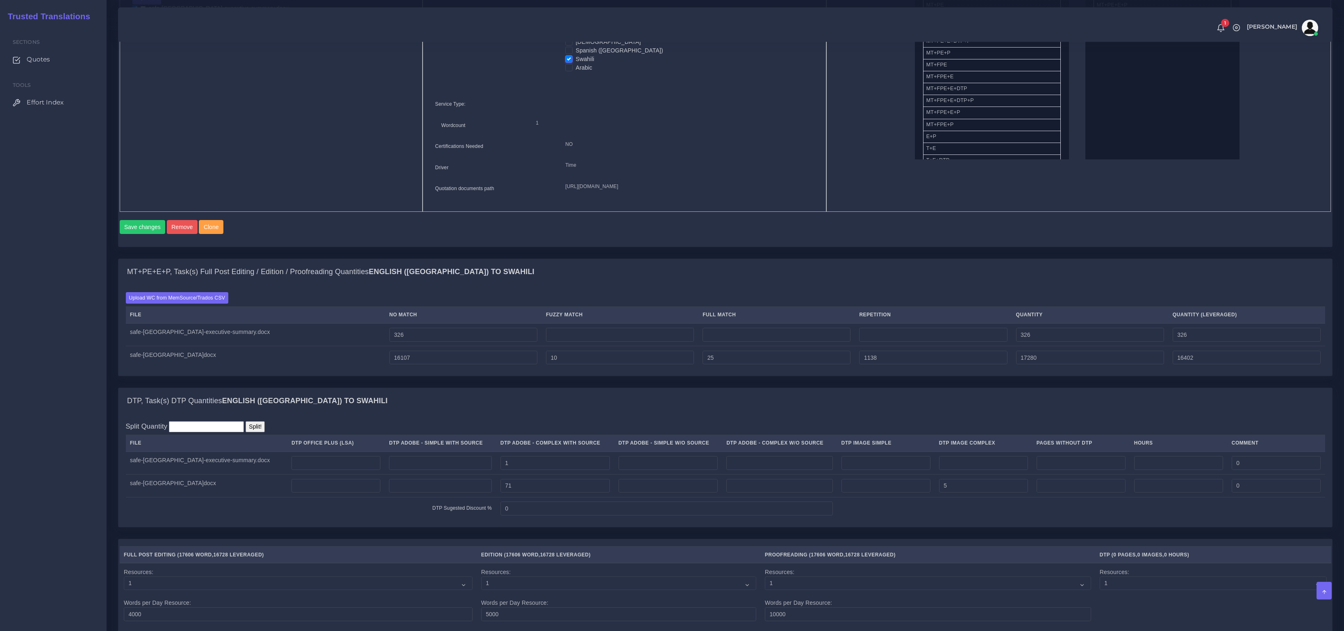
scroll to position [275, 0]
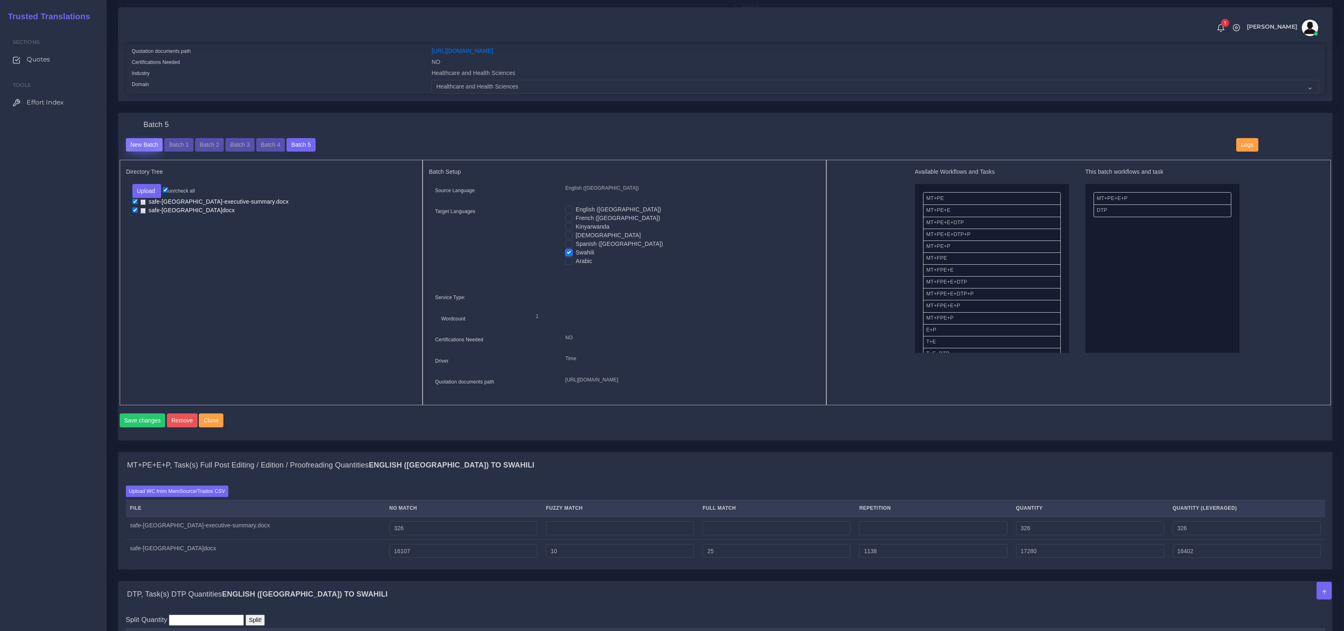
click at [141, 144] on button "New Batch" at bounding box center [144, 145] width 37 height 14
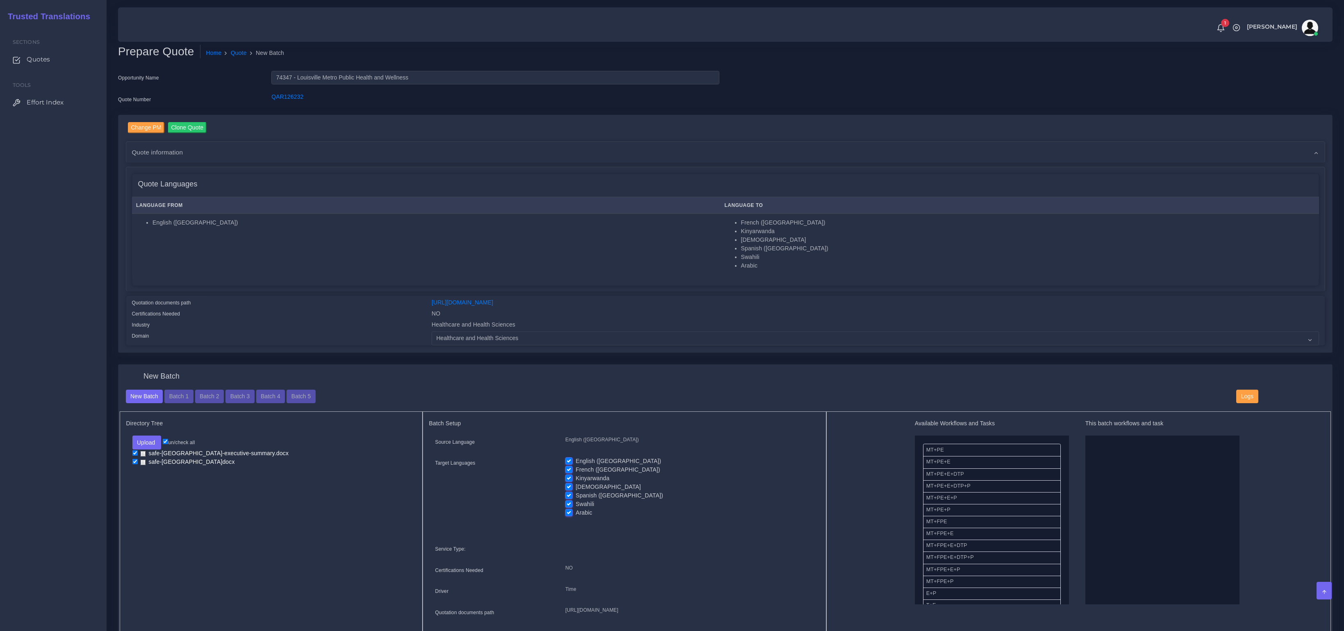
click at [576, 500] on label "Swahili" at bounding box center [585, 504] width 18 height 9
click at [571, 500] on input "Swahili" at bounding box center [568, 503] width 7 height 7
checkbox input "false"
drag, startPoint x: 571, startPoint y: 493, endPoint x: 571, endPoint y: 481, distance: 11.5
click at [576, 492] on label "Spanish ([GEOGRAPHIC_DATA])" at bounding box center [619, 496] width 87 height 9
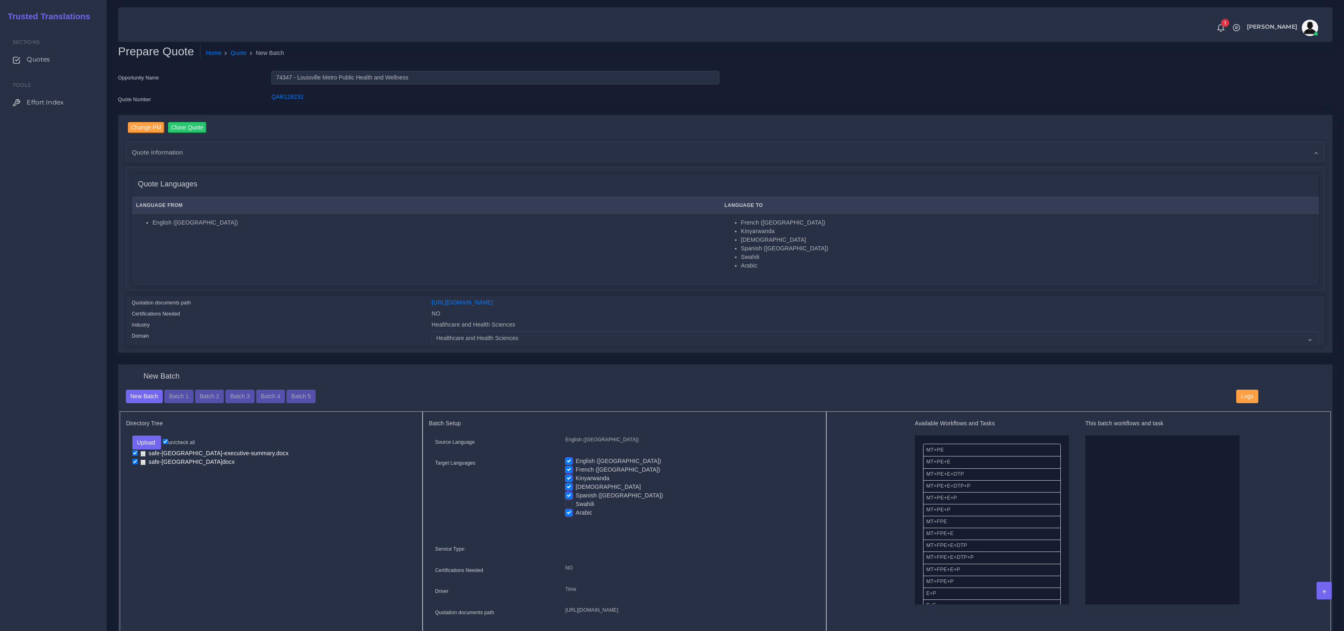
click at [571, 492] on input "Spanish ([GEOGRAPHIC_DATA])" at bounding box center [568, 495] width 7 height 7
checkbox input "false"
click at [576, 480] on label "Kinyarwanda" at bounding box center [593, 478] width 34 height 9
click at [571, 480] on input "Kinyarwanda" at bounding box center [568, 477] width 7 height 7
checkbox input "false"
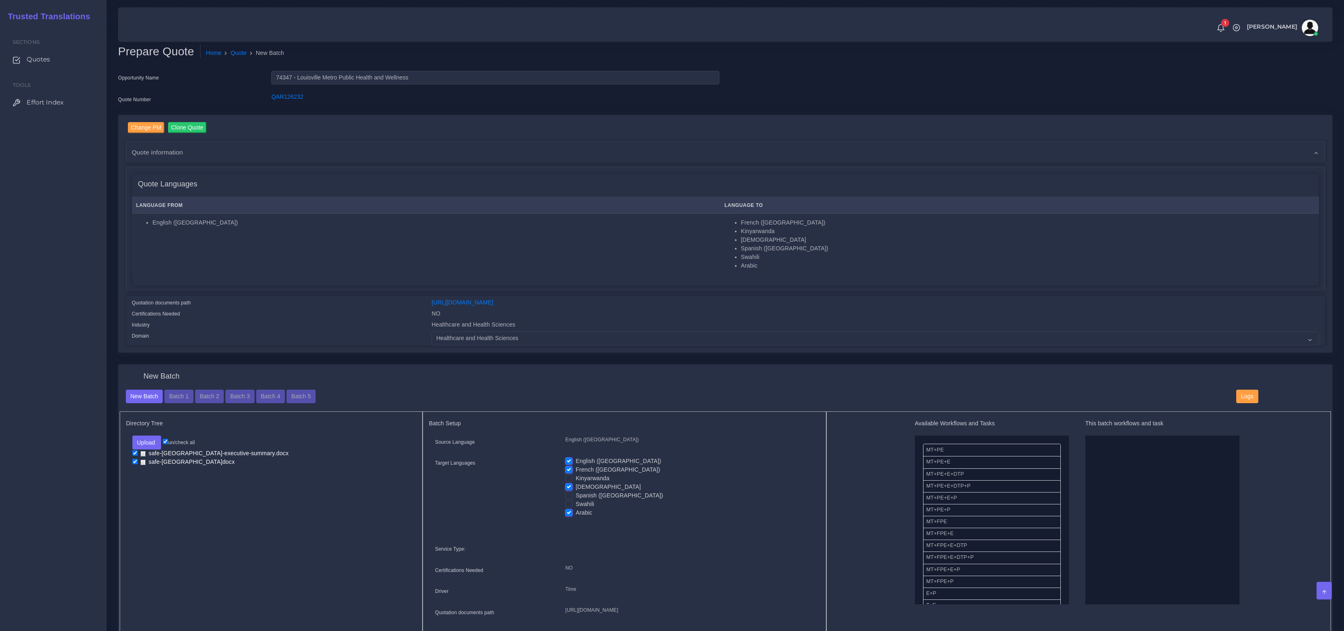
click at [576, 484] on label "[DEMOGRAPHIC_DATA]" at bounding box center [608, 487] width 65 height 9
click at [569, 484] on input "[DEMOGRAPHIC_DATA]" at bounding box center [568, 486] width 7 height 7
checkbox input "false"
click at [576, 470] on label "French ([GEOGRAPHIC_DATA])" at bounding box center [618, 470] width 84 height 9
click at [568, 470] on input "French ([GEOGRAPHIC_DATA])" at bounding box center [568, 469] width 7 height 7
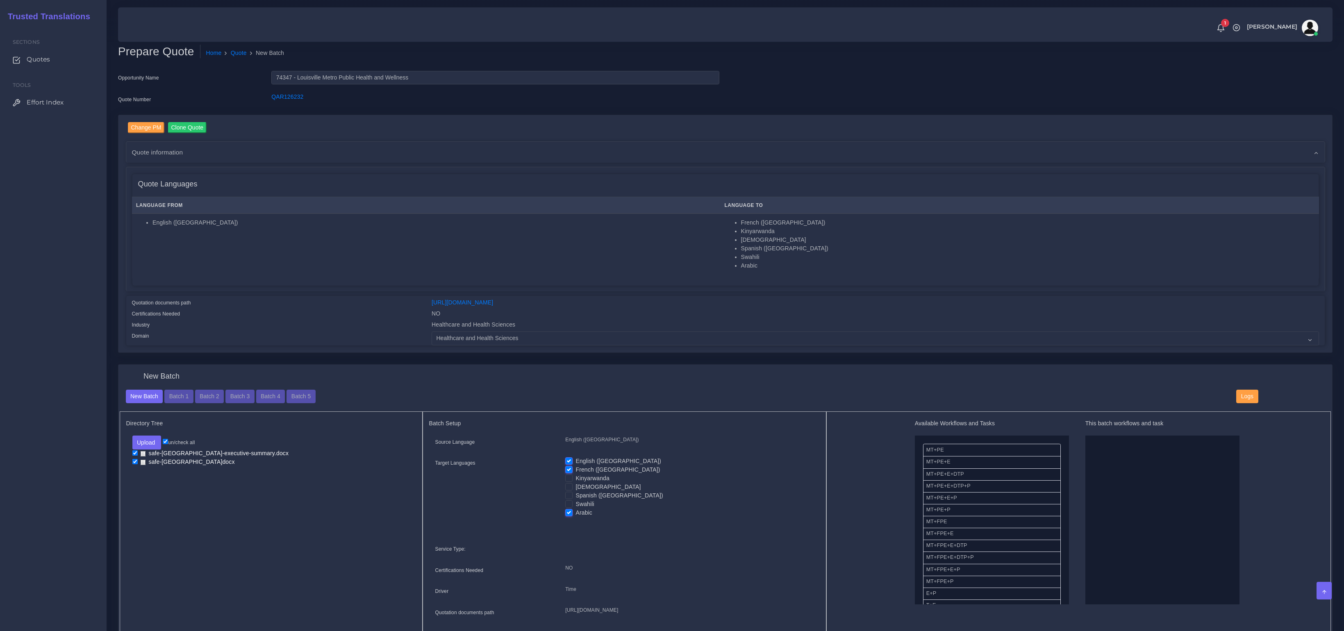
checkbox input "false"
click at [576, 460] on label "English ([GEOGRAPHIC_DATA])" at bounding box center [619, 461] width 86 height 9
click at [570, 460] on input "English ([GEOGRAPHIC_DATA])" at bounding box center [568, 460] width 7 height 7
checkbox input "false"
drag, startPoint x: 974, startPoint y: 498, endPoint x: 1099, endPoint y: 509, distance: 126.0
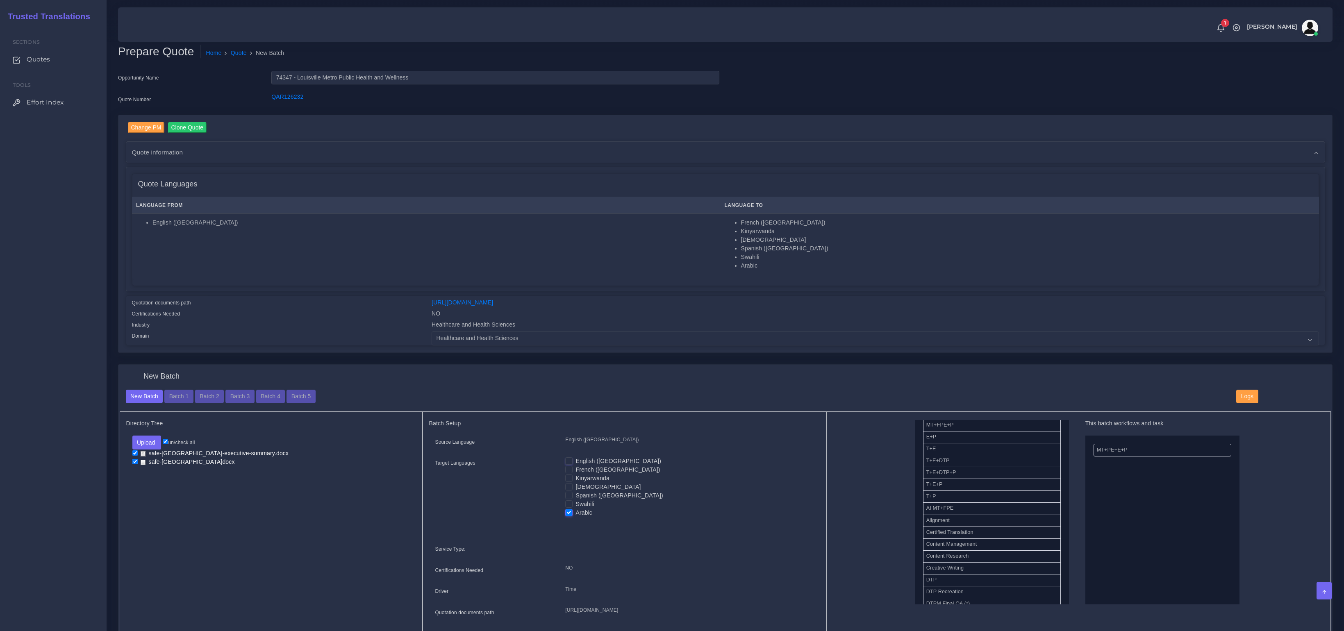
scroll to position [146, 0]
drag, startPoint x: 943, startPoint y: 575, endPoint x: 1132, endPoint y: 569, distance: 189.1
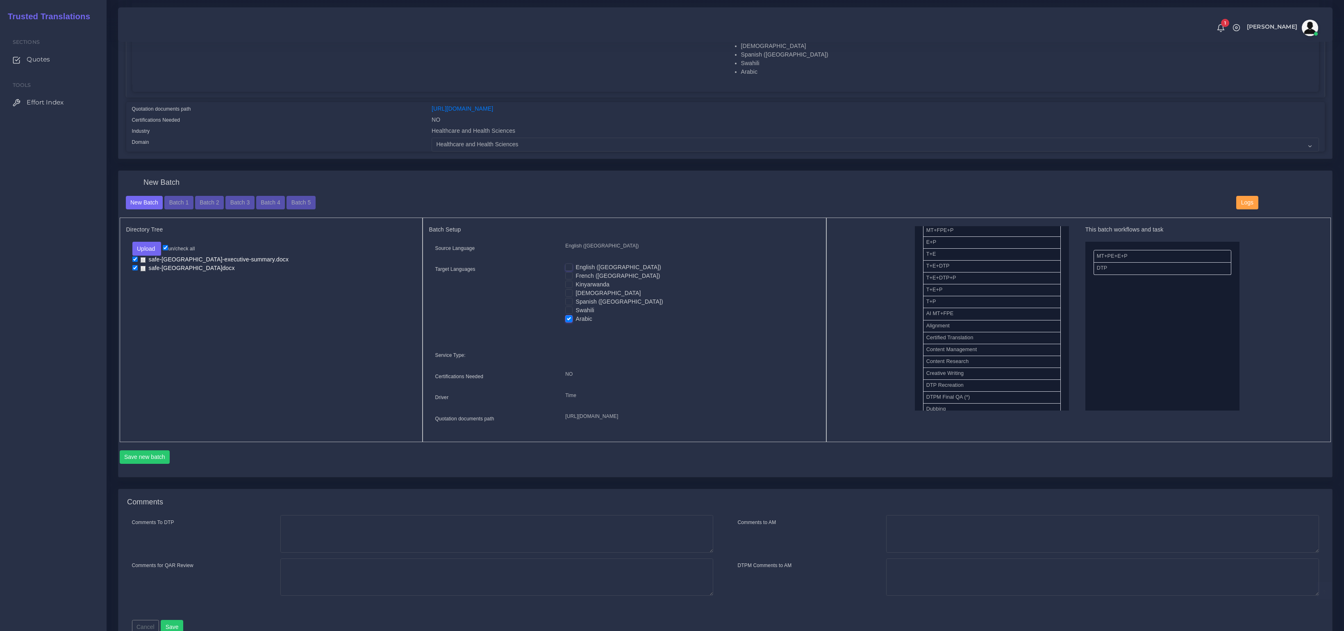
scroll to position [222, 0]
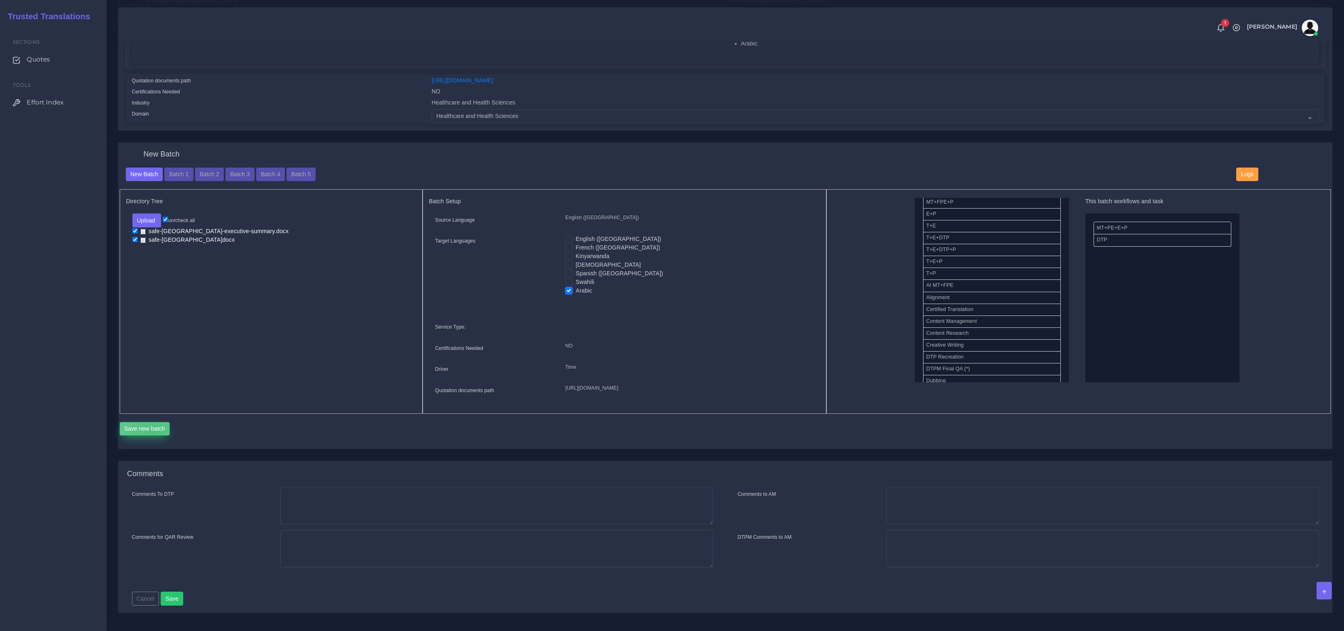
click at [152, 436] on button "Save new batch" at bounding box center [145, 429] width 50 height 14
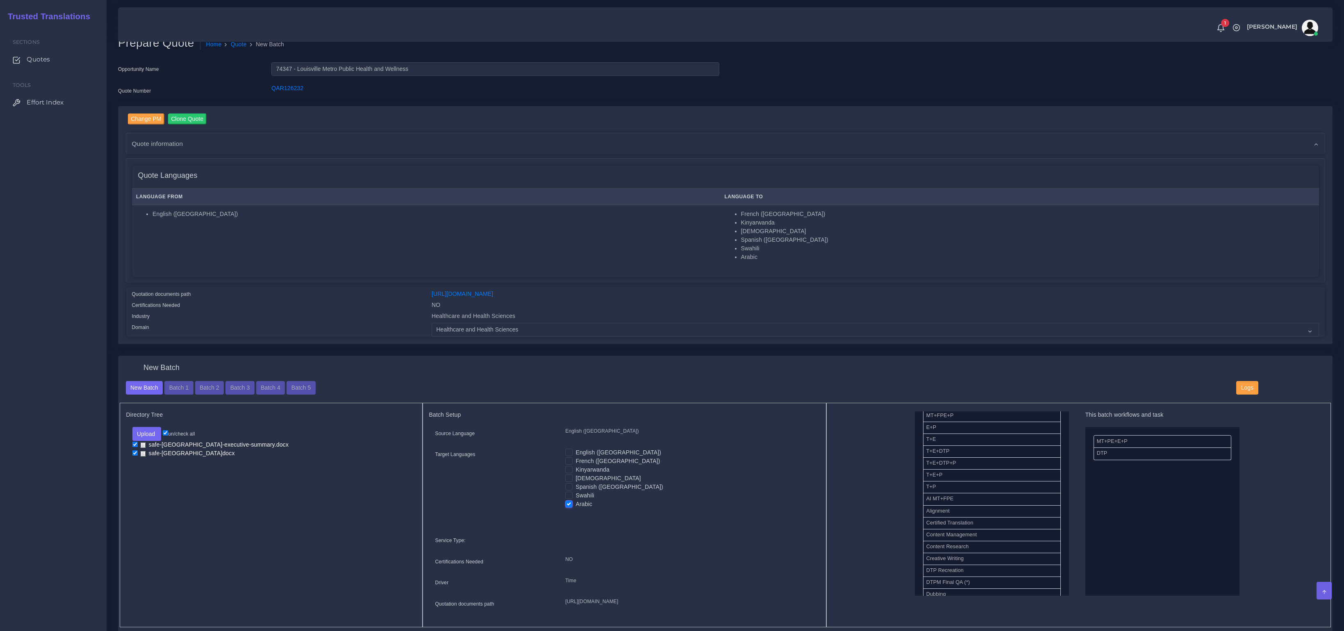
scroll to position [0, 0]
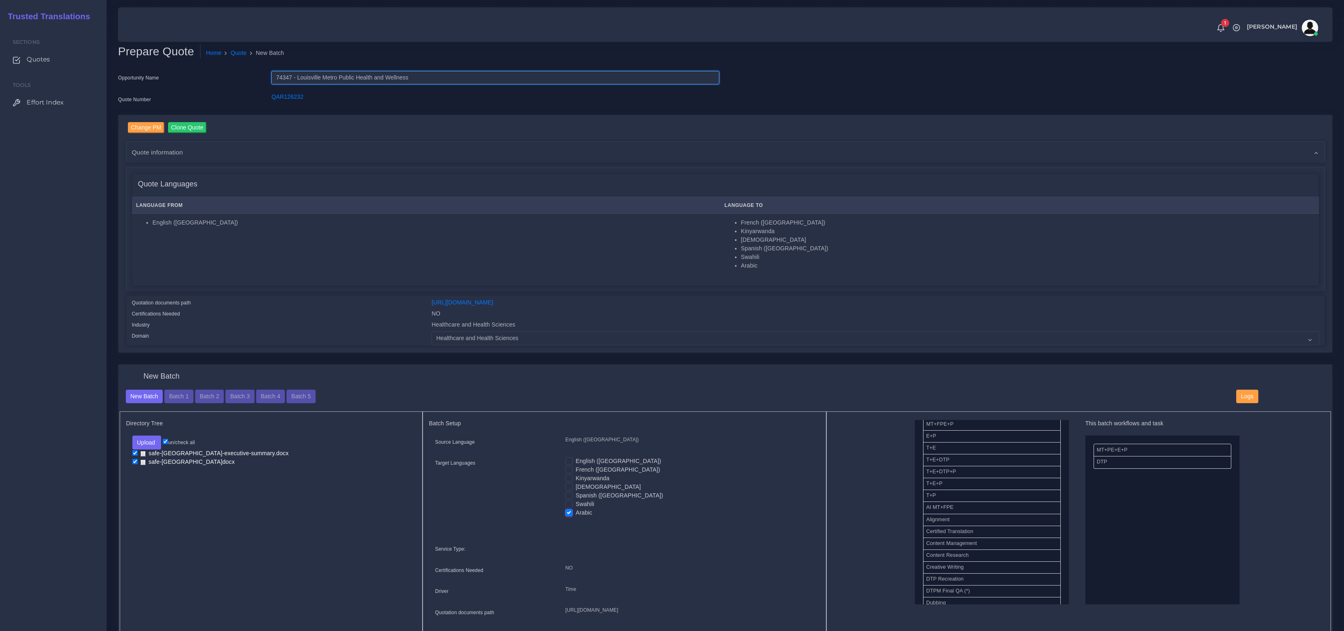
click at [283, 79] on input "74347 - Louisville Metro Public Health and Wellness" at bounding box center [495, 78] width 448 height 14
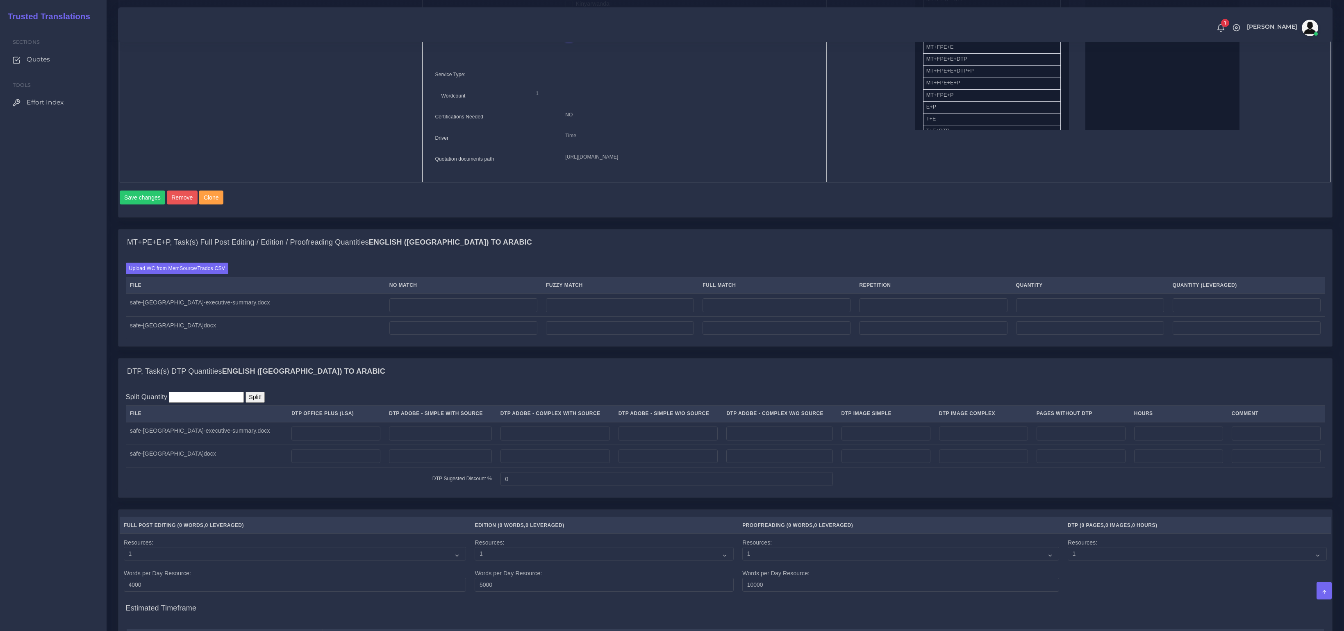
scroll to position [496, 0]
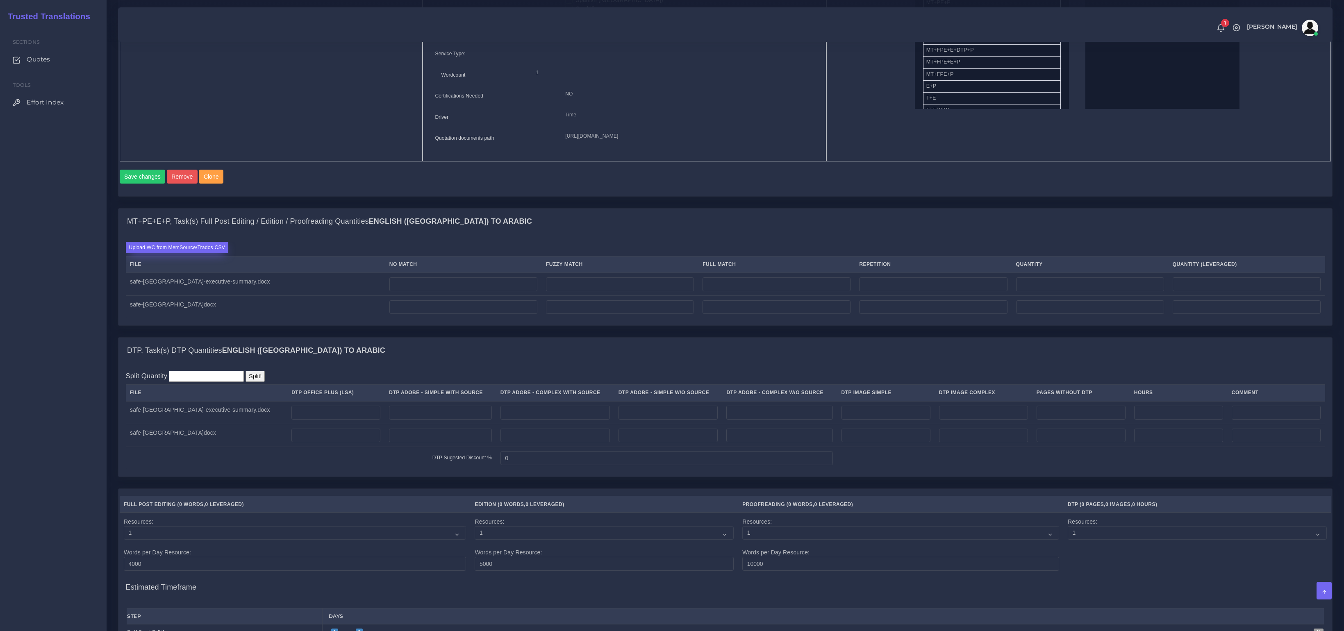
click at [181, 253] on label "Upload WC from MemSource/Trados CSV" at bounding box center [177, 247] width 103 height 11
click at [0, 0] on input "Upload WC from MemSource/Trados CSV" at bounding box center [0, 0] width 0 height 0
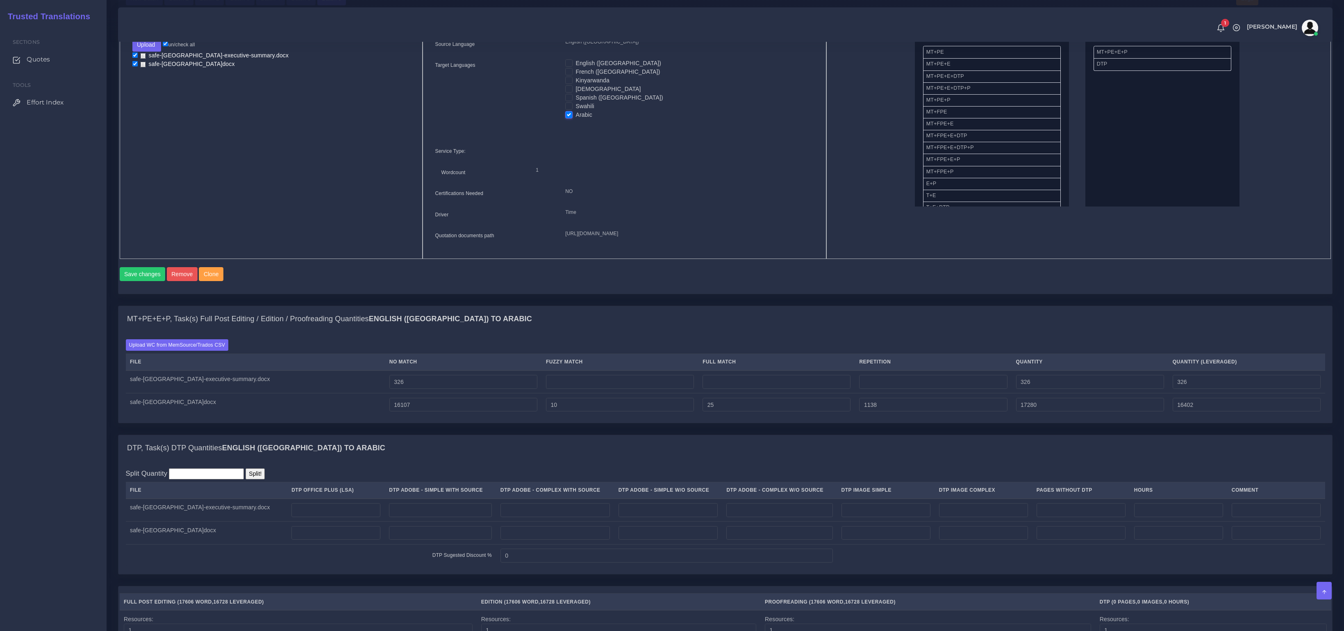
scroll to position [484, 0]
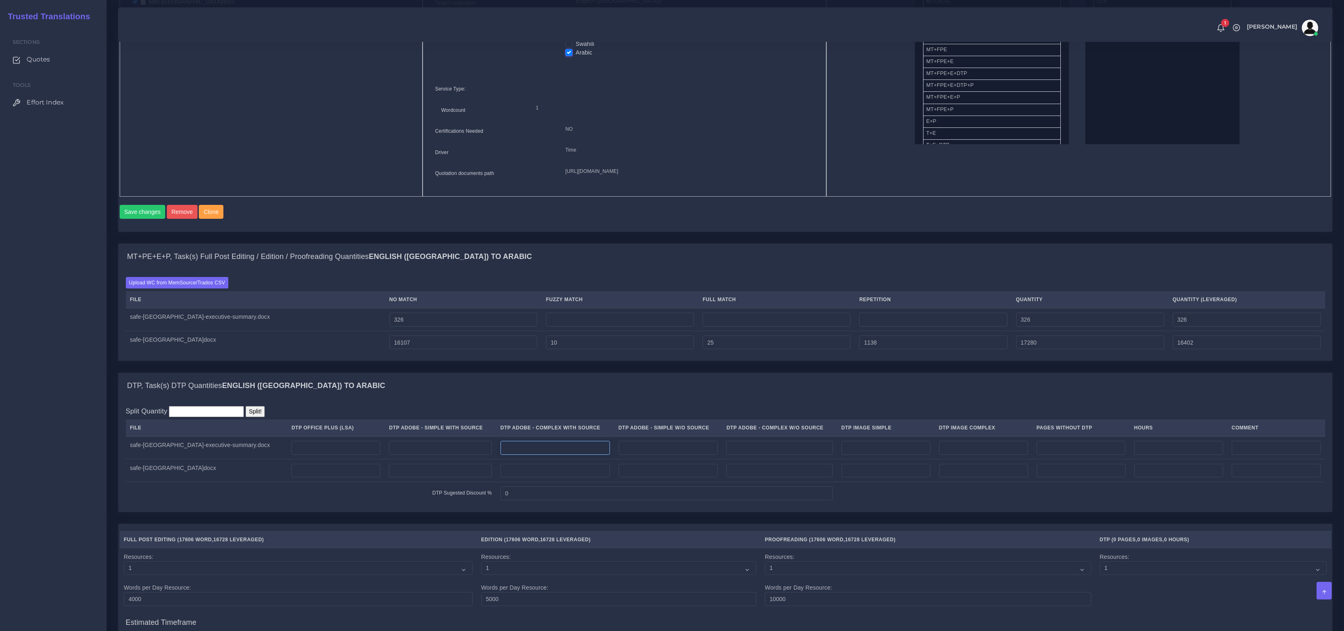
click at [550, 455] on input "number" at bounding box center [555, 448] width 109 height 14
type input "1"
click at [532, 478] on input "number" at bounding box center [555, 471] width 109 height 14
type input "71"
click at [996, 478] on input "number" at bounding box center [983, 471] width 89 height 14
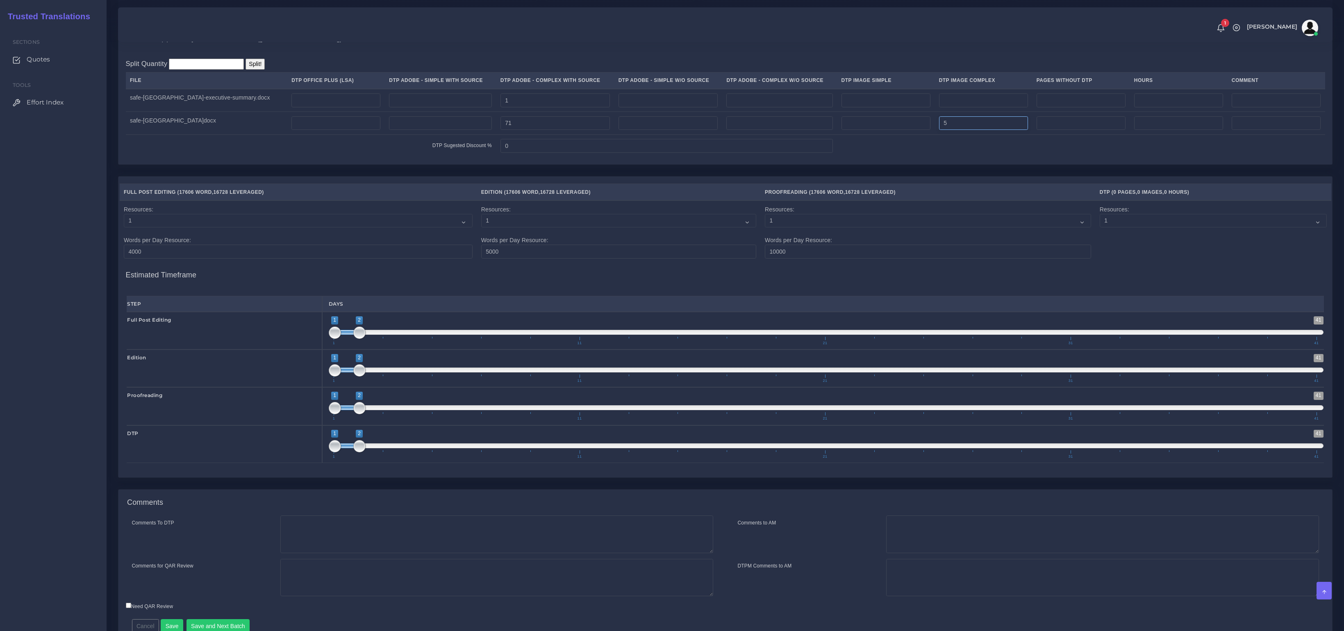
scroll to position [882, 0]
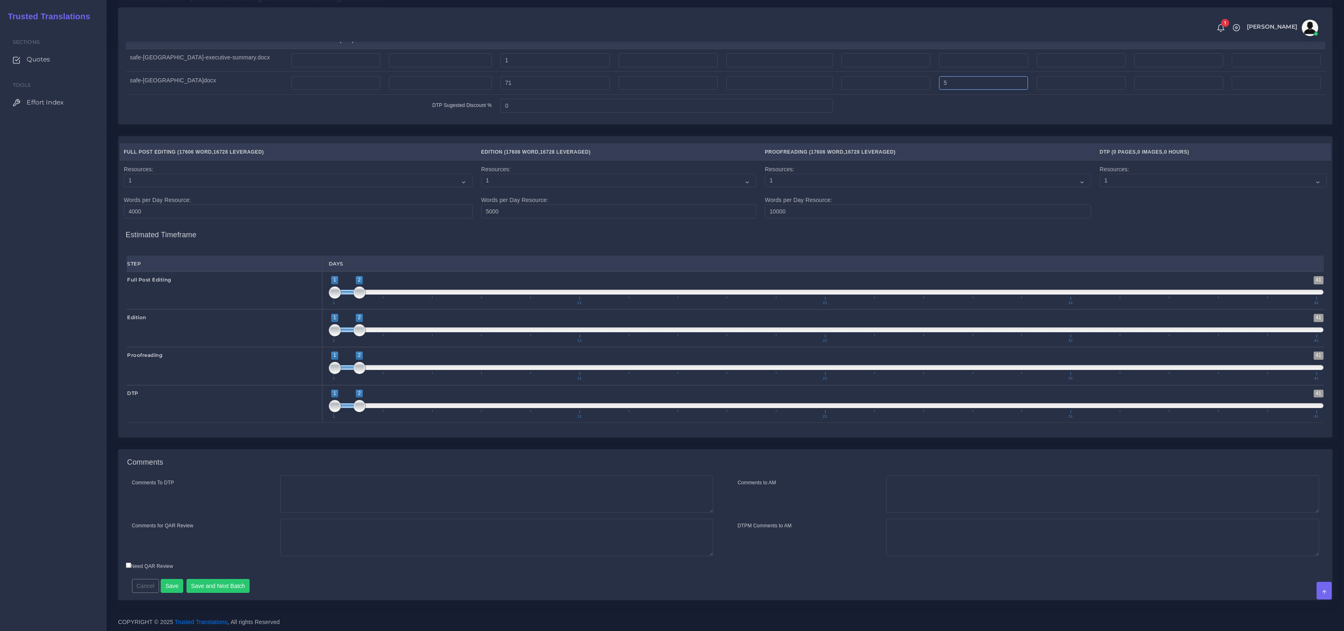
type input "5"
click at [298, 499] on textarea "Comments To DTP" at bounding box center [496, 495] width 433 height 38
paste textarea "nclude recreation of the PDF files in In-Design."
click at [285, 488] on textarea "nclude recreation of the PDF files in In-Design." at bounding box center [496, 495] width 433 height 38
type textarea "Include recreation of the PDF files in In-Design."
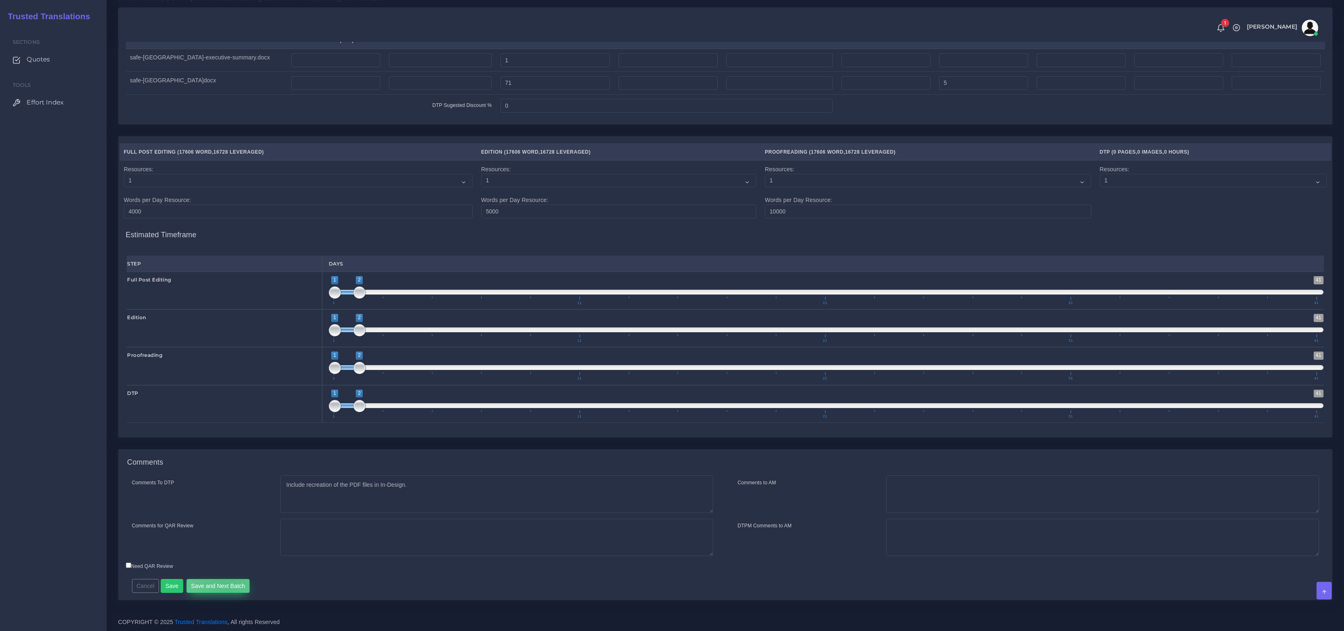
click at [225, 585] on button "Save and Next Batch" at bounding box center [219, 586] width 64 height 14
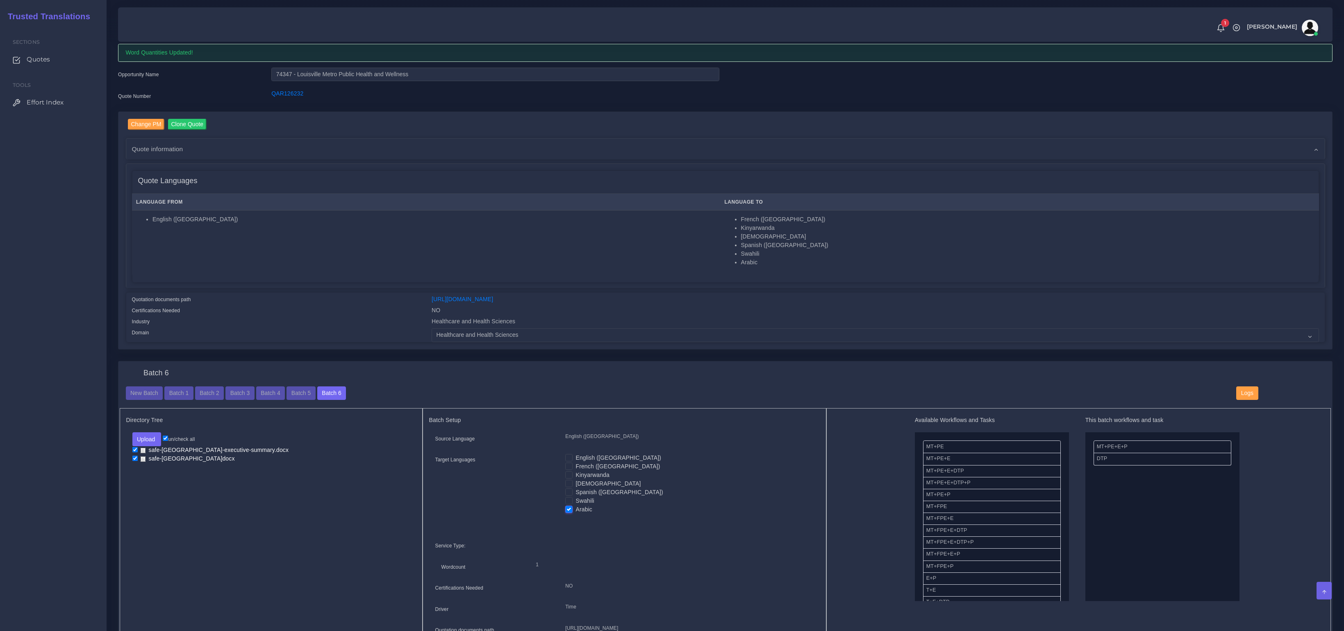
scroll to position [0, 0]
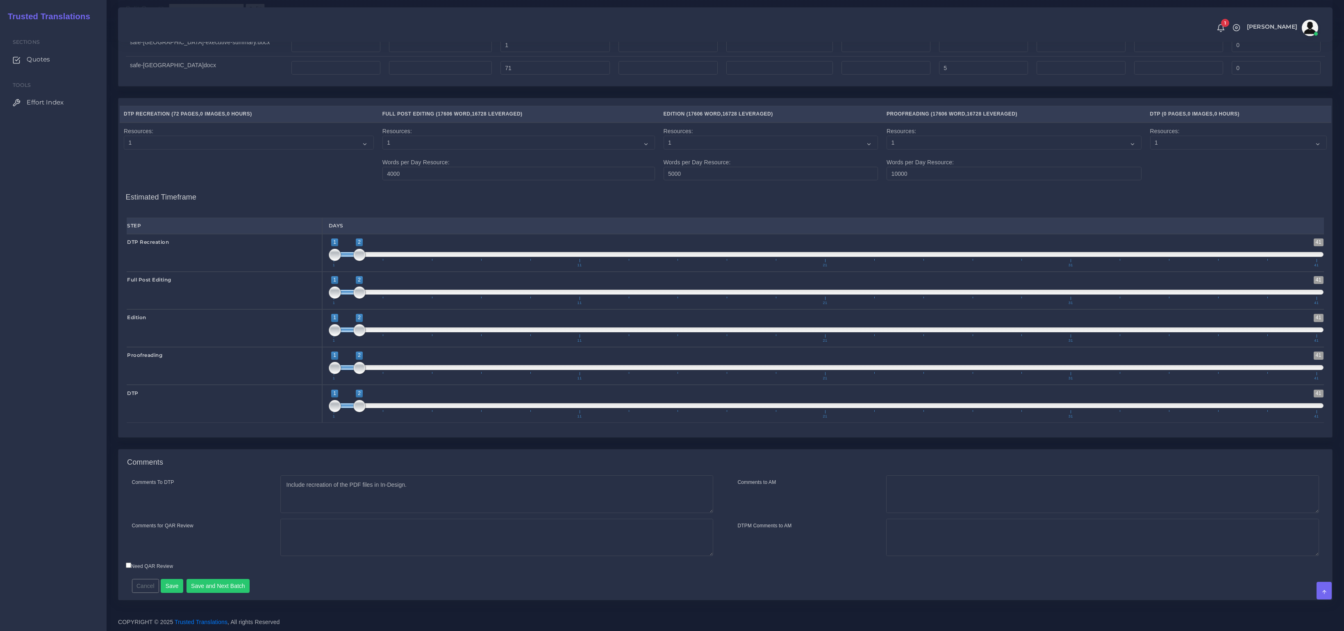
scroll to position [1024, 0]
click at [228, 583] on button "Save and Next Batch" at bounding box center [219, 586] width 64 height 14
click at [1045, 166] on td "Resources: 1 2 3 4 5 6 7 8 9 10 Words per Day Resource: 10000" at bounding box center [1014, 154] width 263 height 62
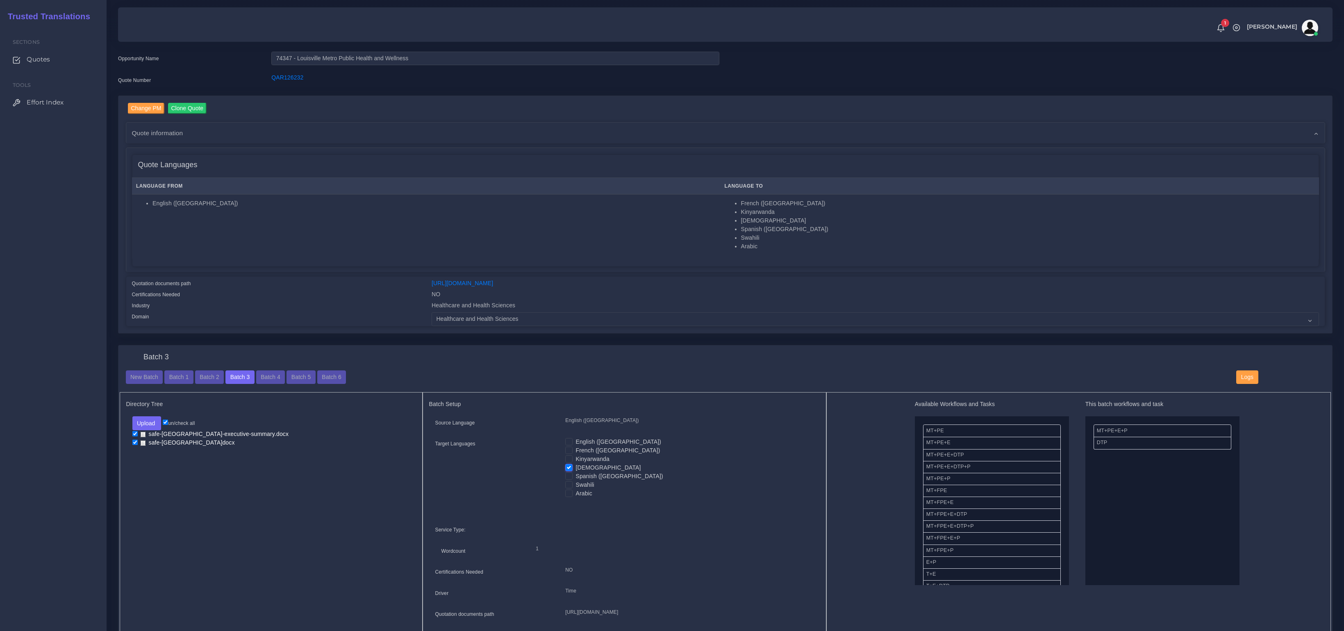
scroll to position [245, 0]
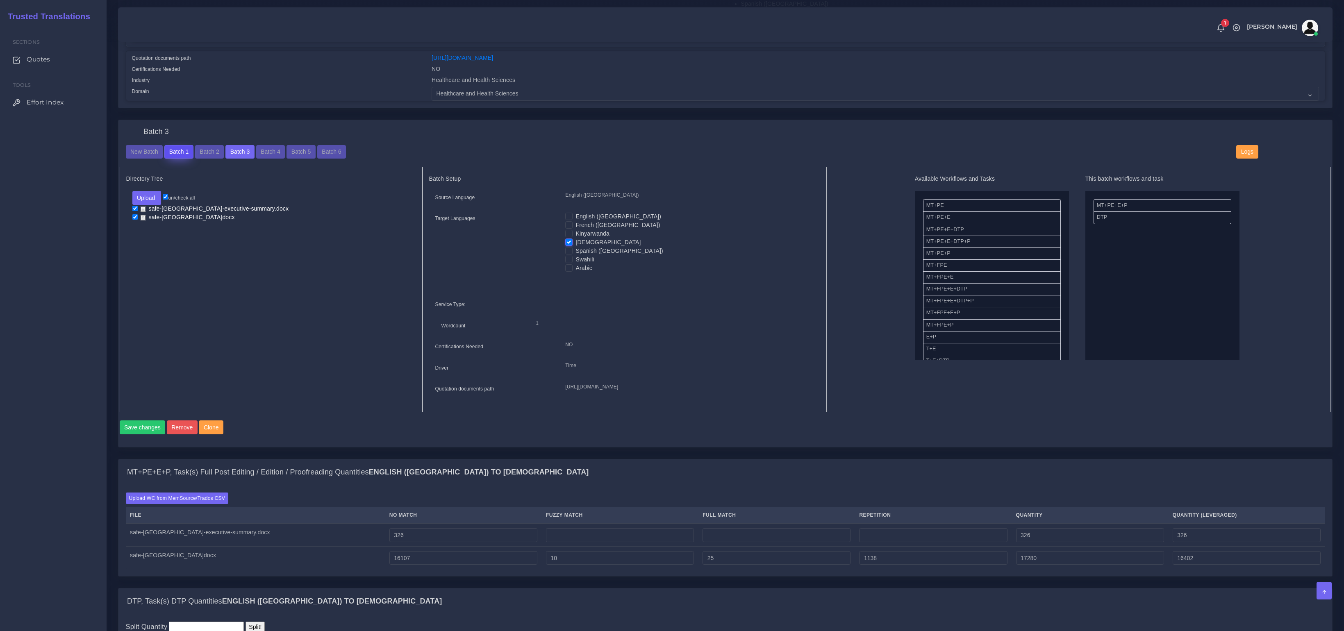
click at [173, 152] on button "Batch 1" at bounding box center [178, 152] width 29 height 14
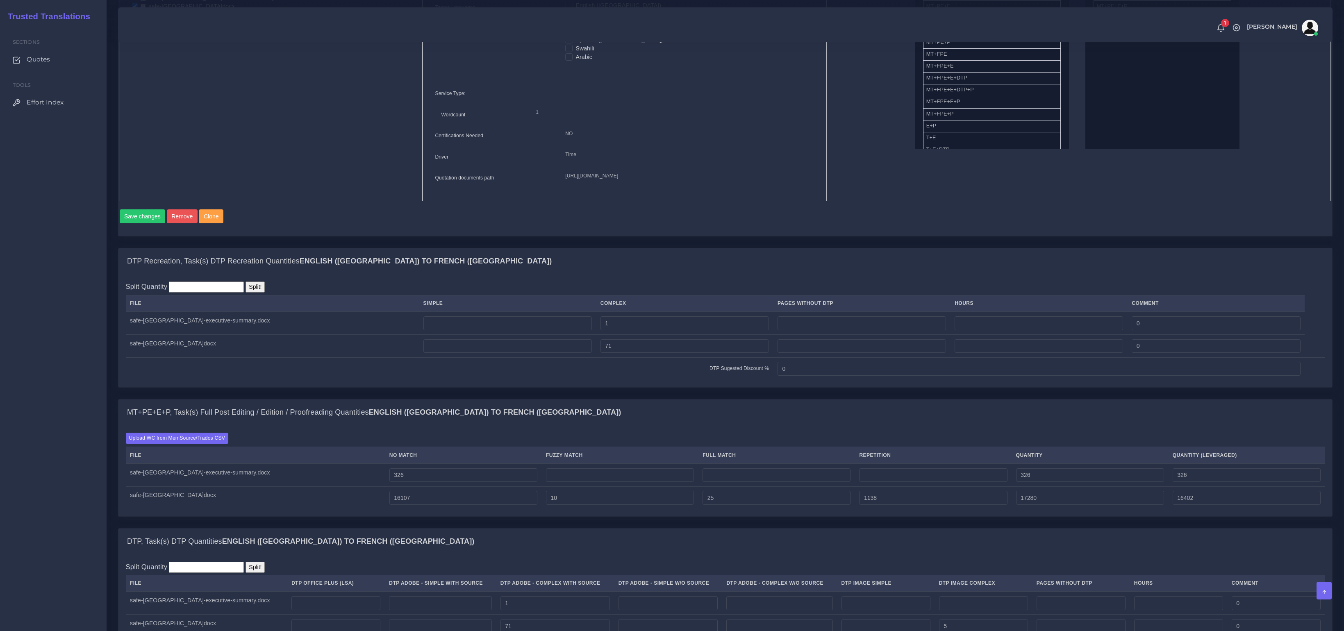
scroll to position [346, 0]
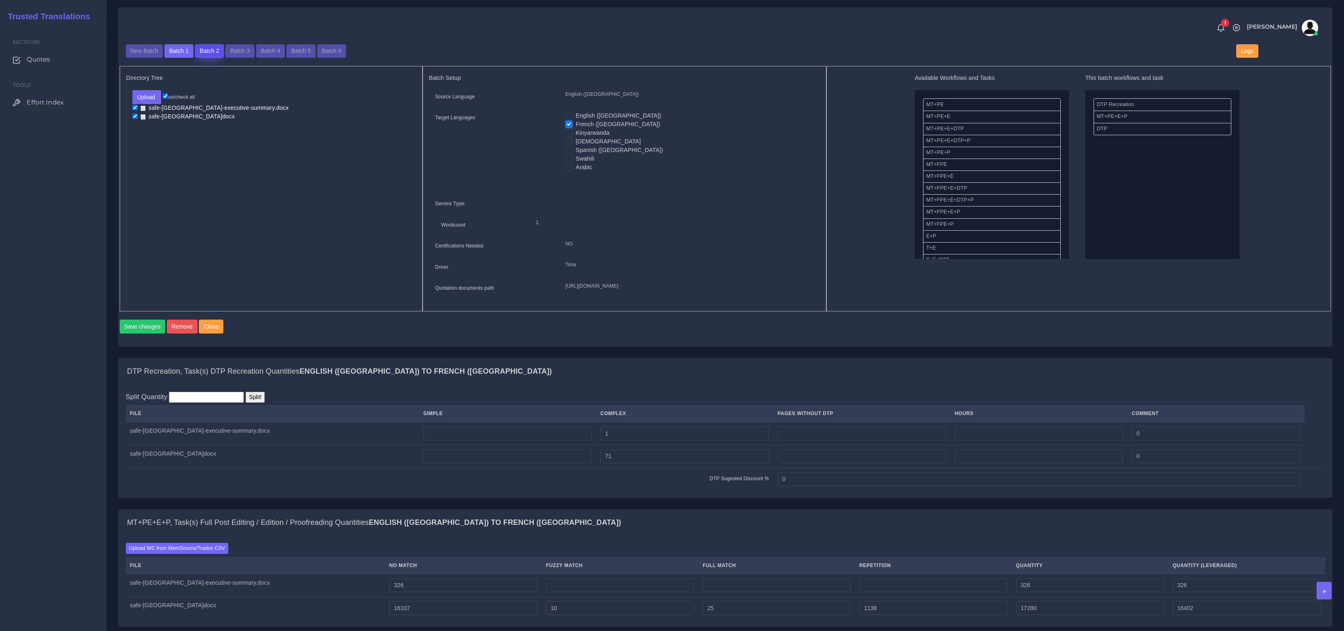
click at [216, 54] on button "Batch 2" at bounding box center [209, 51] width 29 height 14
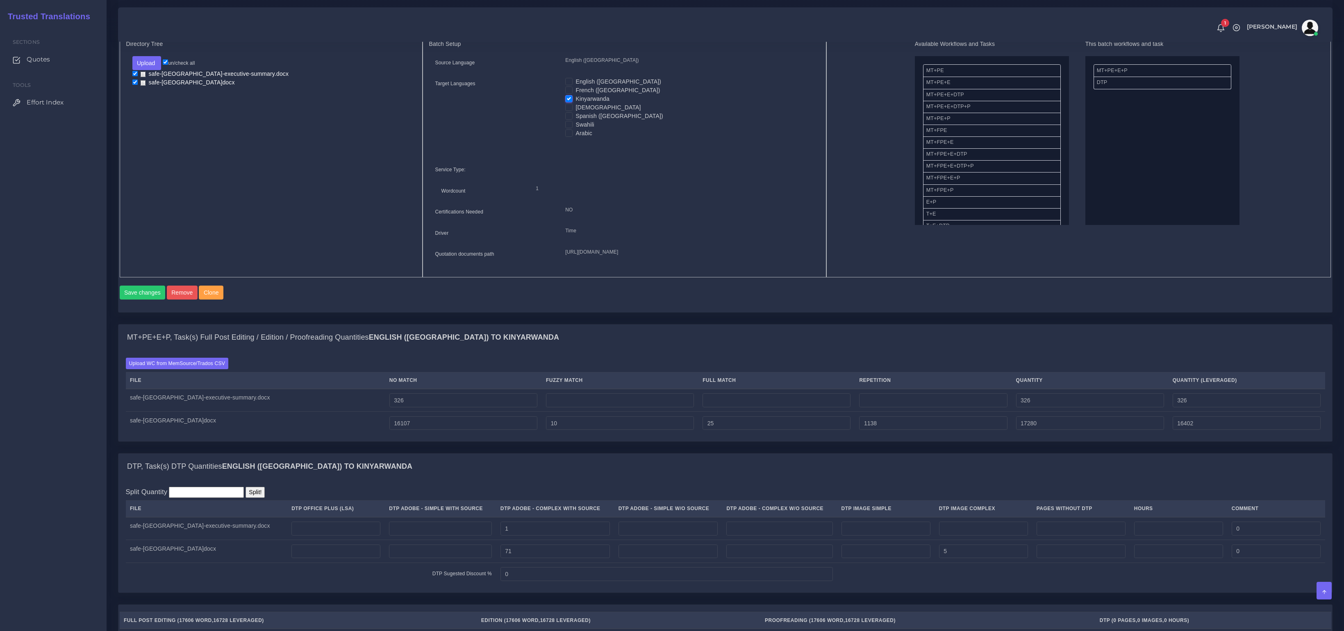
scroll to position [290, 0]
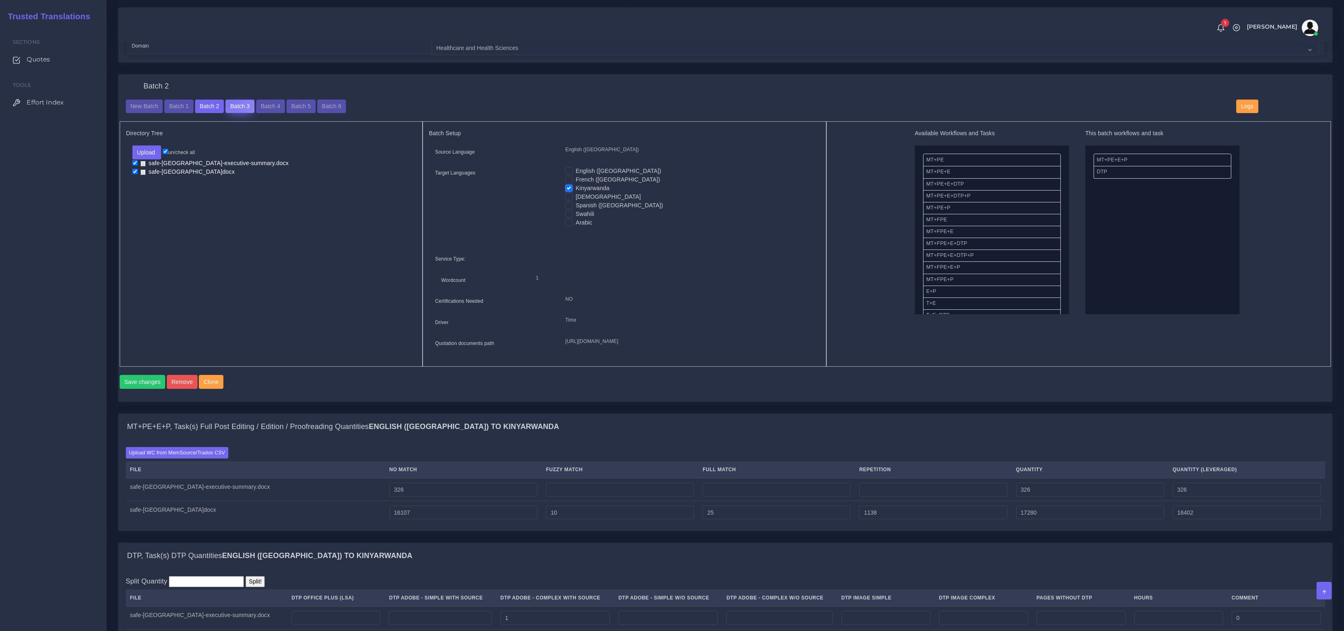
click at [231, 100] on button "Batch 3" at bounding box center [239, 107] width 29 height 14
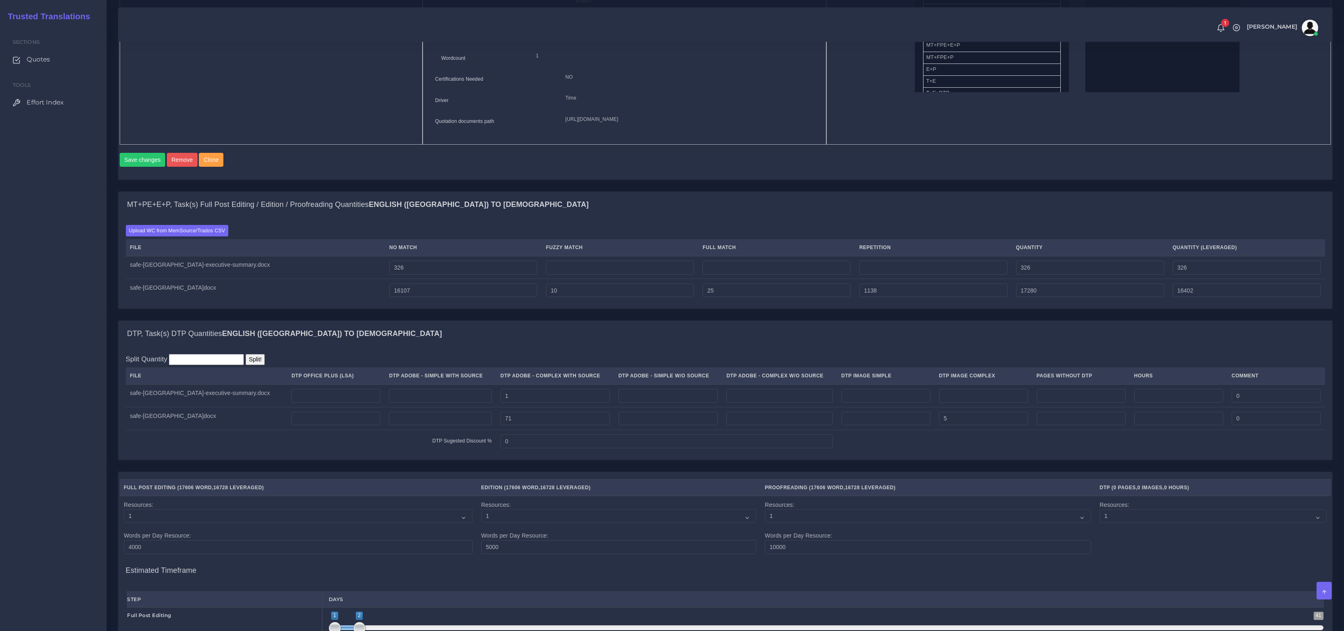
scroll to position [97, 0]
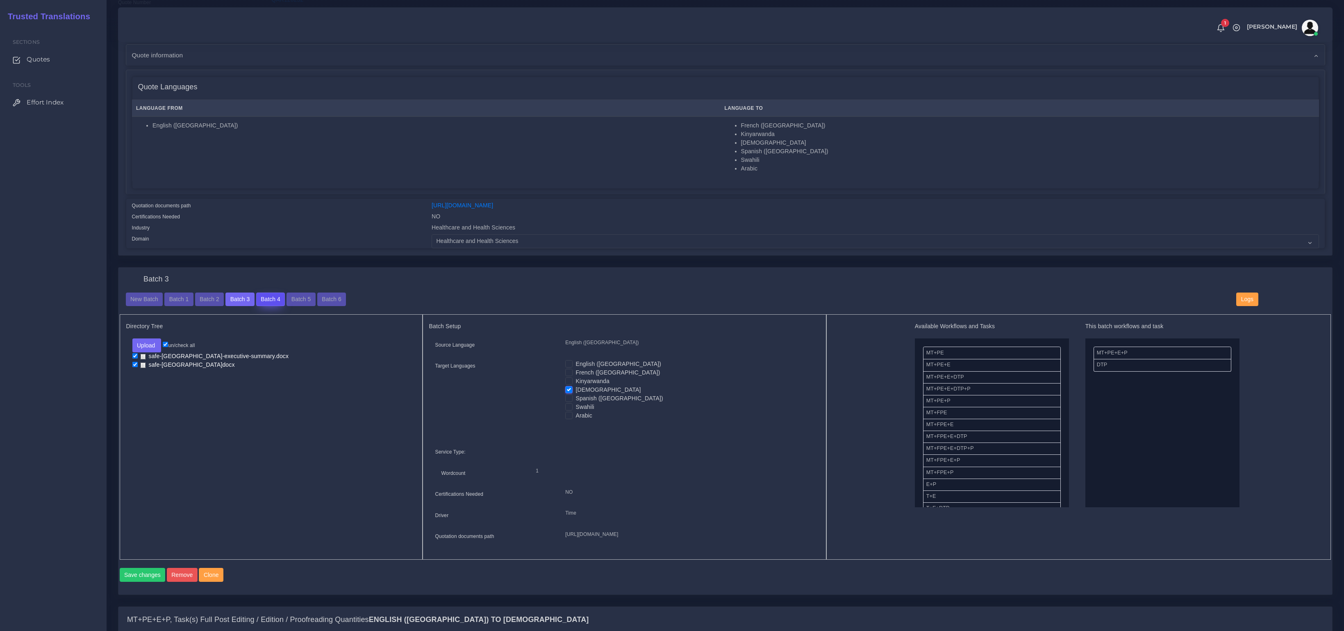
click at [278, 297] on button "Batch 4" at bounding box center [270, 300] width 29 height 14
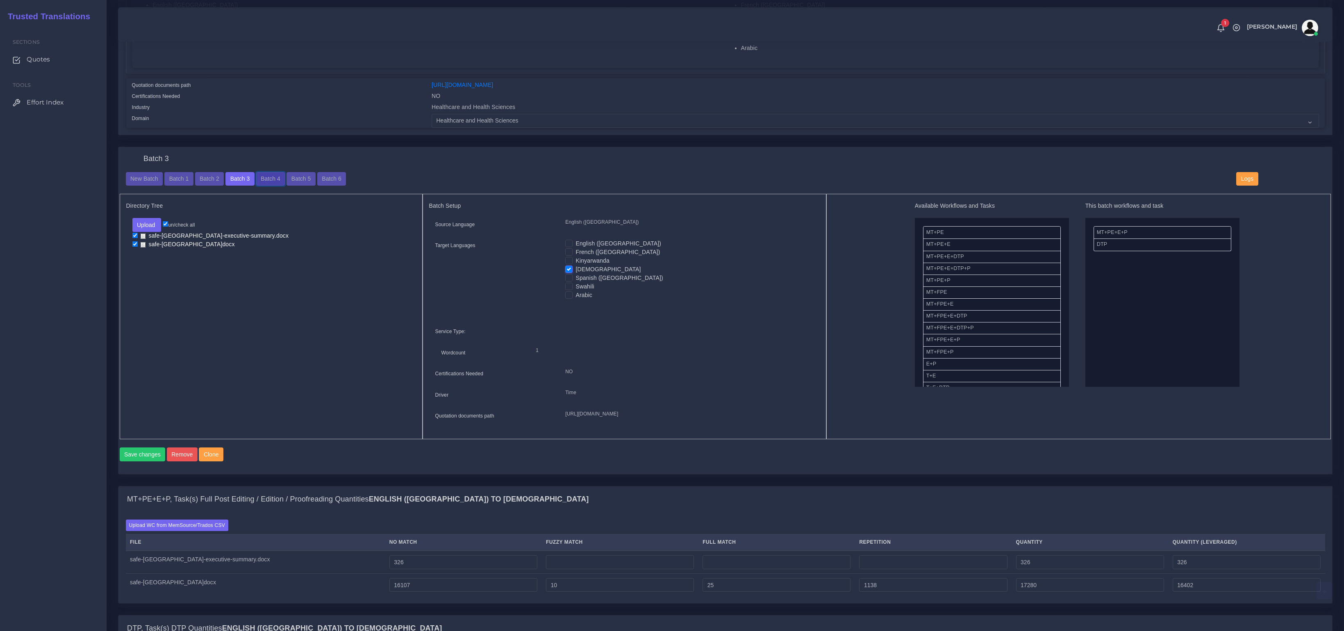
scroll to position [348, 0]
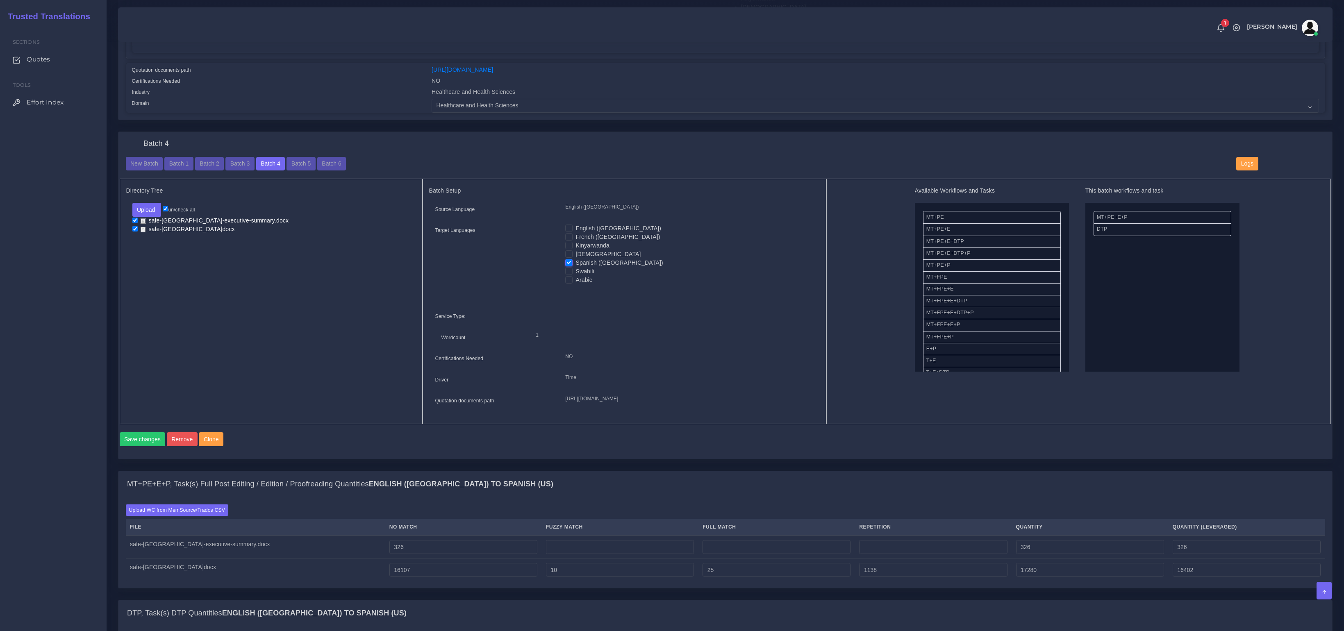
scroll to position [16, 0]
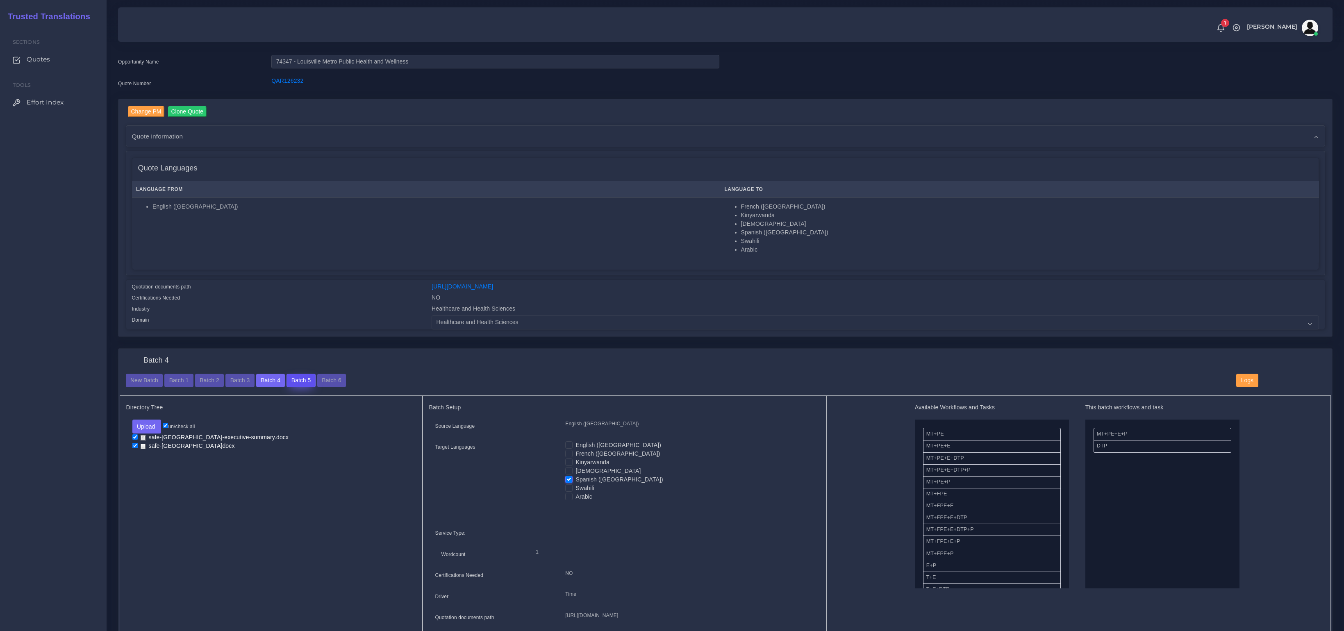
click at [311, 377] on button "Batch 5" at bounding box center [301, 381] width 29 height 14
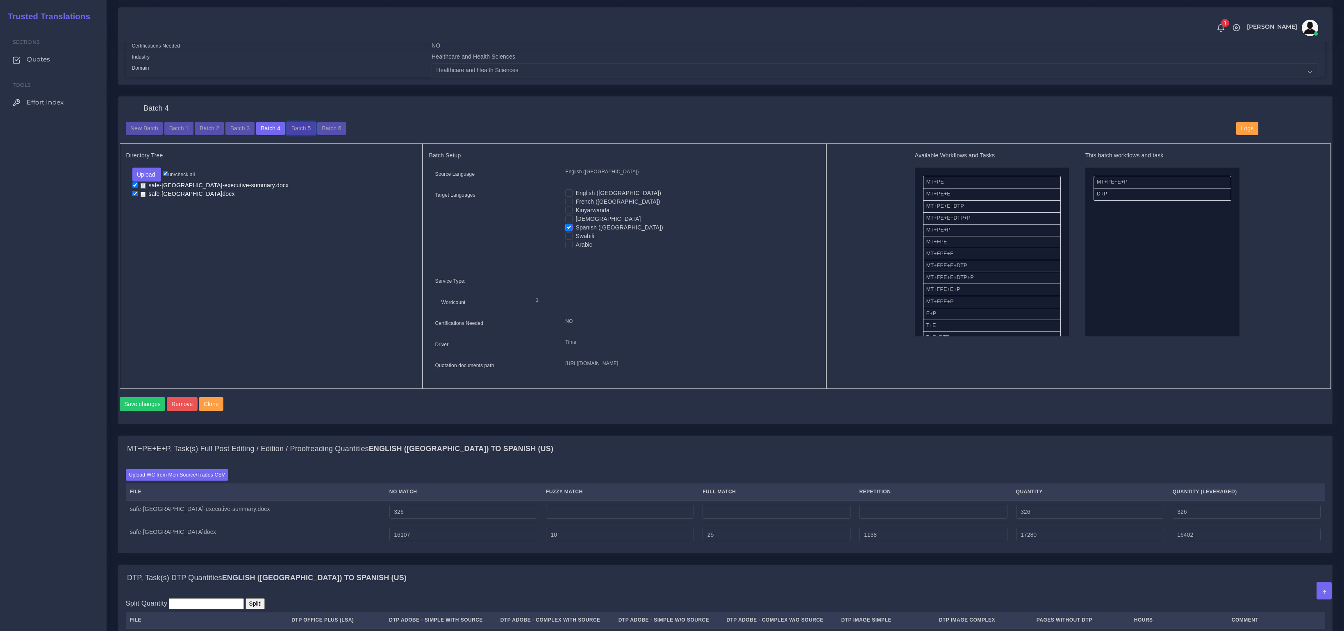
scroll to position [277, 0]
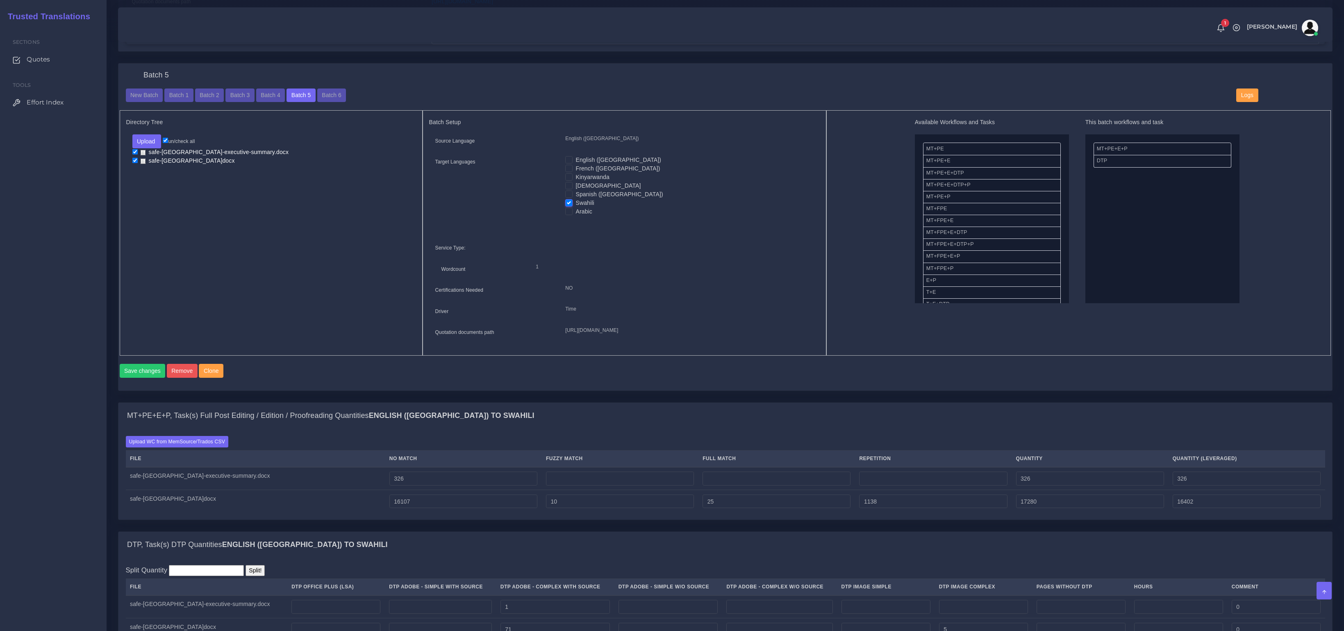
scroll to position [208, 0]
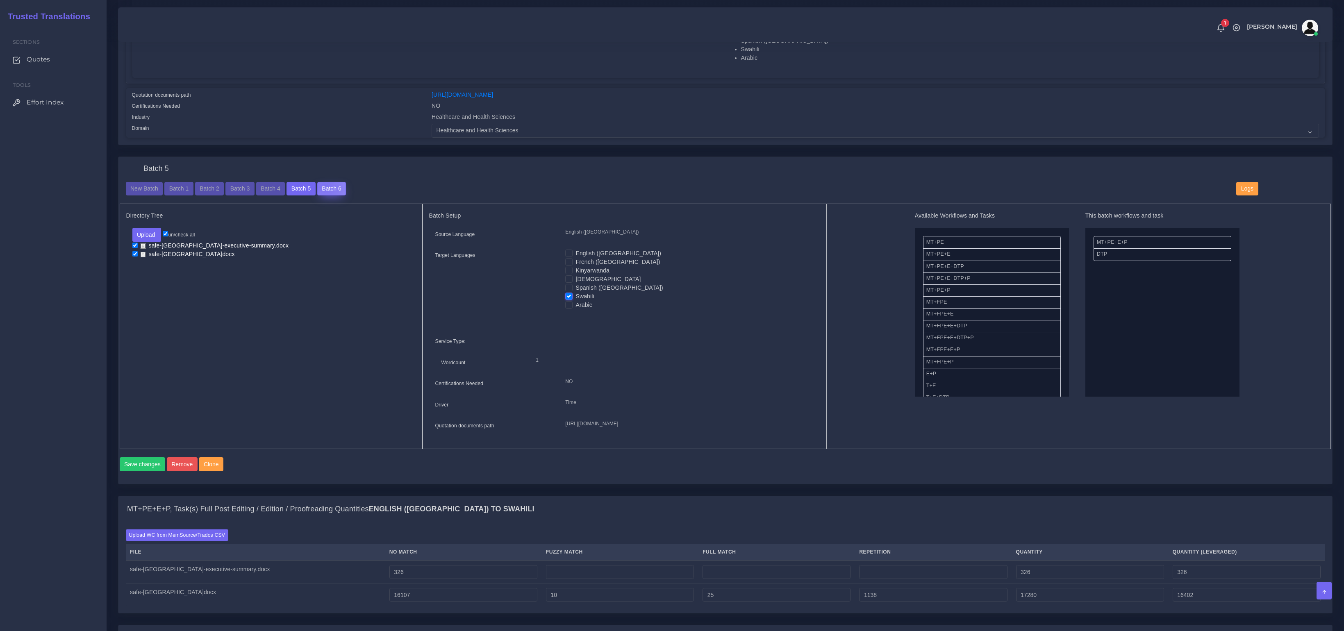
click at [327, 184] on button "Batch 6" at bounding box center [331, 189] width 29 height 14
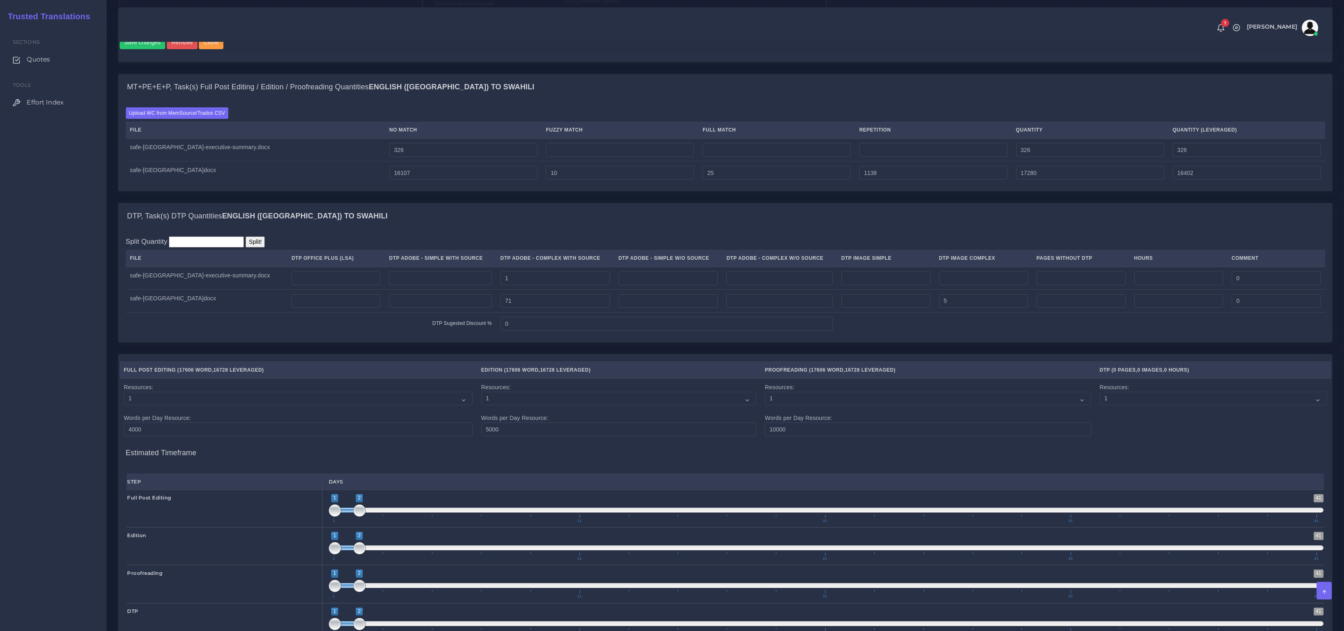
scroll to position [654, 0]
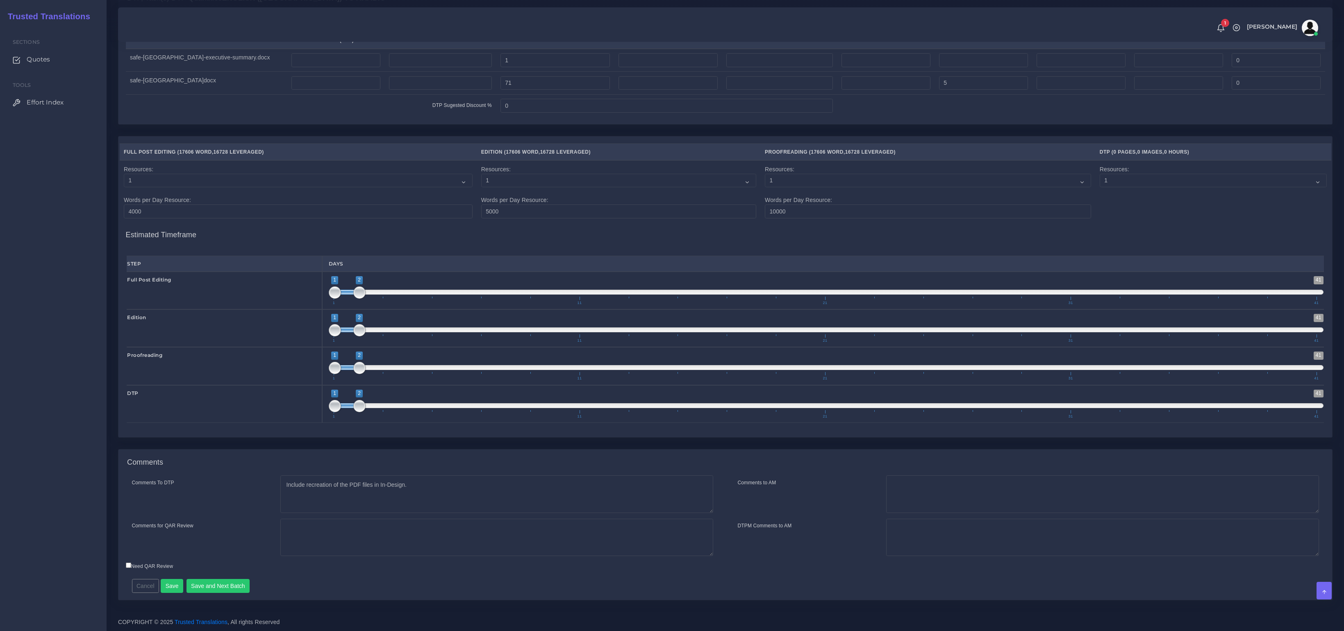
scroll to position [859, 0]
click at [192, 586] on button "Save and Next Batch" at bounding box center [219, 586] width 64 height 14
click at [204, 590] on button "Save and Next Batch" at bounding box center [219, 586] width 64 height 14
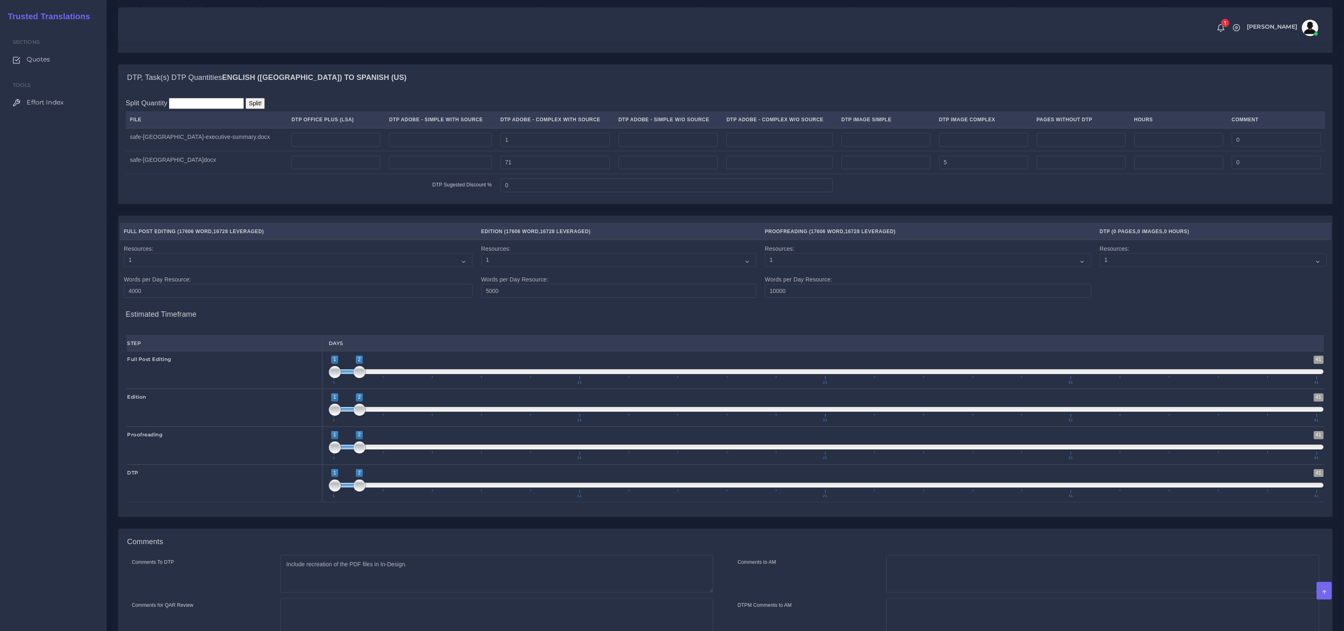
scroll to position [859, 0]
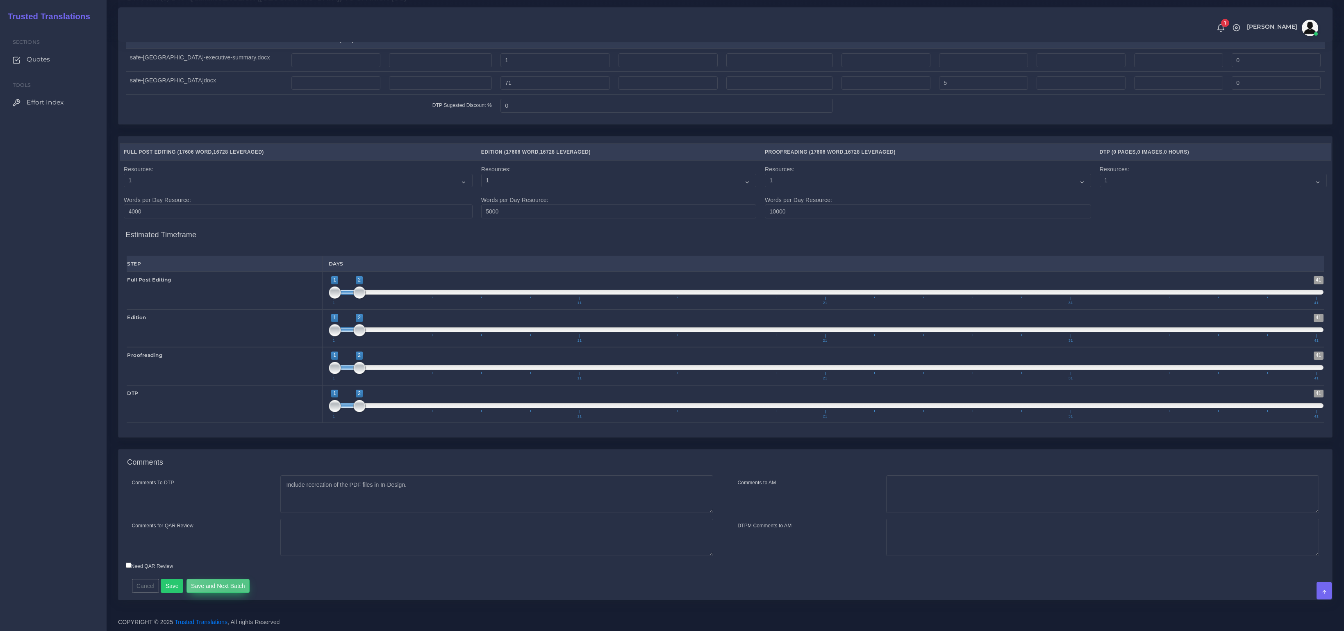
click at [232, 588] on button "Save and Next Batch" at bounding box center [219, 586] width 64 height 14
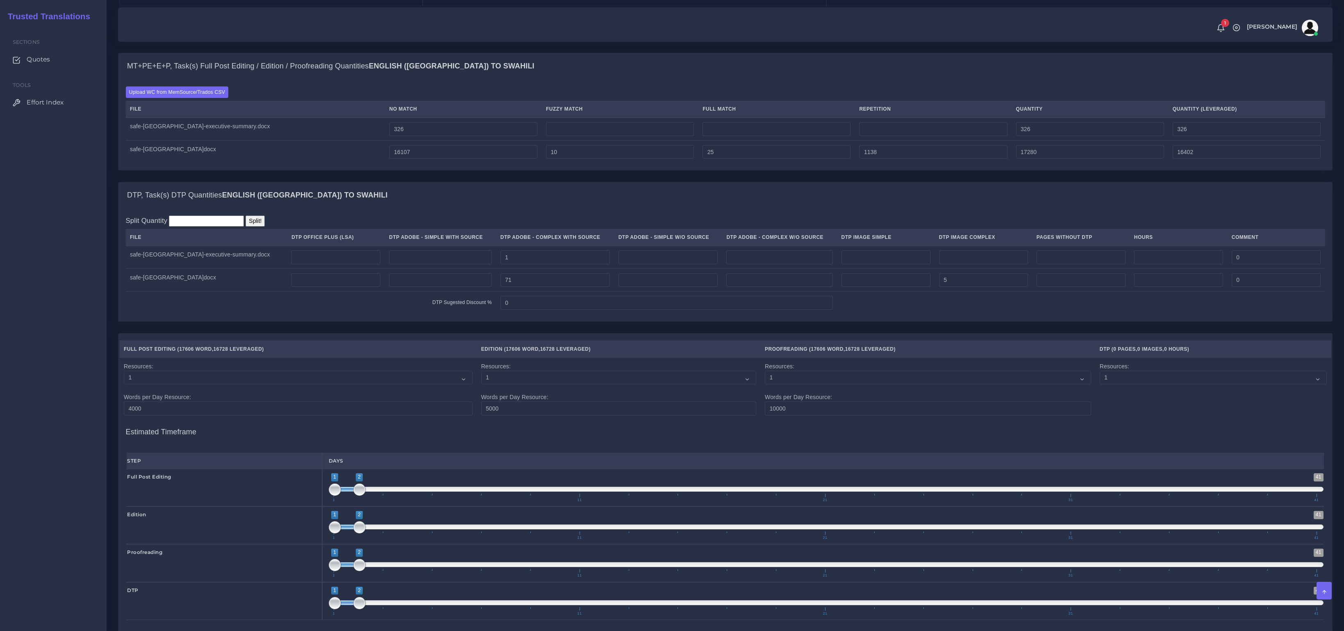
scroll to position [859, 0]
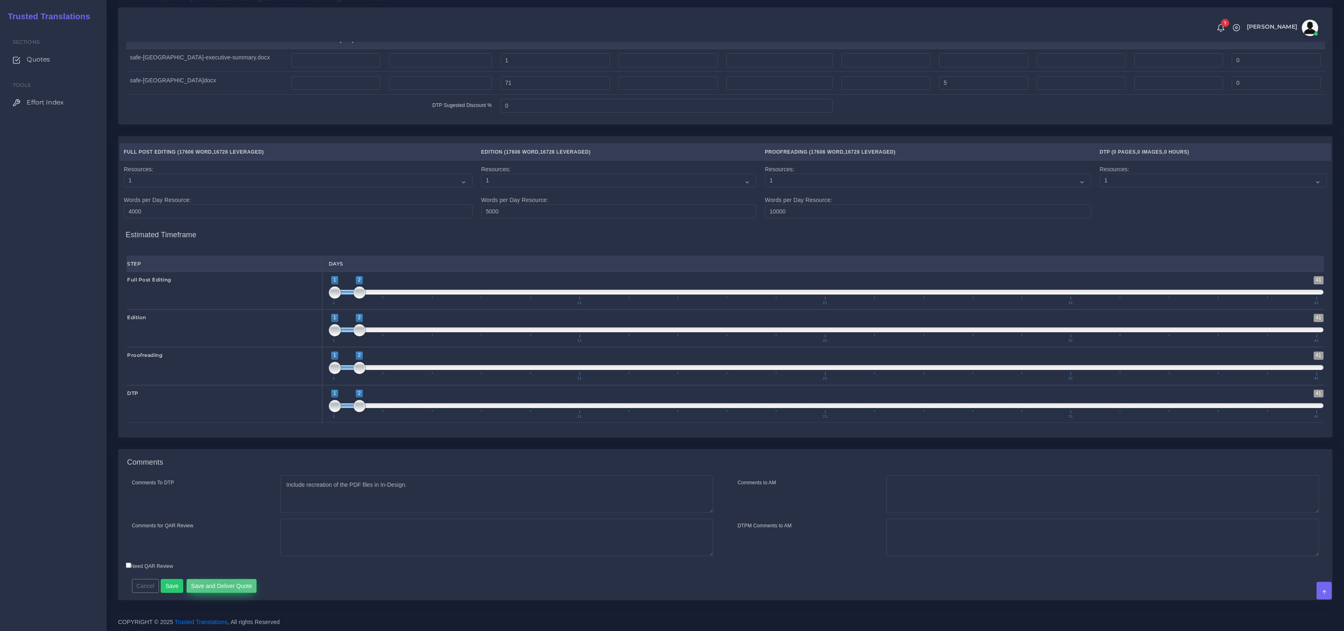
click at [226, 590] on button "Save and Deliver Quote" at bounding box center [222, 586] width 71 height 14
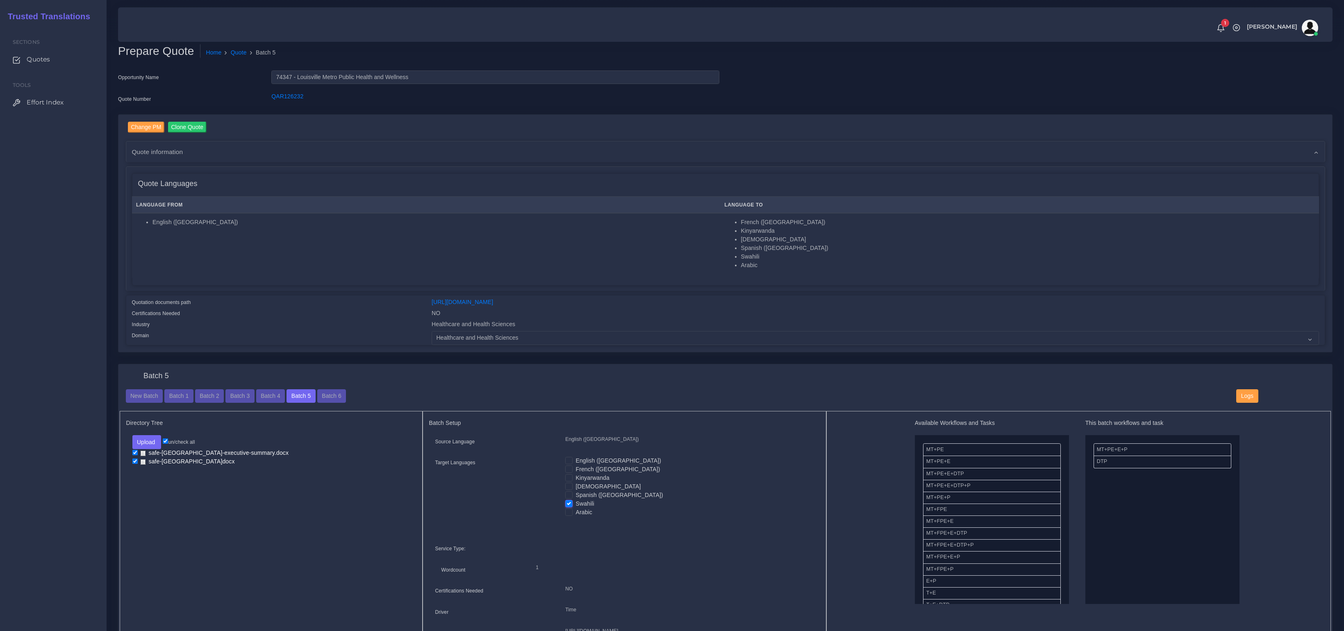
scroll to position [0, 0]
click at [282, 78] on input "74347 - Louisville Metro Public Health and Wellness" at bounding box center [495, 78] width 448 height 14
drag, startPoint x: 419, startPoint y: 78, endPoint x: 125, endPoint y: 64, distance: 293.9
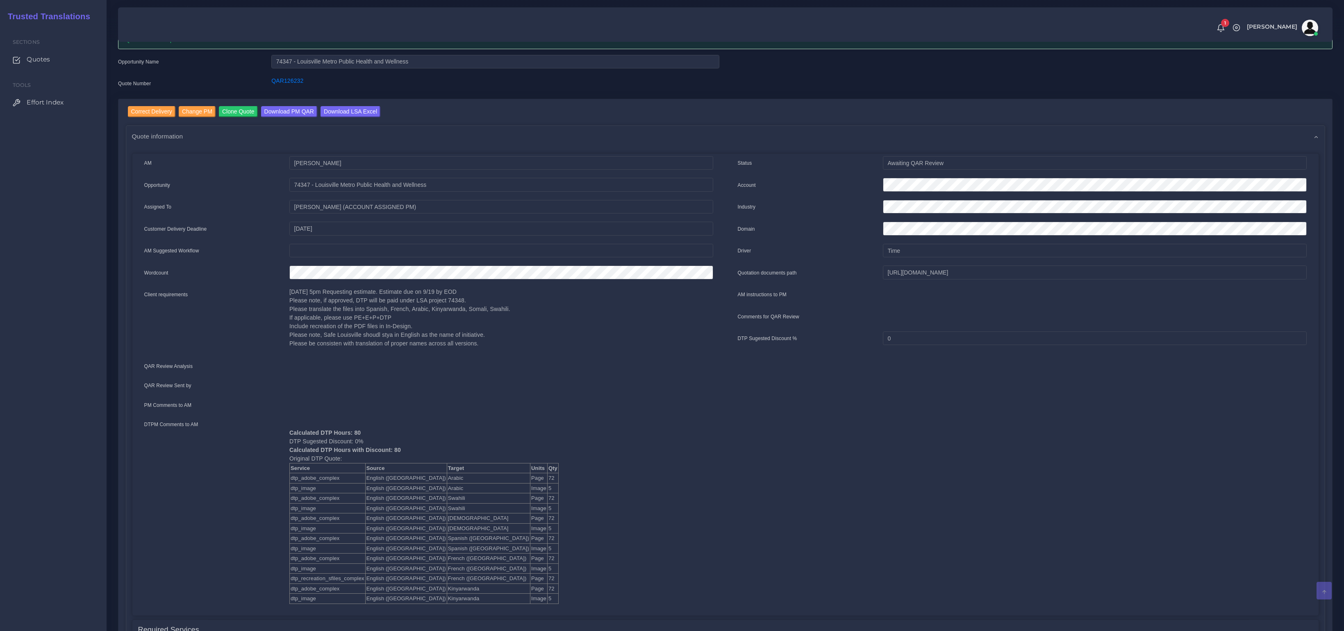
scroll to position [105, 0]
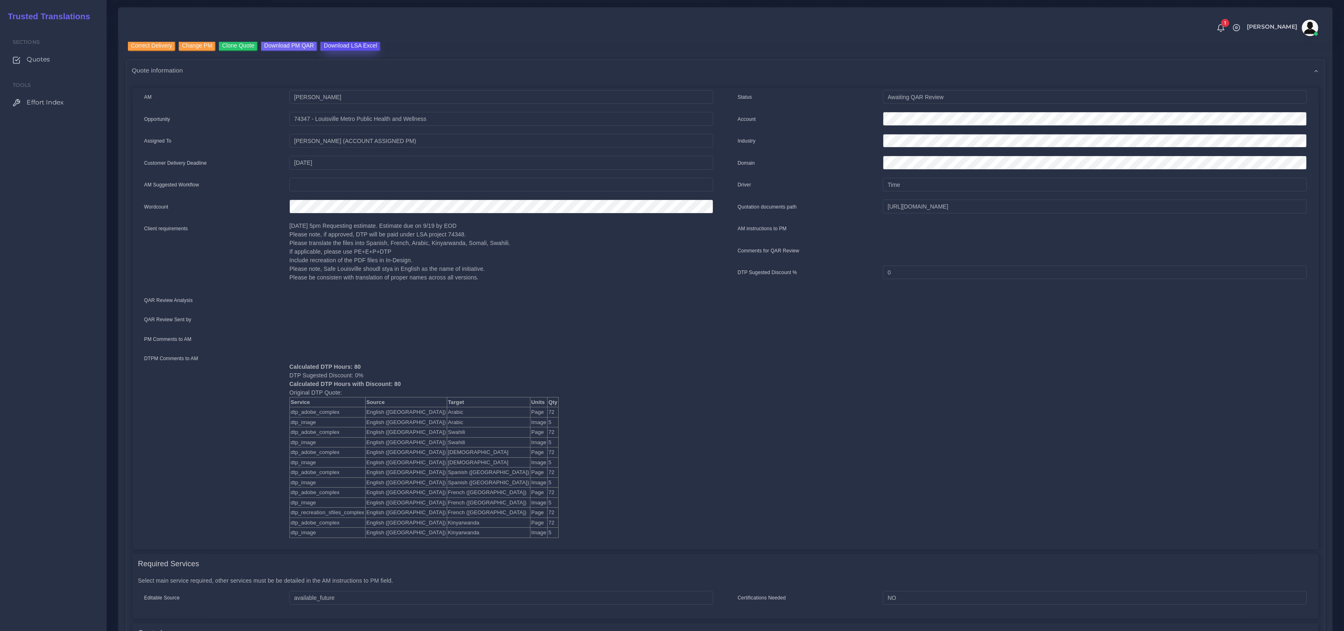
click at [352, 48] on input "Download LSA Excel" at bounding box center [351, 45] width 60 height 11
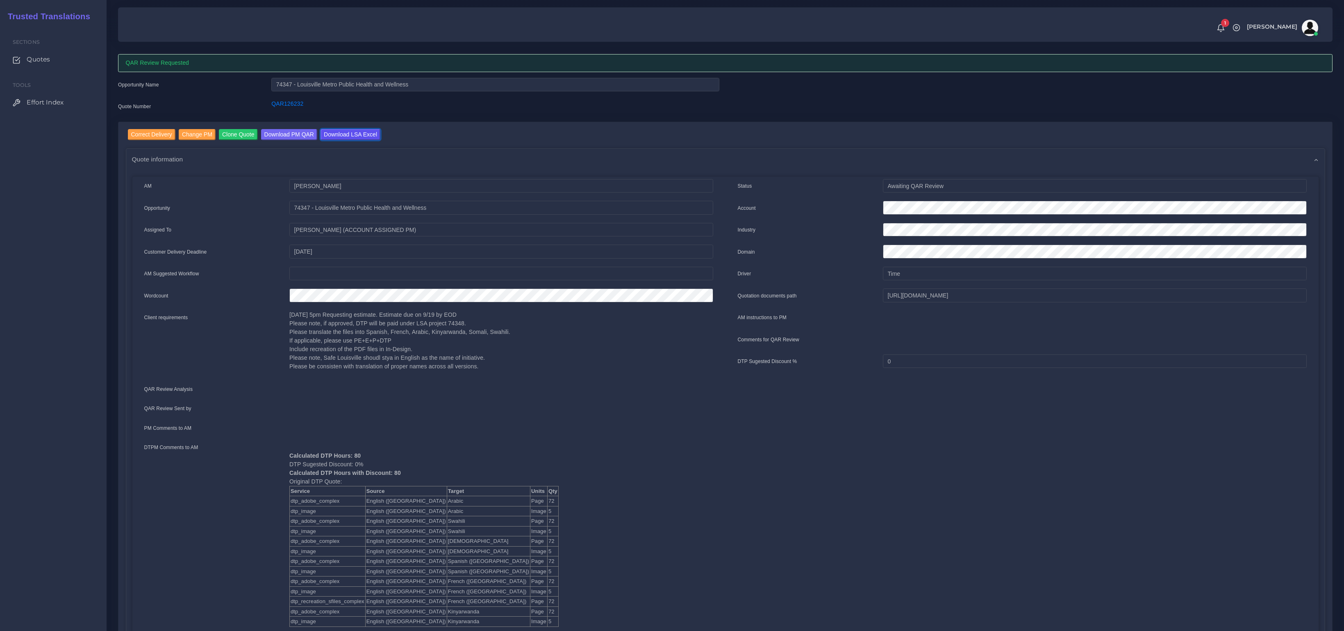
scroll to position [0, 0]
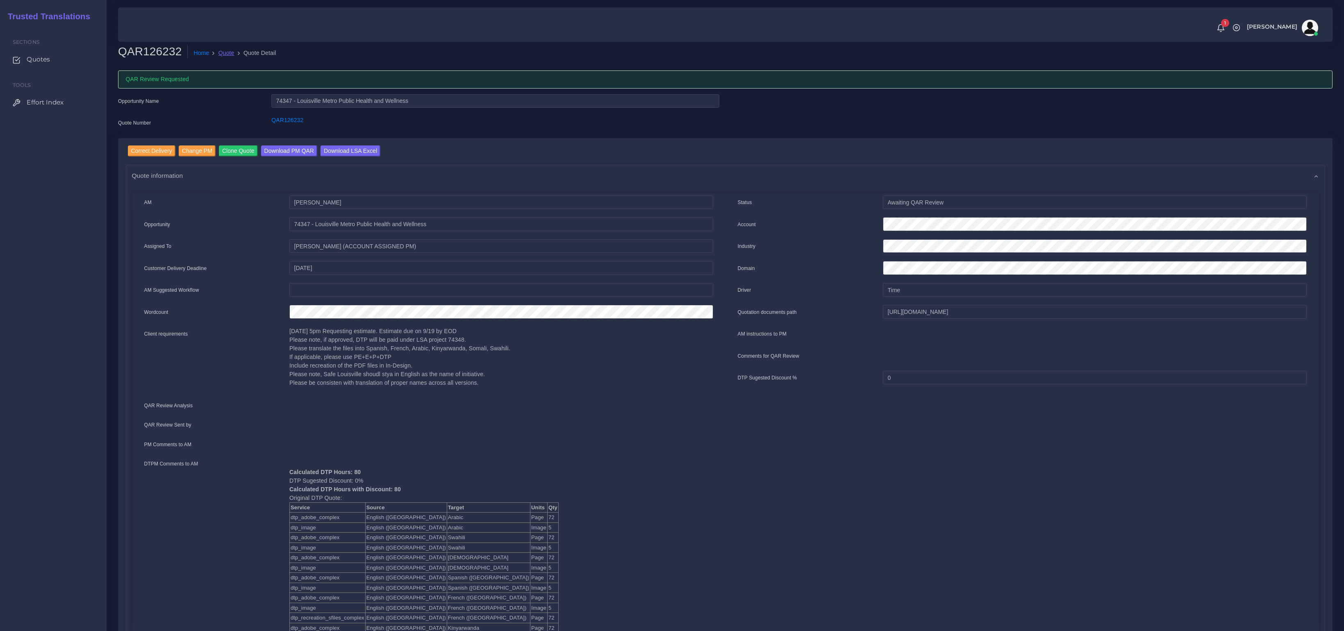
click at [232, 55] on link "Quote" at bounding box center [227, 53] width 16 height 9
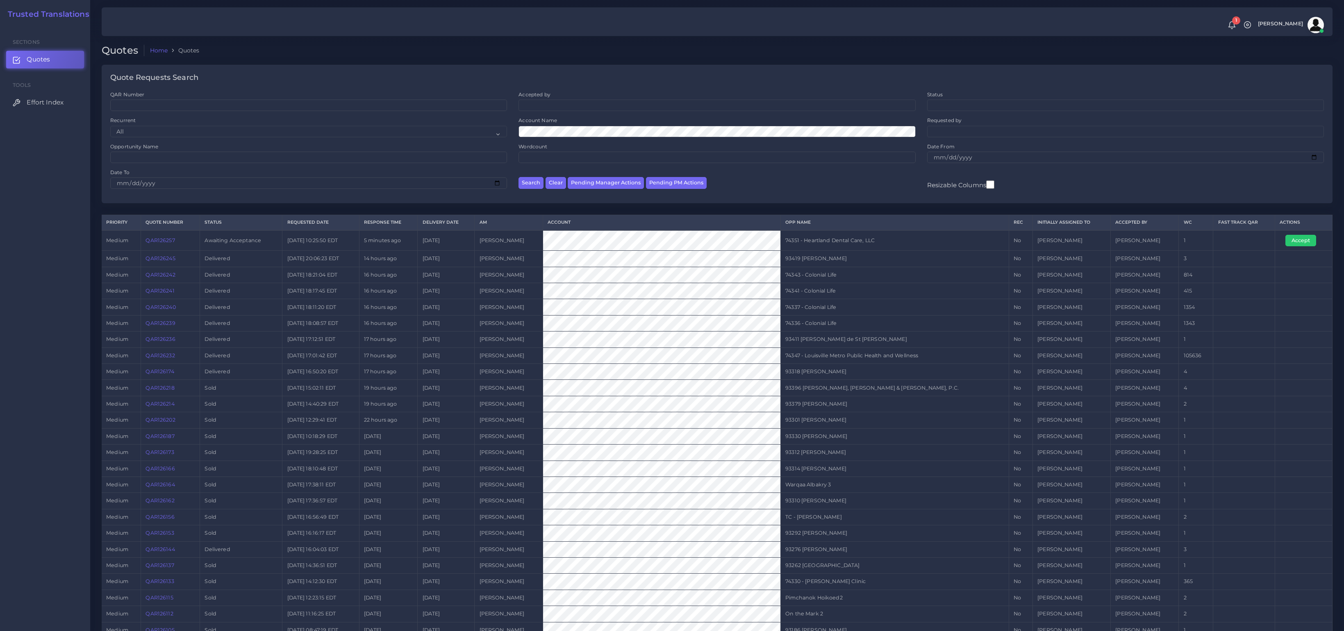
click at [158, 244] on link "QAR126257" at bounding box center [160, 240] width 29 height 6
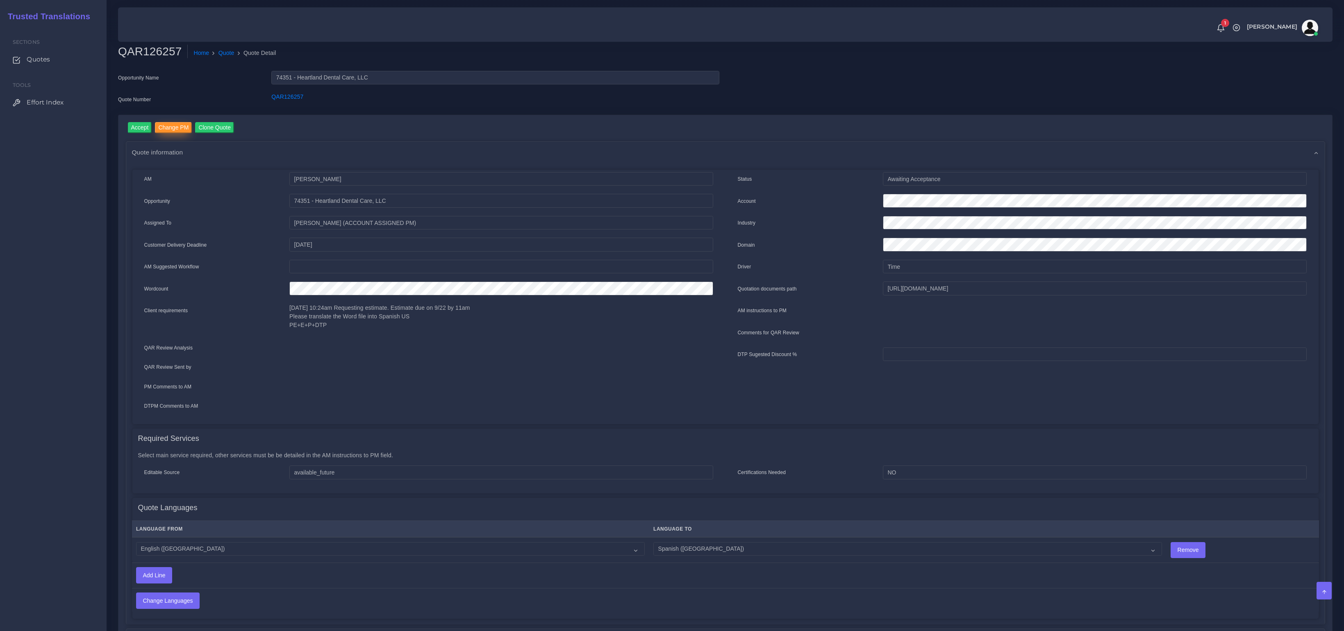
click at [181, 128] on input "Change PM" at bounding box center [173, 127] width 37 height 11
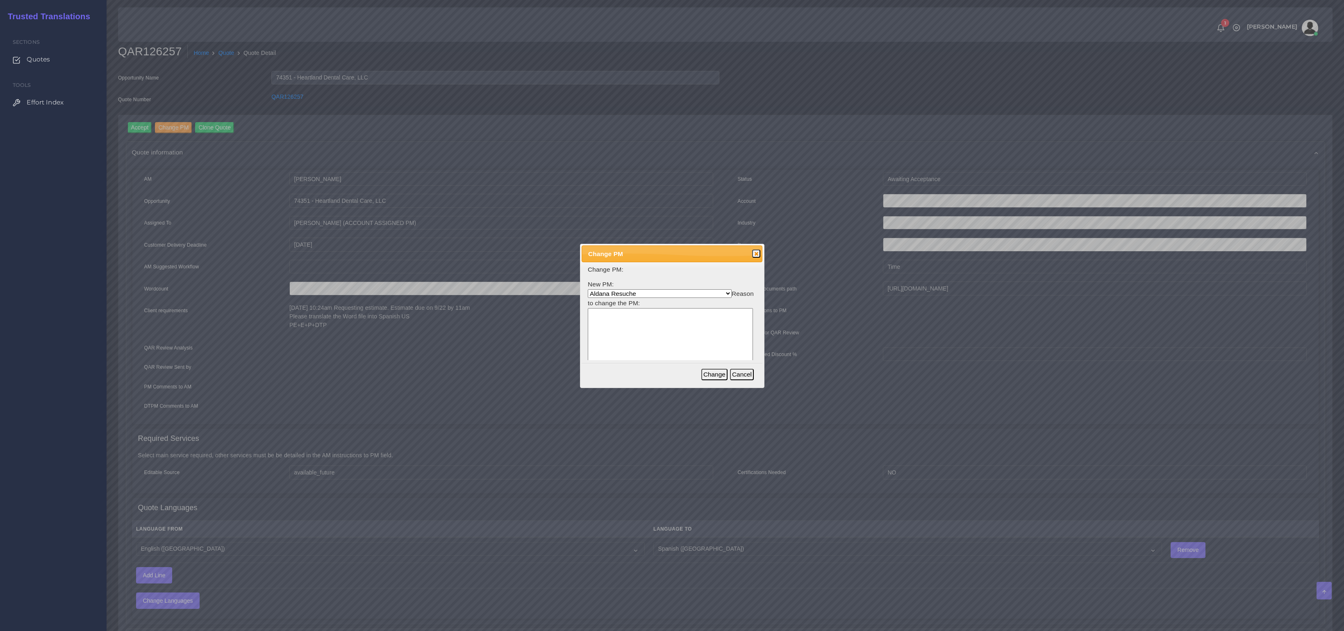
click at [612, 294] on select "Aldana Resuche Ana Whitby PM Beatriz Lacerda Dana Rossi Diego Leotta Gabriela S…" at bounding box center [660, 293] width 144 height 9
select select "3e925e02-f17d-4791-9412-c46ab5cb8daa"
click at [588, 289] on select "Aldana Resuche Ana Whitby PM Beatriz Lacerda Dana Rossi Diego Leotta Gabriela S…" at bounding box center [660, 293] width 144 height 9
click at [624, 323] on textarea at bounding box center [670, 347] width 165 height 78
type textarea "x"
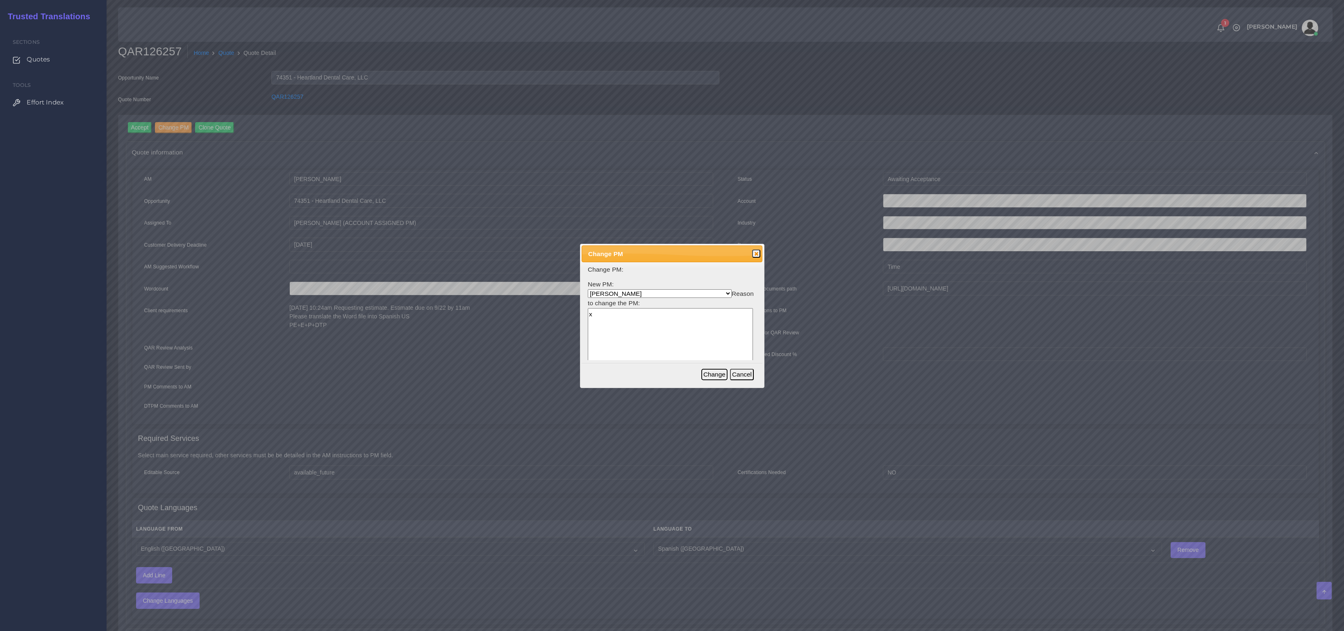
click at [717, 376] on button "Change" at bounding box center [714, 374] width 26 height 11
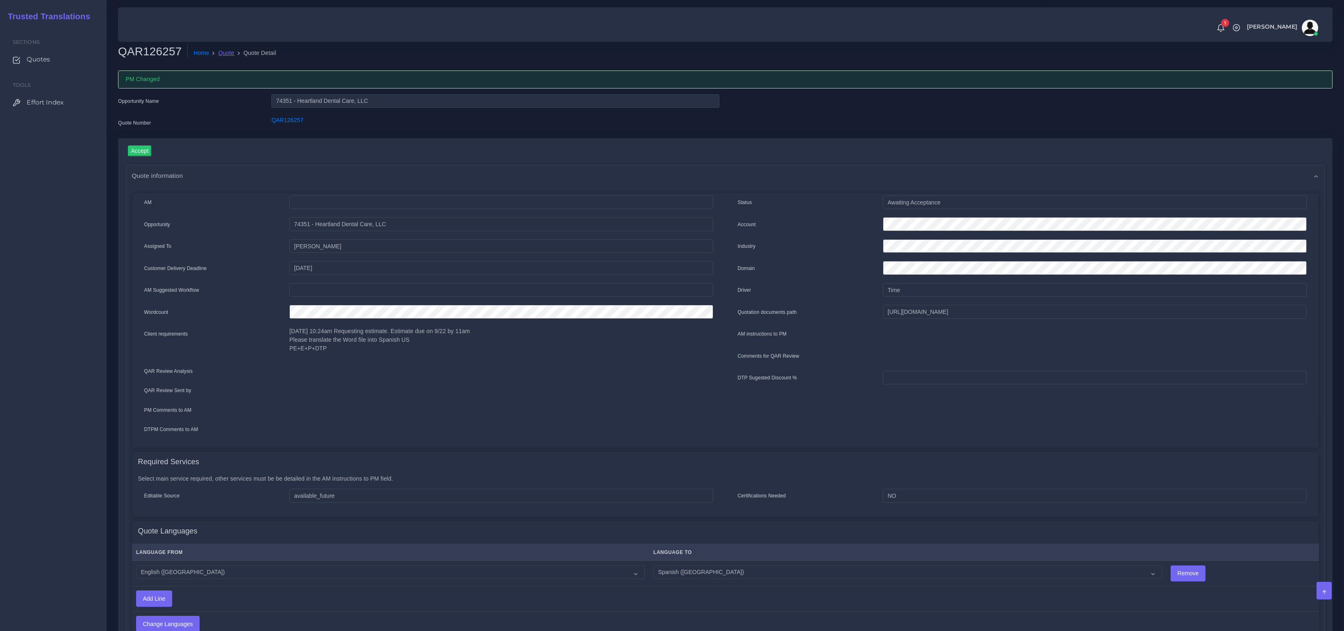
click at [226, 53] on link "Quote" at bounding box center [227, 53] width 16 height 9
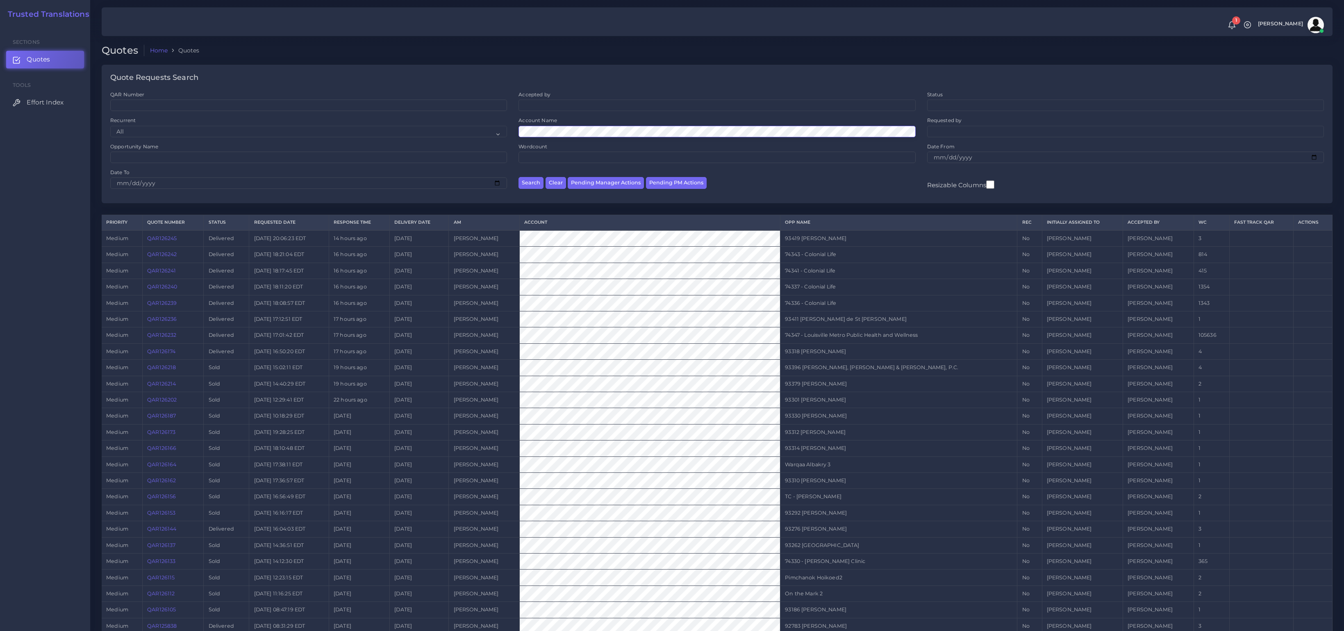
click at [519, 177] on button "Search" at bounding box center [531, 183] width 25 height 12
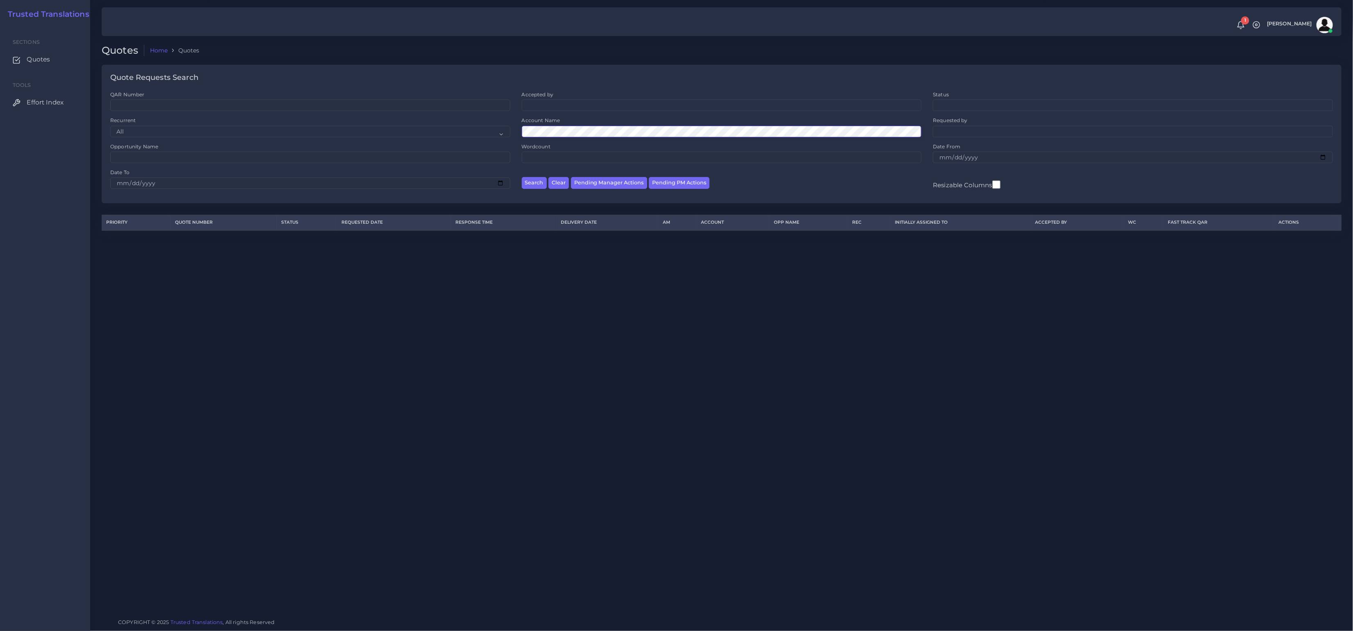
click at [498, 131] on div "QAR Number Accepted by All [PERSON_NAME] [PERSON_NAME] [PERSON_NAME] [PERSON_NA…" at bounding box center [722, 143] width 1234 height 104
click at [157, 154] on input "Opportunity Name" at bounding box center [310, 157] width 400 height 11
paste input "74347"
type input "74347"
click at [522, 177] on button "Search" at bounding box center [534, 183] width 25 height 12
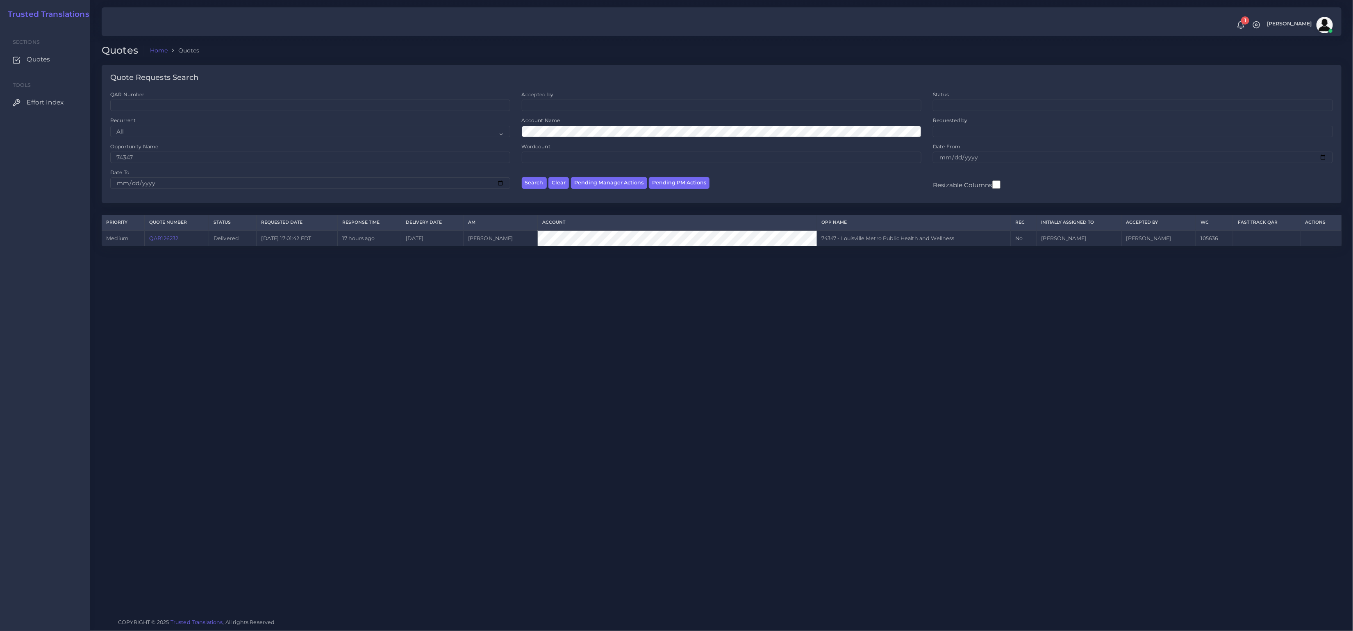
click at [169, 239] on link "QAR126232" at bounding box center [163, 238] width 29 height 6
click at [166, 236] on td "QAR126232" at bounding box center [176, 238] width 64 height 16
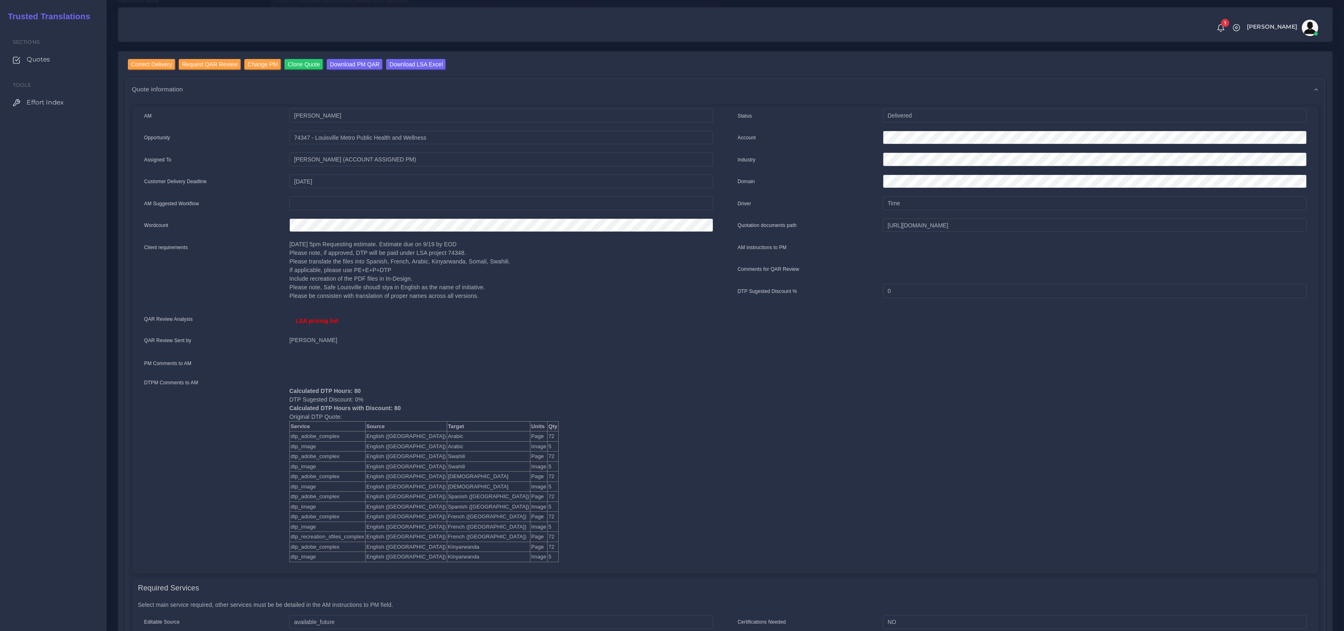
scroll to position [75, 0]
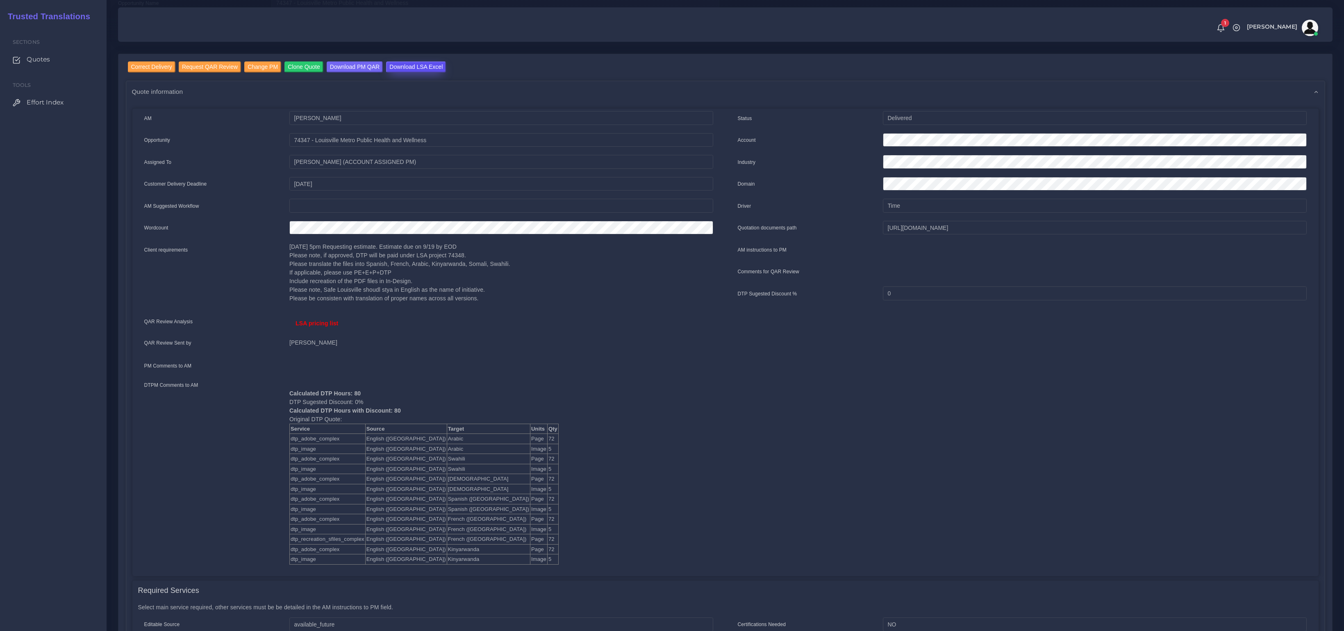
click at [422, 68] on input "Download LSA Excel" at bounding box center [416, 66] width 60 height 11
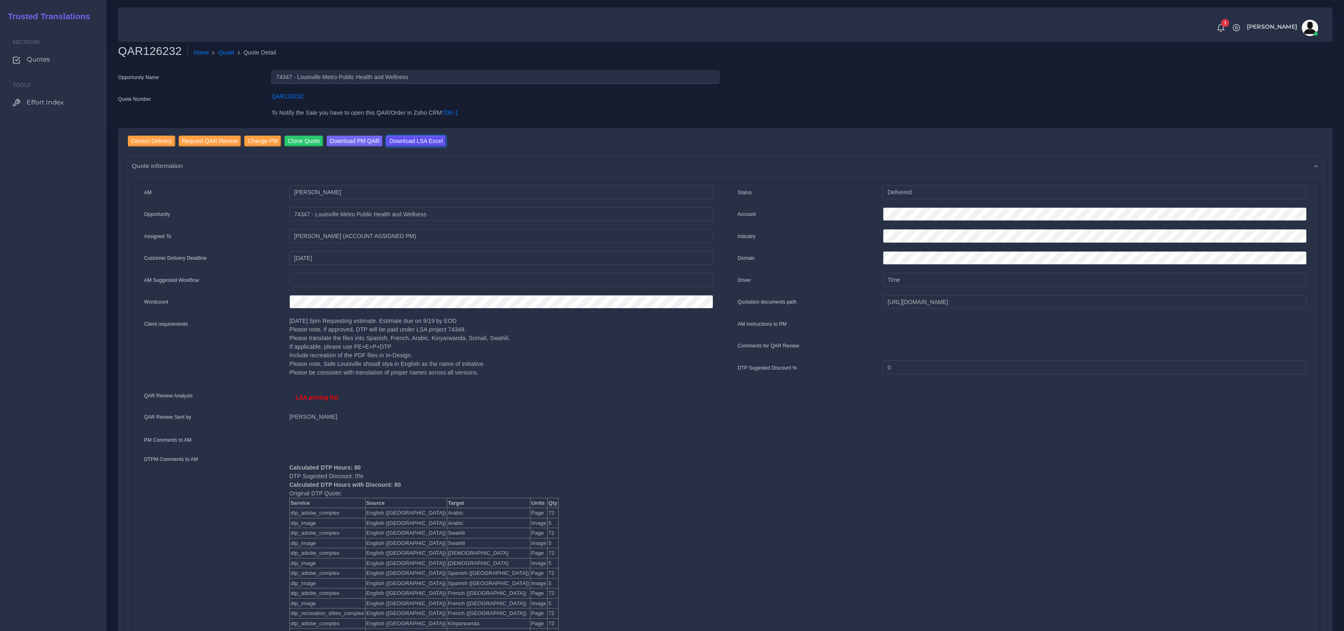
scroll to position [0, 0]
click at [229, 54] on link "Quote" at bounding box center [227, 53] width 16 height 9
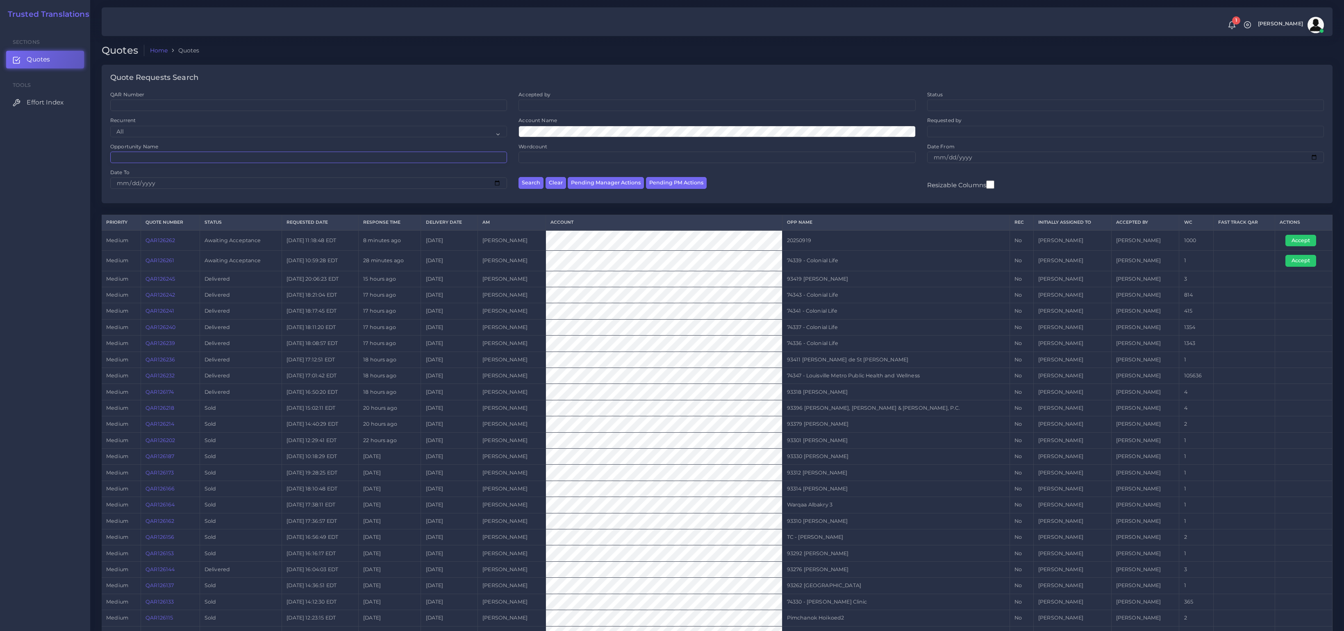
click at [184, 161] on input "Opportunity Name" at bounding box center [308, 157] width 397 height 11
paste input "246140"
type input "246140"
click at [38, 99] on span "Effort Index" at bounding box center [47, 102] width 37 height 9
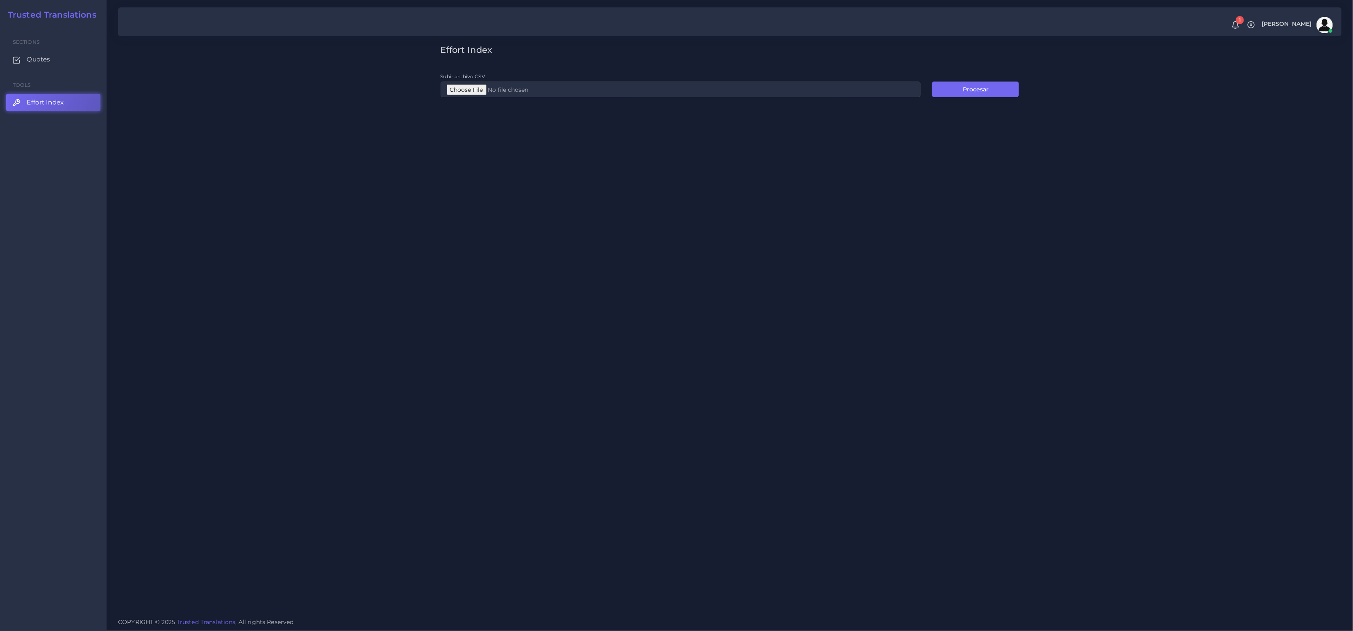
type input "C:\fakepath\EI_PE.csv"
click at [989, 86] on button "Procesar" at bounding box center [975, 90] width 87 height 16
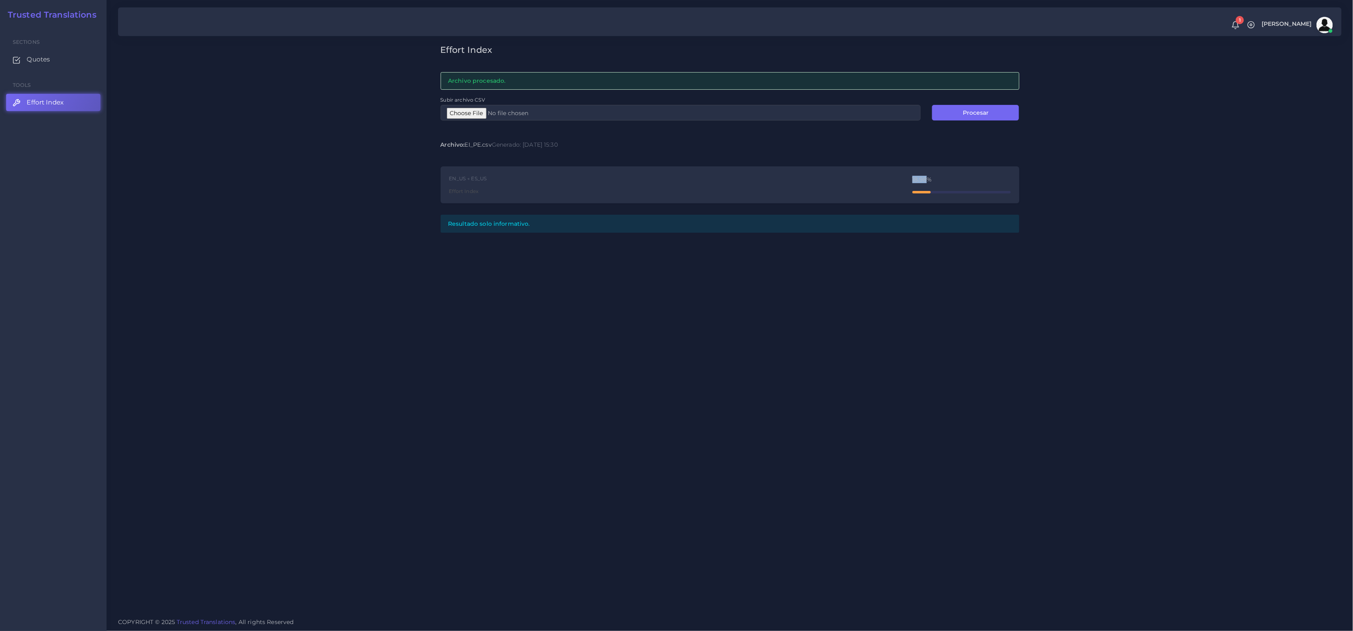
drag, startPoint x: 909, startPoint y: 178, endPoint x: 927, endPoint y: 179, distance: 17.6
click at [927, 180] on div "EN_US → ES_US Effort Index 18.98%" at bounding box center [730, 184] width 579 height 37
copy div "18.98"
type input "C:\fakepath\EI_ED.csv"
click at [964, 112] on button "Procesar" at bounding box center [975, 113] width 87 height 16
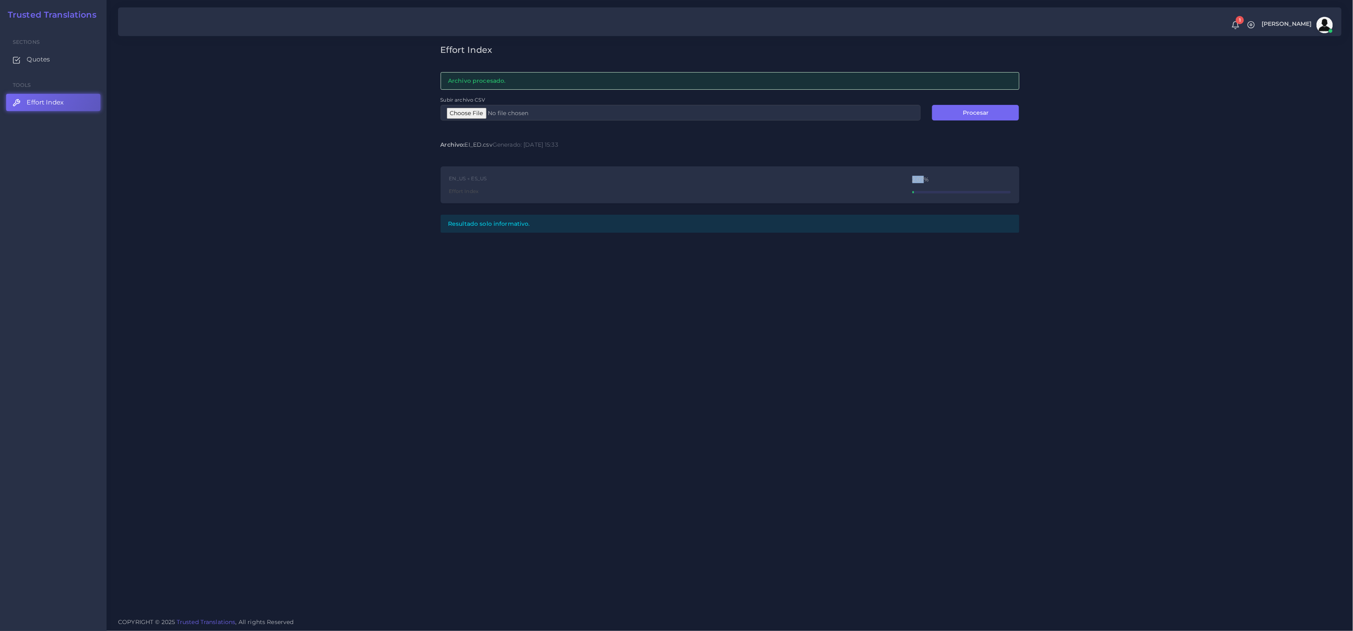
drag, startPoint x: 909, startPoint y: 178, endPoint x: 922, endPoint y: 181, distance: 14.3
click at [922, 181] on div "EN_US → ES_US Effort Index 2.07%" at bounding box center [730, 184] width 579 height 37
copy div "2.07"
click at [913, 185] on div "2.07%" at bounding box center [962, 185] width 98 height 17
drag, startPoint x: 912, startPoint y: 179, endPoint x: 923, endPoint y: 179, distance: 11.5
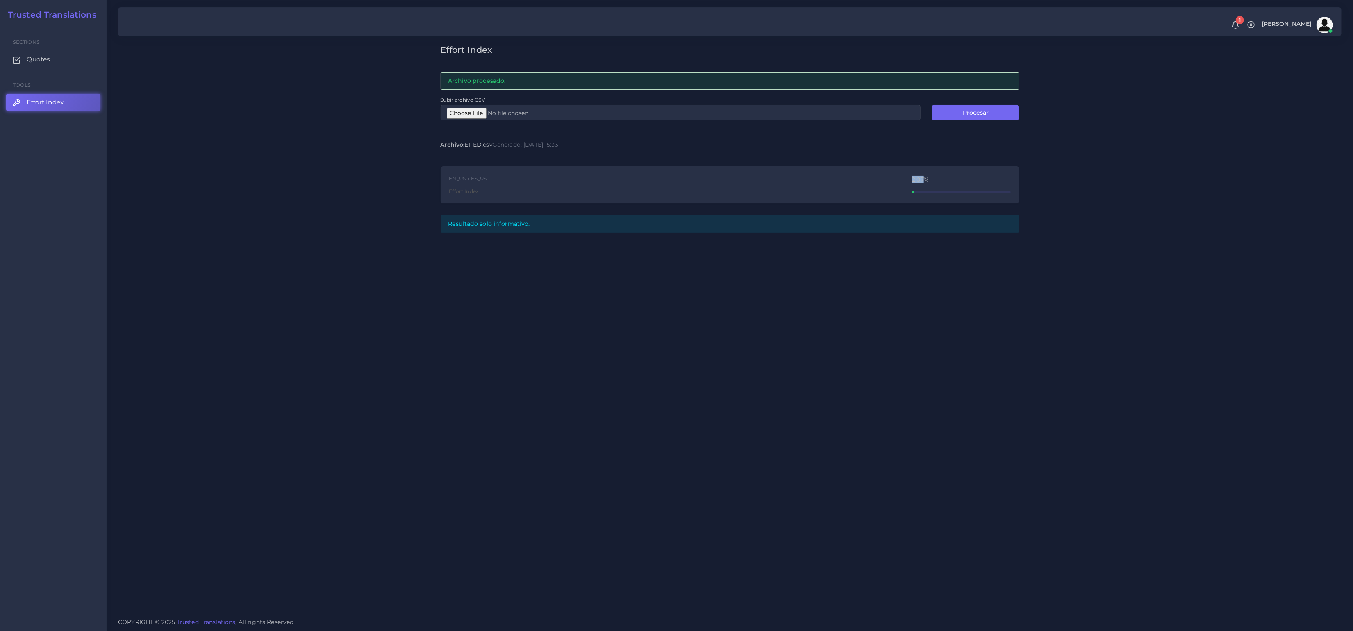
click at [923, 179] on div "EN_US → ES_US Effort Index 2.07%" at bounding box center [730, 184] width 579 height 37
copy div "2.07"
type input "C:\fakepath\EI_PR.csv"
click at [970, 117] on button "Procesar" at bounding box center [975, 113] width 87 height 16
drag, startPoint x: 897, startPoint y: 181, endPoint x: 922, endPoint y: 179, distance: 25.9
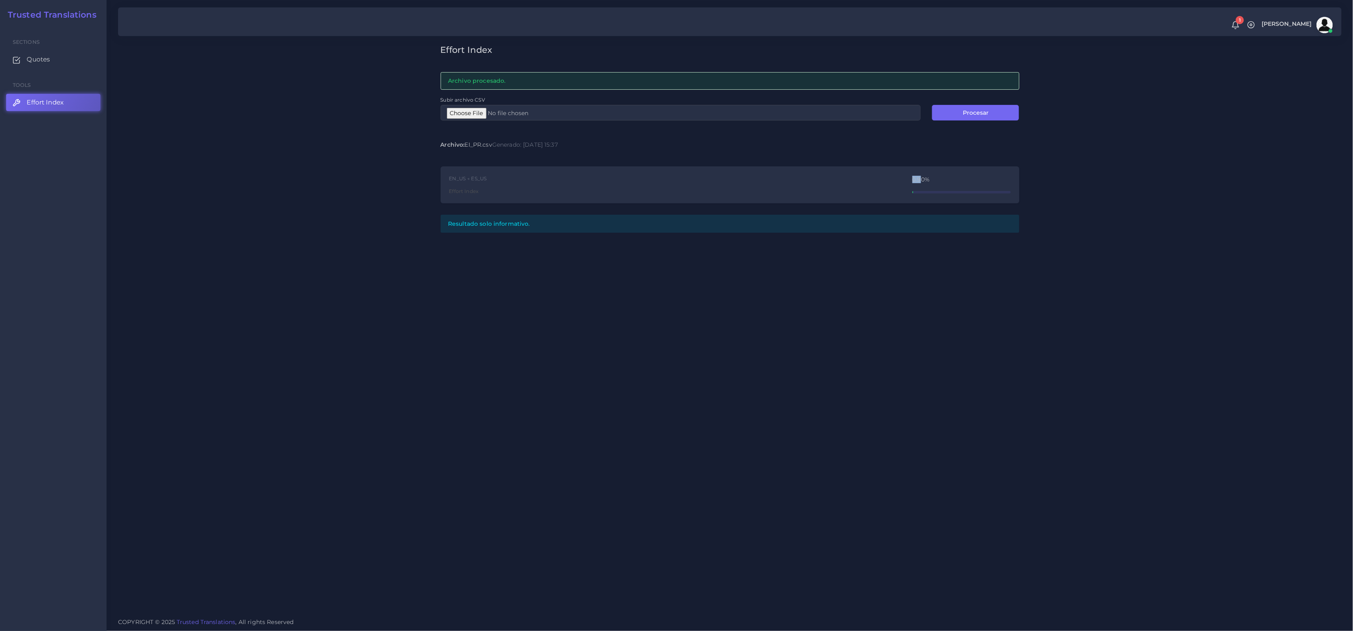
click at [922, 179] on div "EN_US → ES_US Effort Index 0.90%" at bounding box center [730, 184] width 579 height 37
drag, startPoint x: 944, startPoint y: 173, endPoint x: 932, endPoint y: 175, distance: 12.4
click at [945, 173] on div "EN_US → ES_US Effort Index 0.90%" at bounding box center [730, 184] width 579 height 37
drag, startPoint x: 912, startPoint y: 178, endPoint x: 923, endPoint y: 177, distance: 11.1
click at [923, 177] on div "0.90%" at bounding box center [962, 180] width 98 height 6
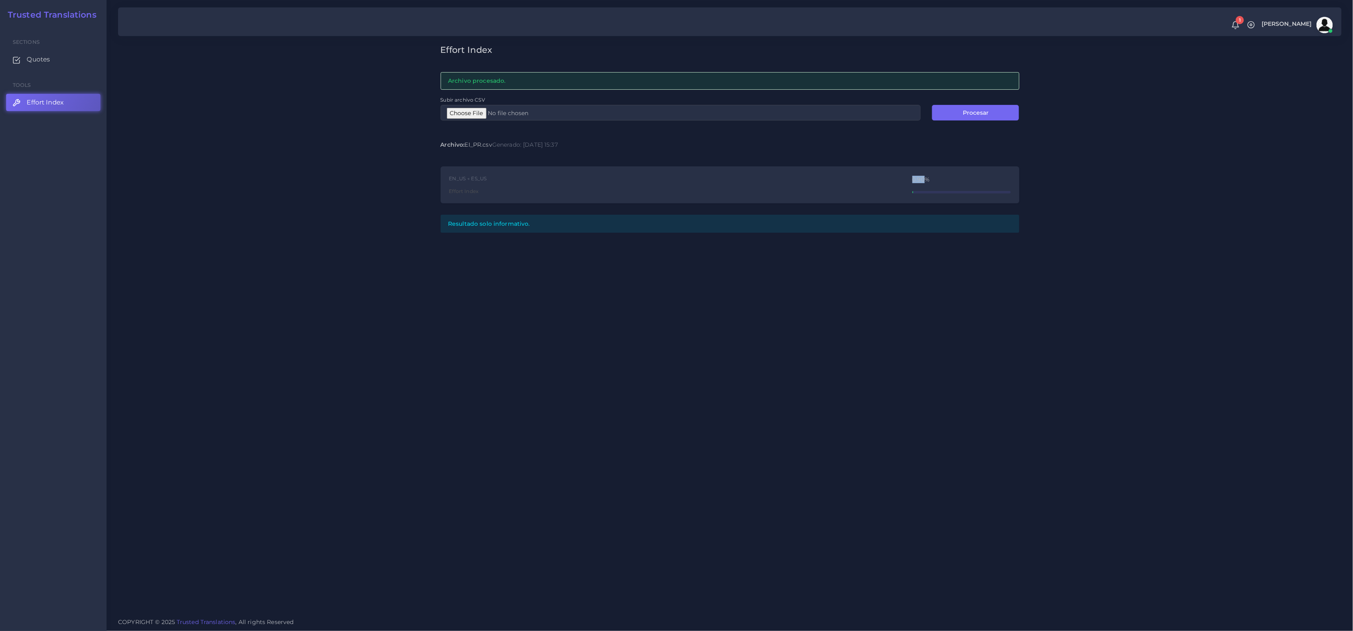
copy div "0.90"
type input "C:\fakepath\EI_PE.csv"
click at [982, 118] on button "Procesar" at bounding box center [975, 113] width 87 height 16
drag, startPoint x: 907, startPoint y: 175, endPoint x: 924, endPoint y: 176, distance: 16.9
click at [924, 176] on div "EN_US → AR Effort Index 8.82%" at bounding box center [730, 184] width 579 height 37
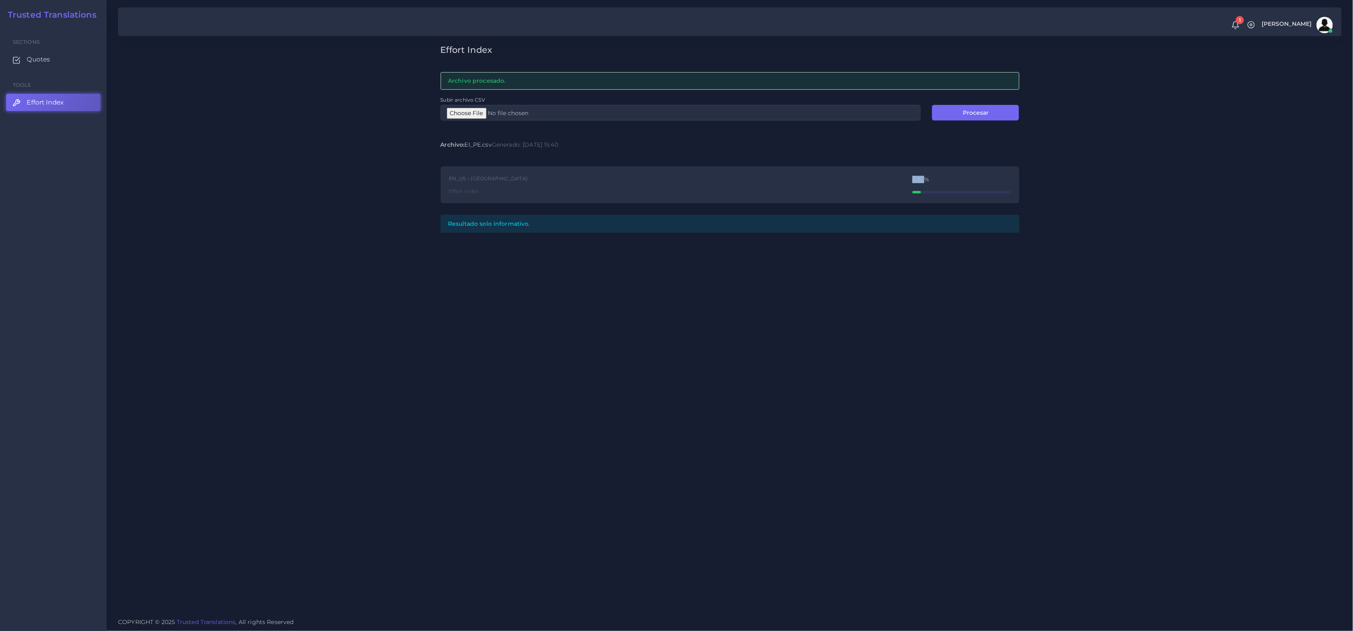
copy div "8.82"
type input "C:\fakepath\EI_ED.csv"
click at [966, 117] on button "Procesar" at bounding box center [975, 113] width 87 height 16
drag, startPoint x: 909, startPoint y: 178, endPoint x: 986, endPoint y: 195, distance: 78.6
click at [925, 181] on div "EN_US → AR Effort Index 21.69%" at bounding box center [730, 184] width 579 height 37
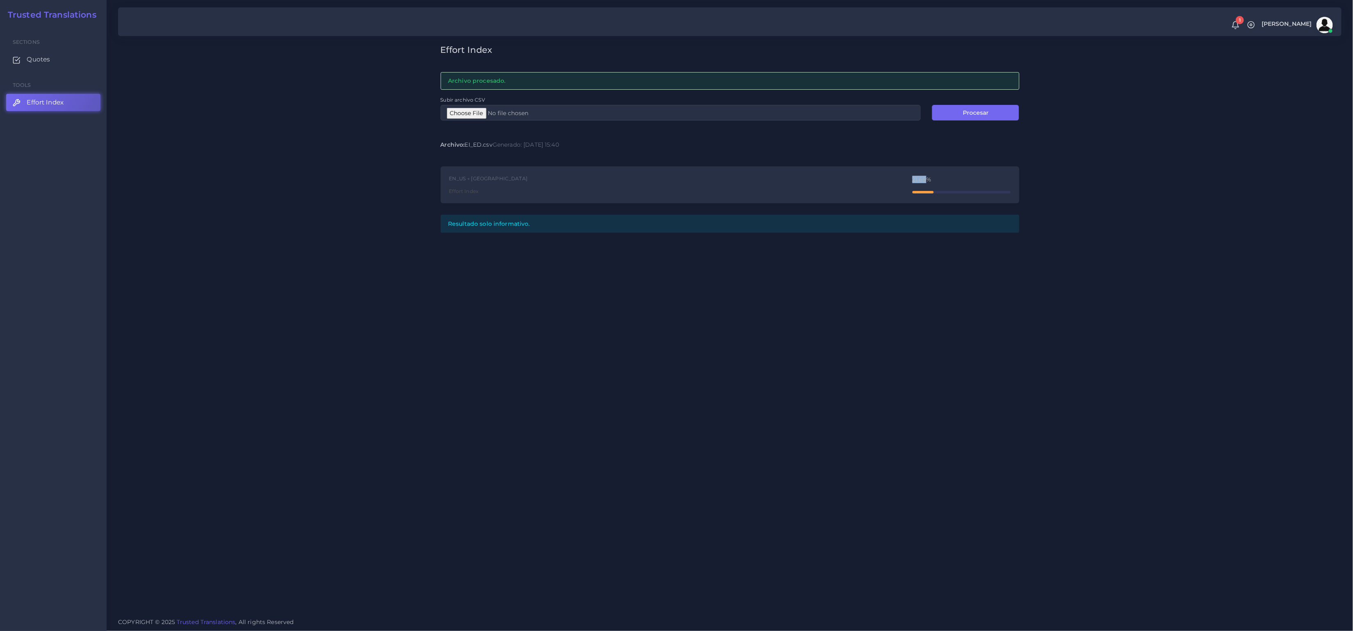
copy div "21.69"
type input "C:\fakepath\EI_PE.csv"
click at [971, 116] on button "Procesar" at bounding box center [975, 113] width 87 height 16
drag, startPoint x: 907, startPoint y: 180, endPoint x: 926, endPoint y: 179, distance: 18.5
click at [926, 179] on div "EN_US → ES_US Effort Index 28.96%" at bounding box center [730, 184] width 579 height 37
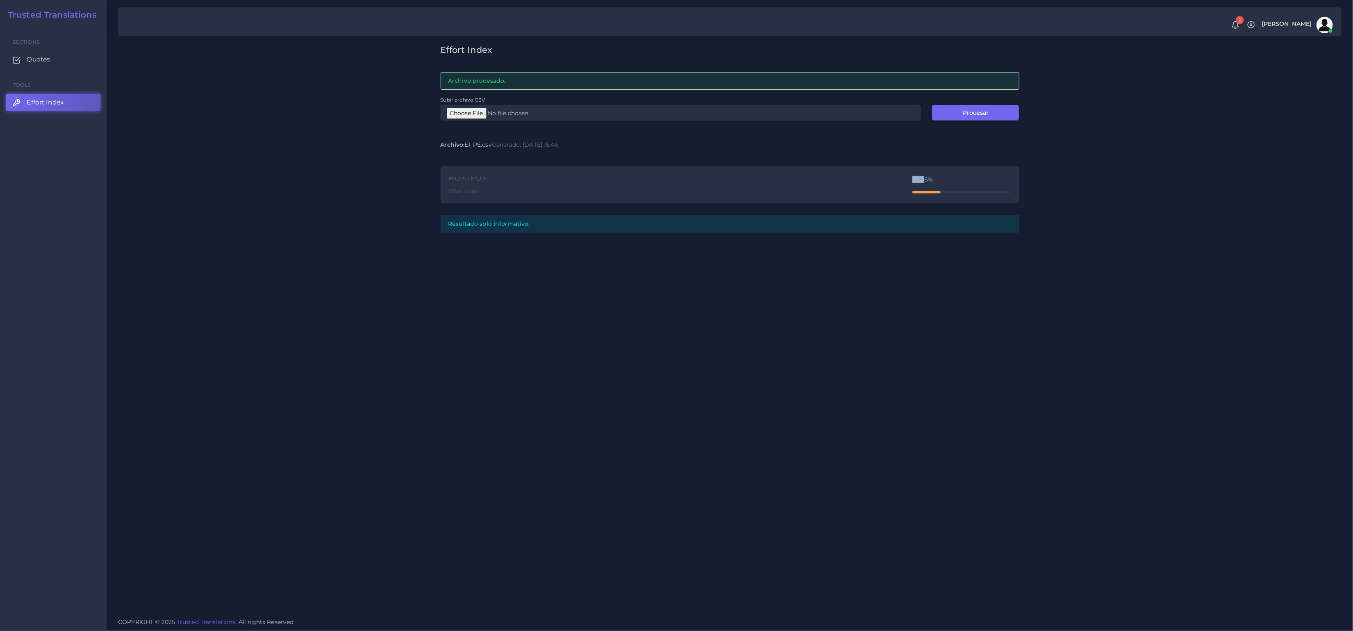
copy div "28.9"
type input "C:\fakepath\EI_ED.csv"
click at [987, 105] on button "Procesar" at bounding box center [975, 113] width 87 height 16
drag, startPoint x: 896, startPoint y: 182, endPoint x: 922, endPoint y: 180, distance: 25.9
click at [922, 180] on div "EN_US → ES_US Effort Index 1.76%" at bounding box center [730, 184] width 579 height 37
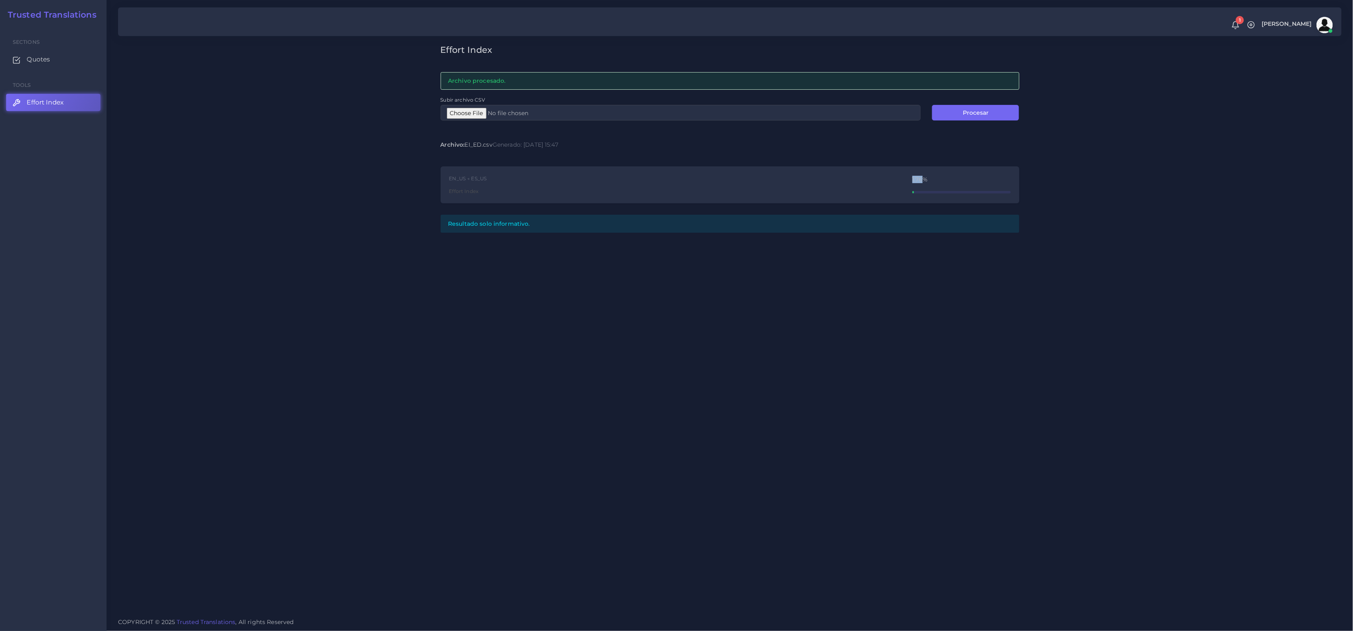
copy div "1.76"
